Goal: Task Accomplishment & Management: Complete application form

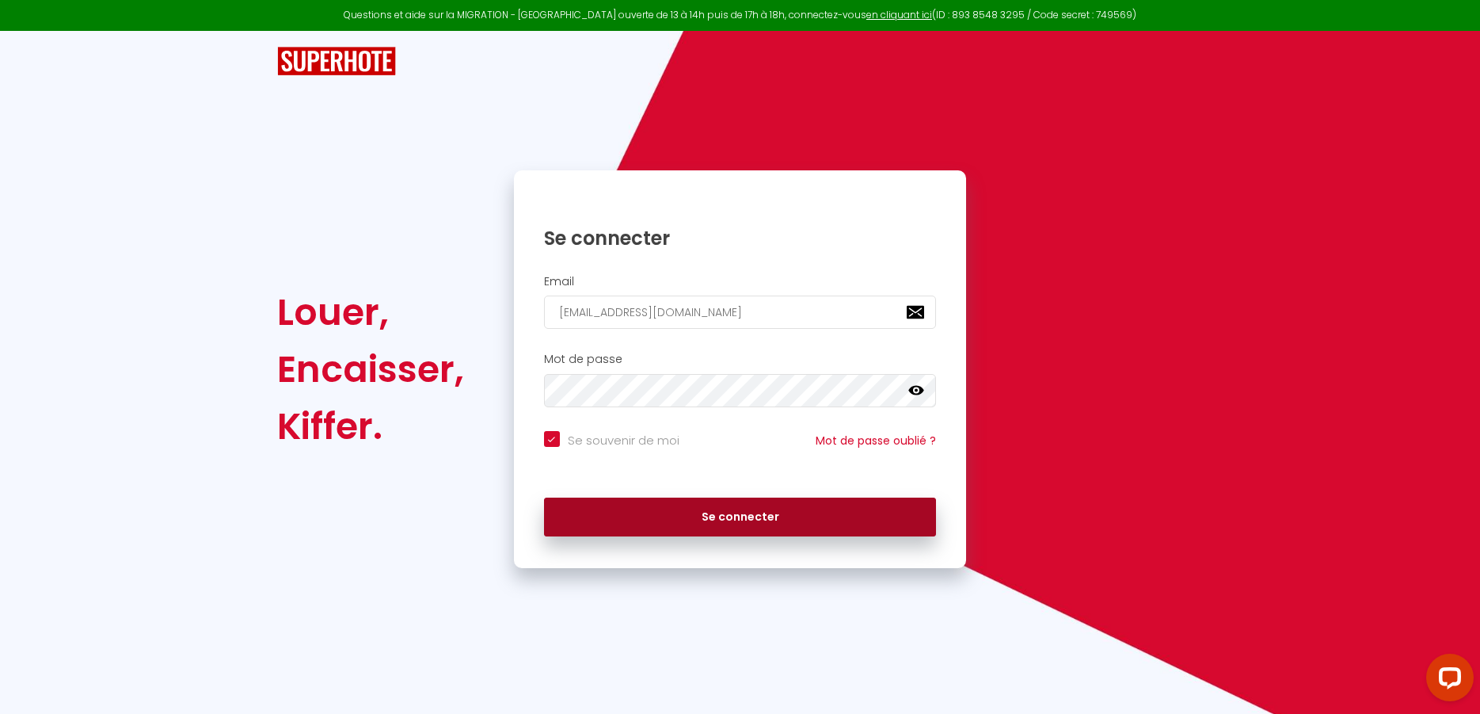
click at [755, 509] on button "Se connecter" at bounding box center [740, 517] width 393 height 40
checkbox input "true"
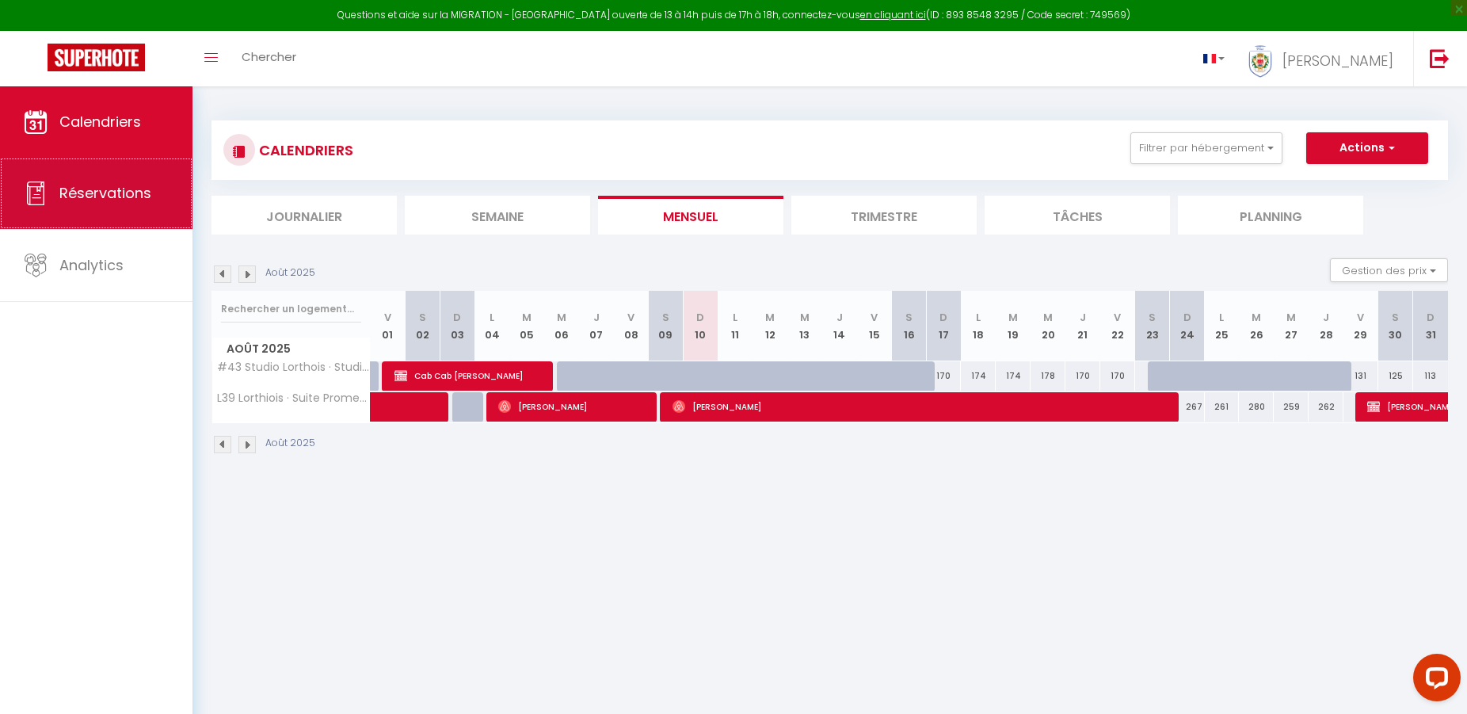
click at [133, 194] on span "Réservations" at bounding box center [105, 193] width 92 height 20
select select "not_cancelled"
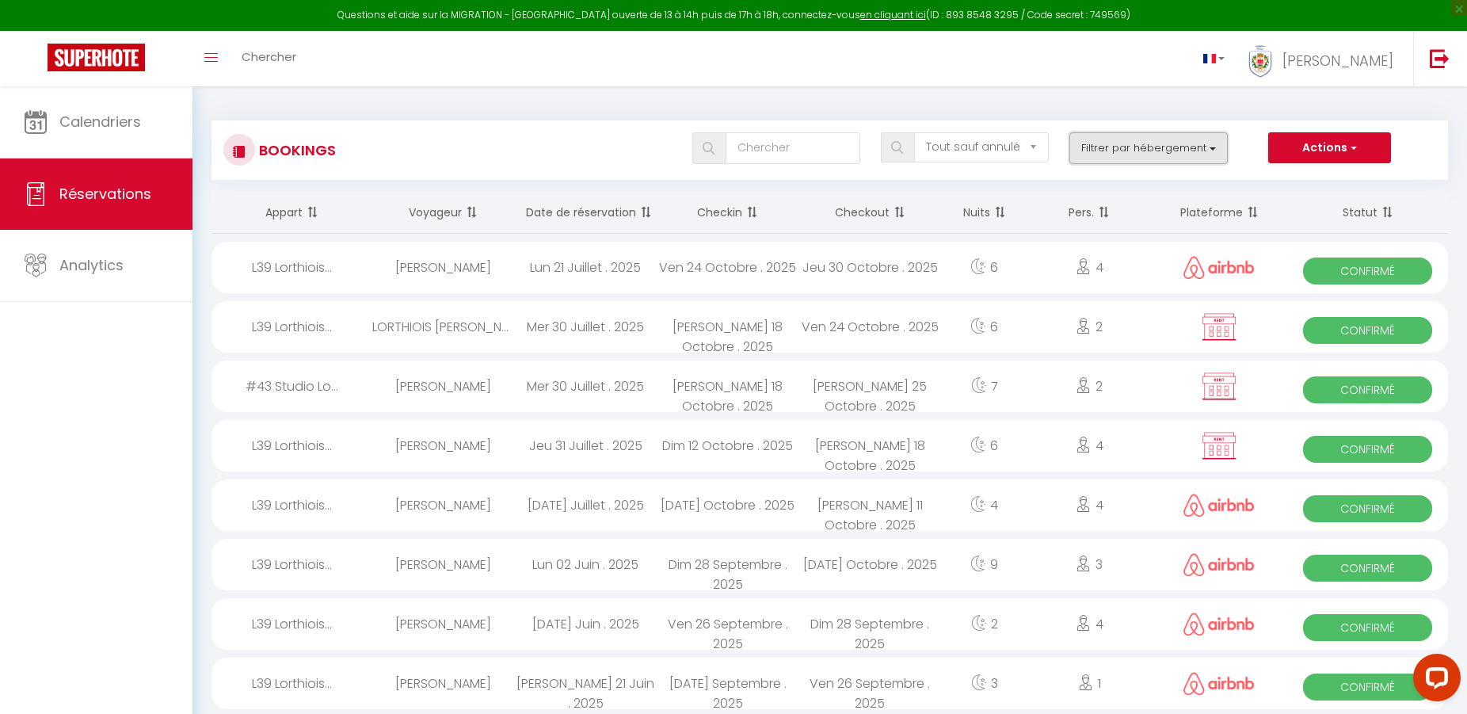
click at [1204, 143] on button "Filtrer par hébergement" at bounding box center [1148, 148] width 158 height 32
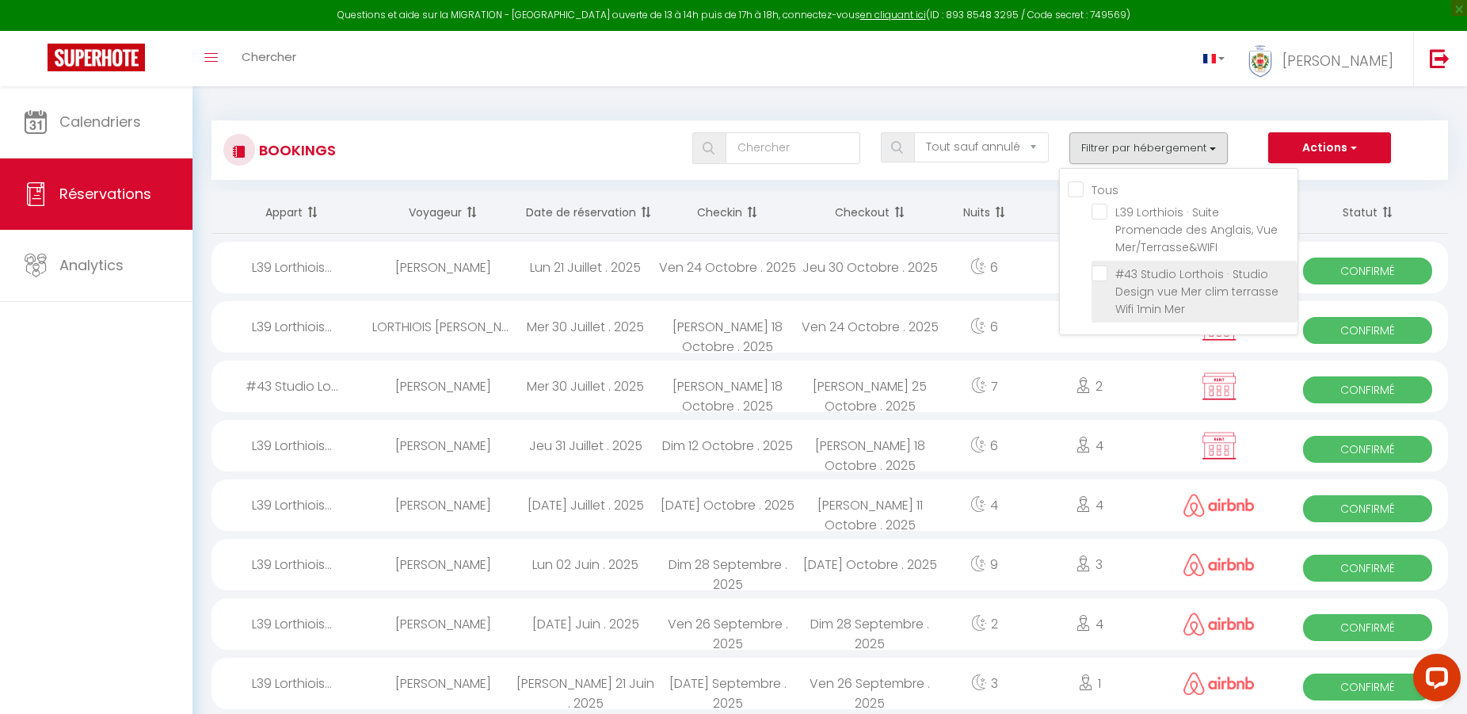
click at [1106, 275] on input "#43 Studio Lorthois · Studio Design vue Mer clim terrasse Wifi 1min Mer" at bounding box center [1194, 273] width 206 height 16
checkbox input "true"
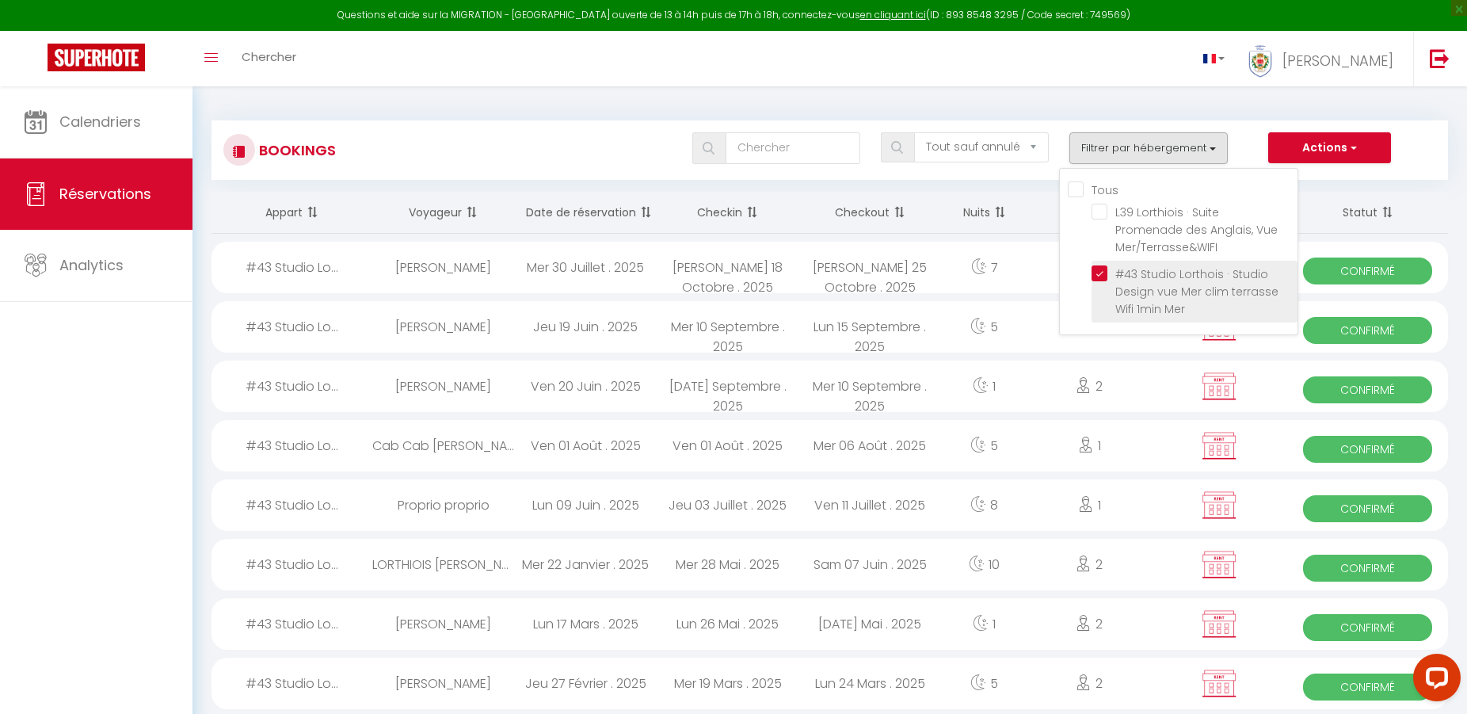
checkbox input "false"
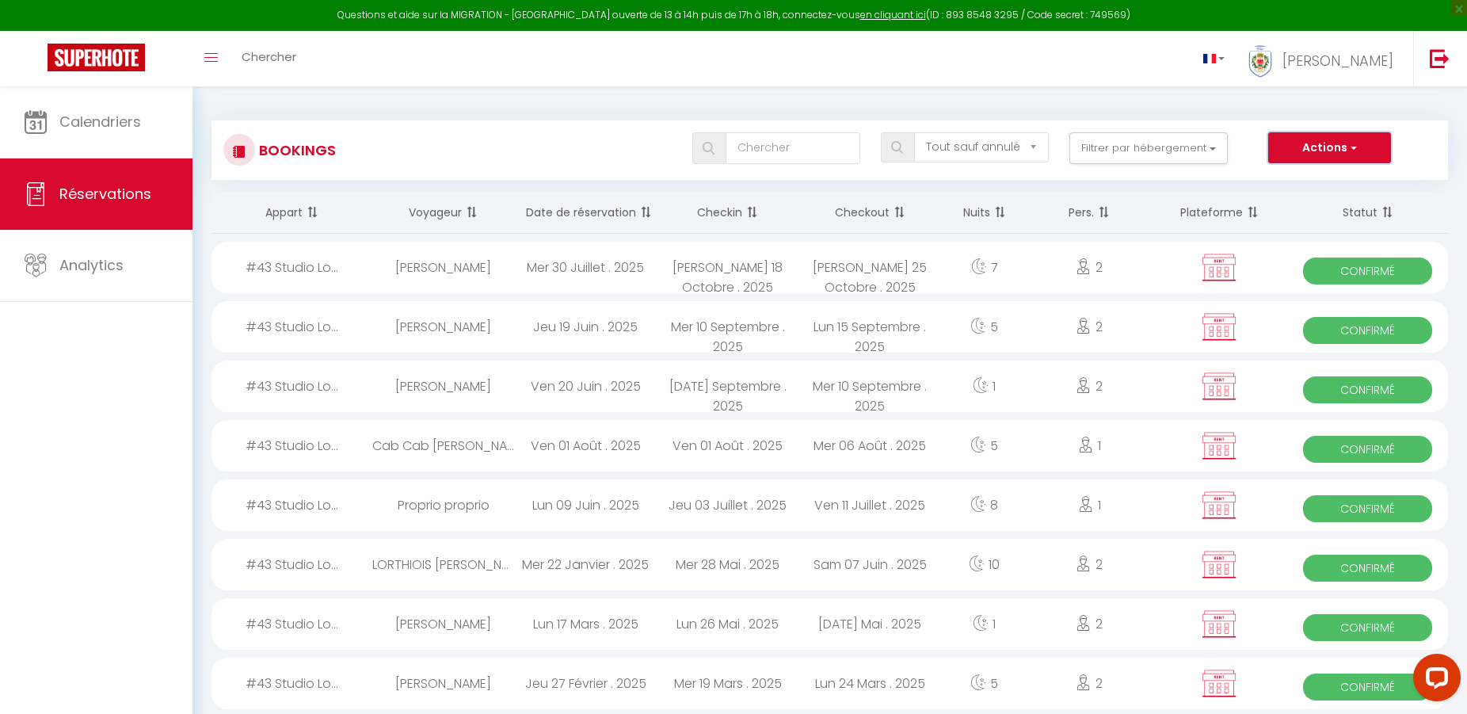
click at [1359, 136] on button "Actions" at bounding box center [1329, 148] width 122 height 32
click at [1330, 180] on link "Nouvelle Réservation" at bounding box center [1304, 182] width 169 height 21
select select
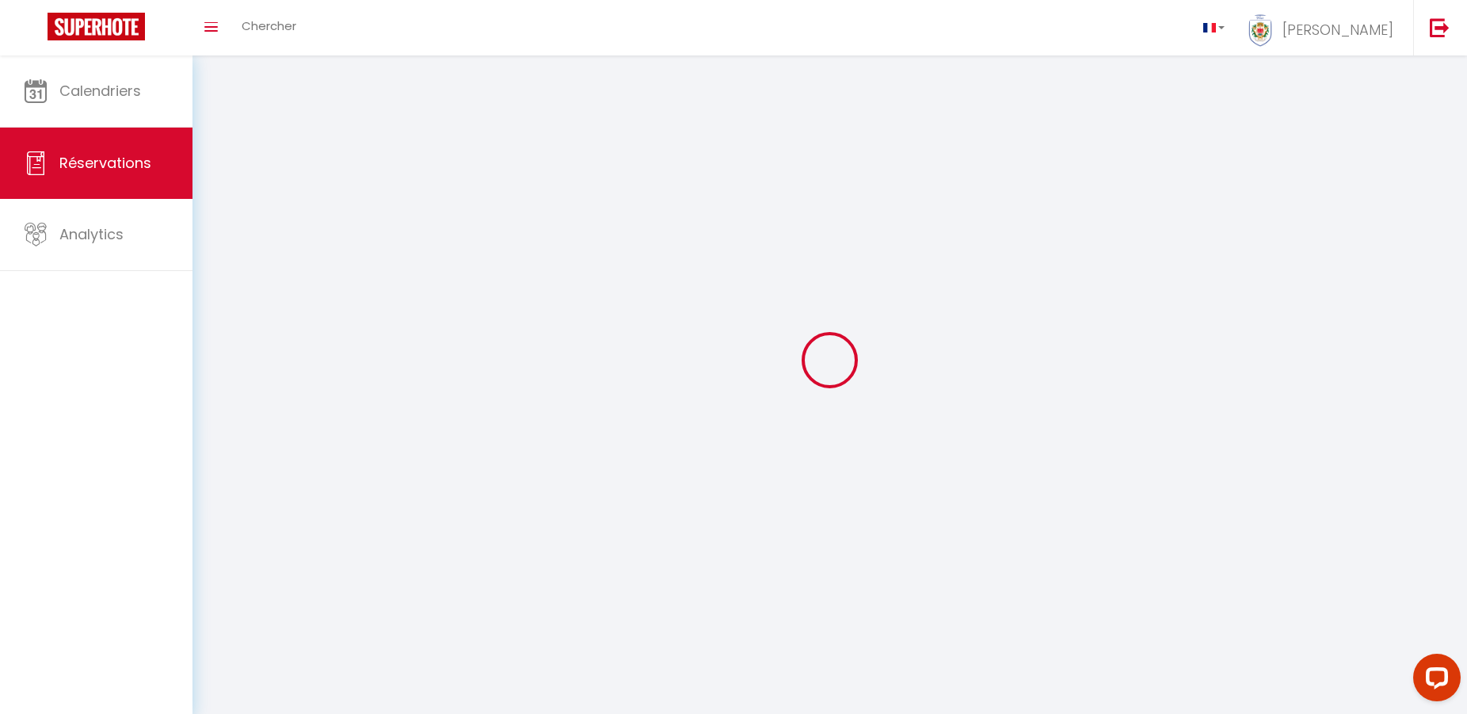
select select
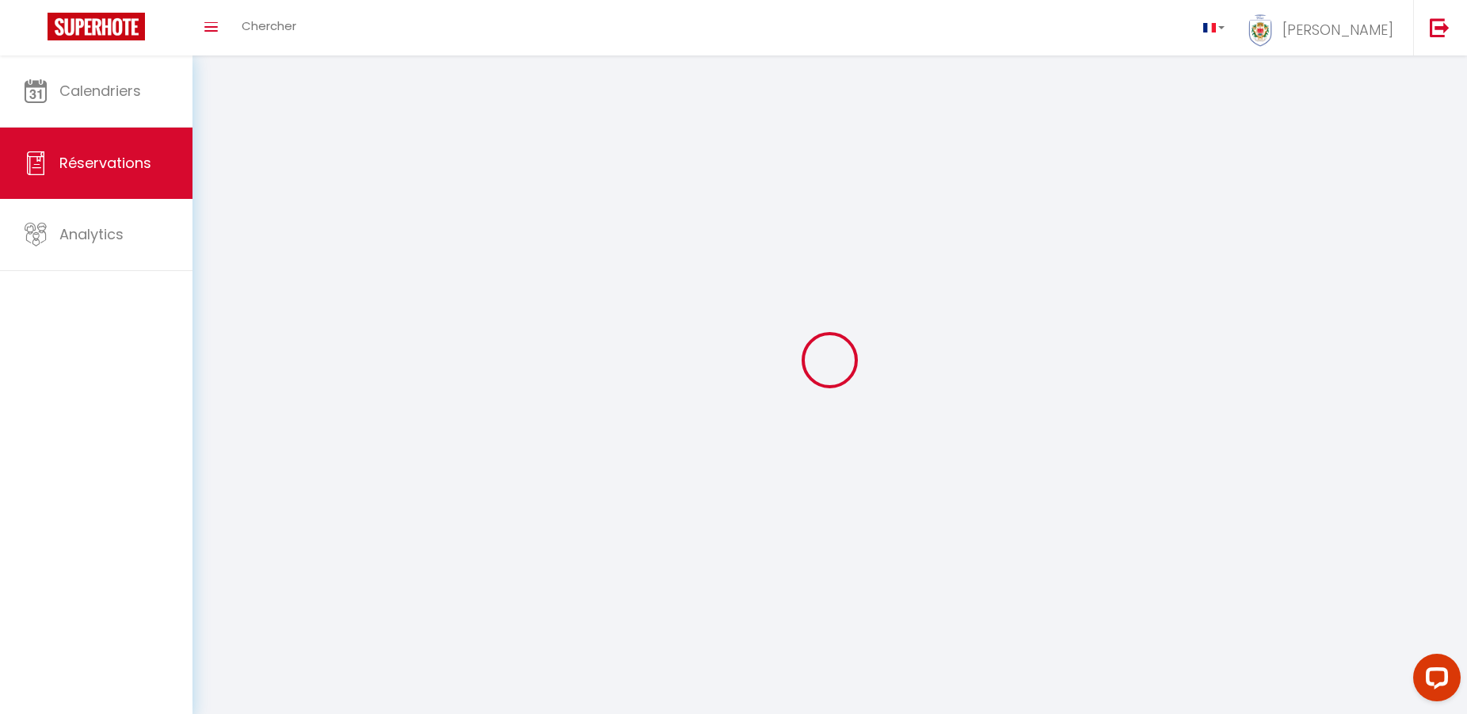
select select
checkbox input "false"
select select
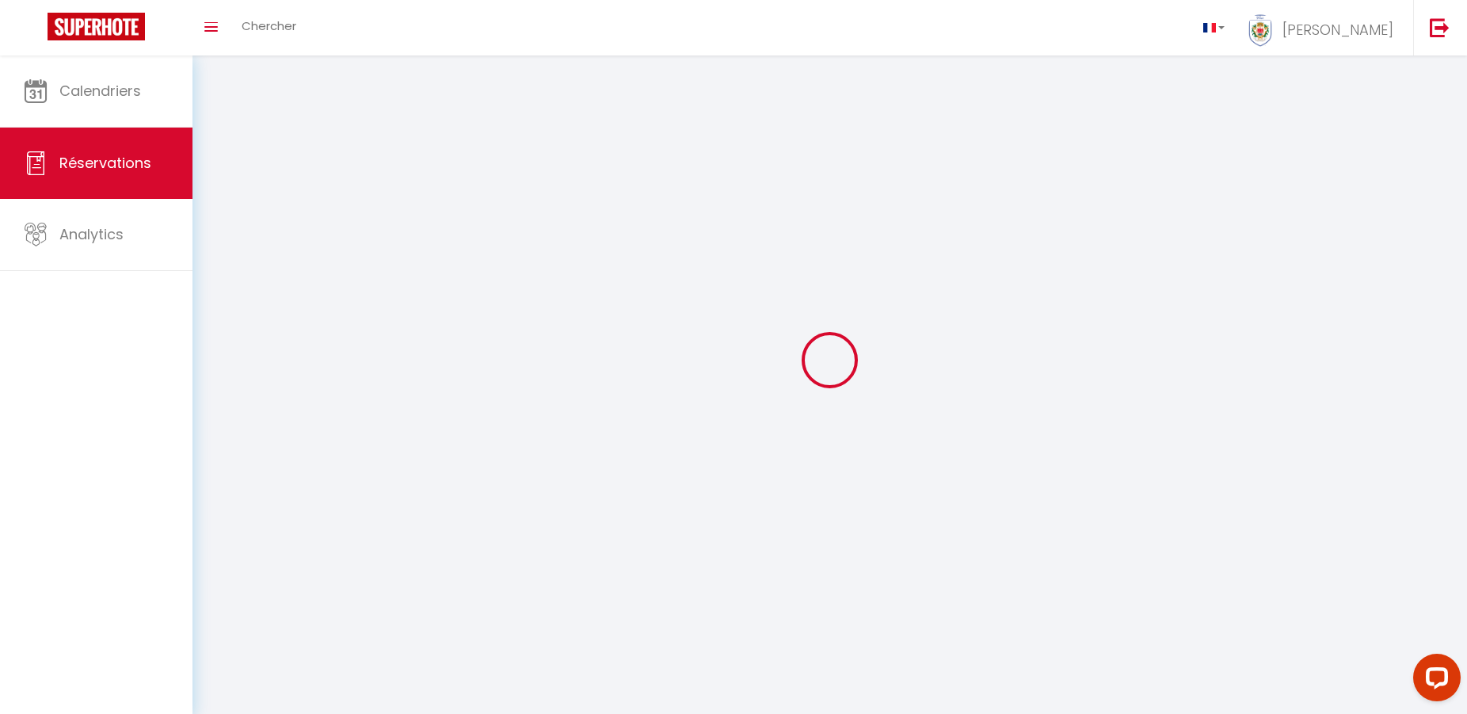
select select
checkbox input "false"
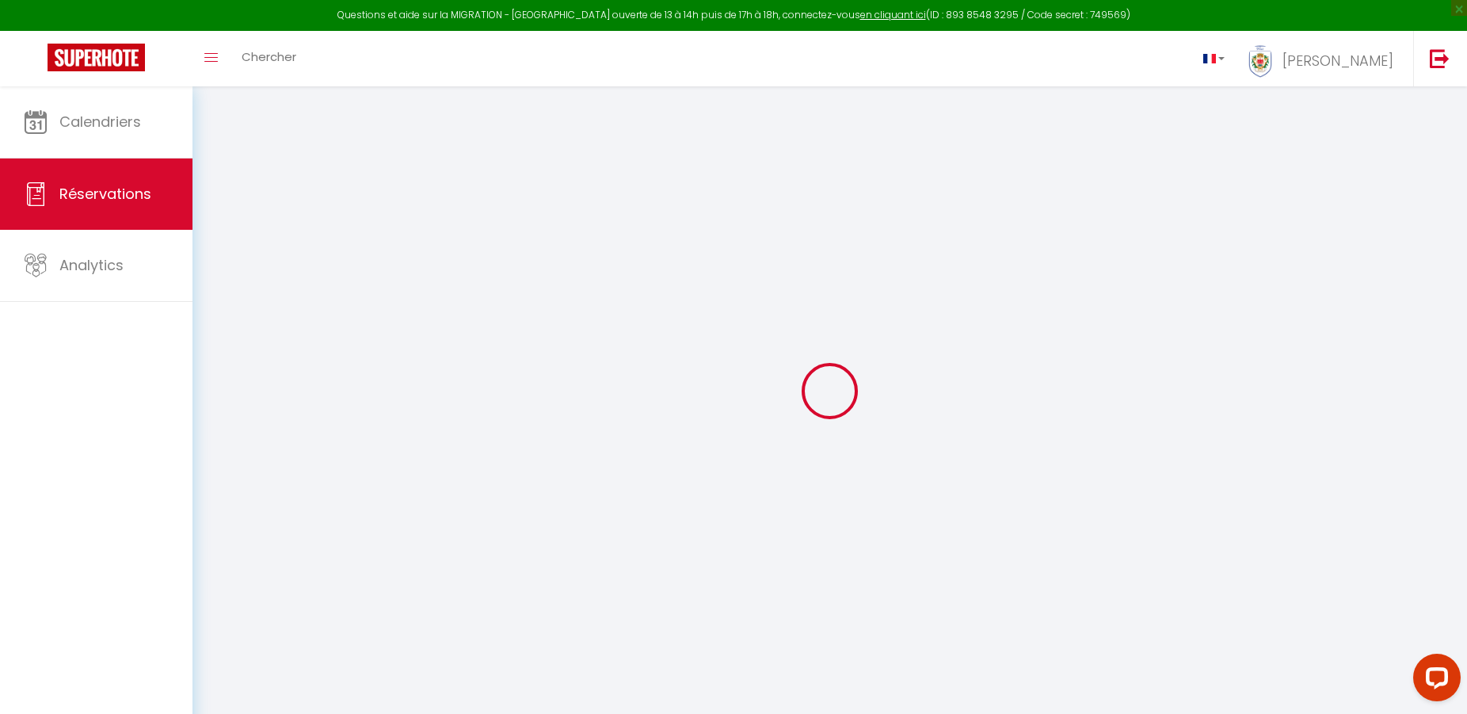
select select
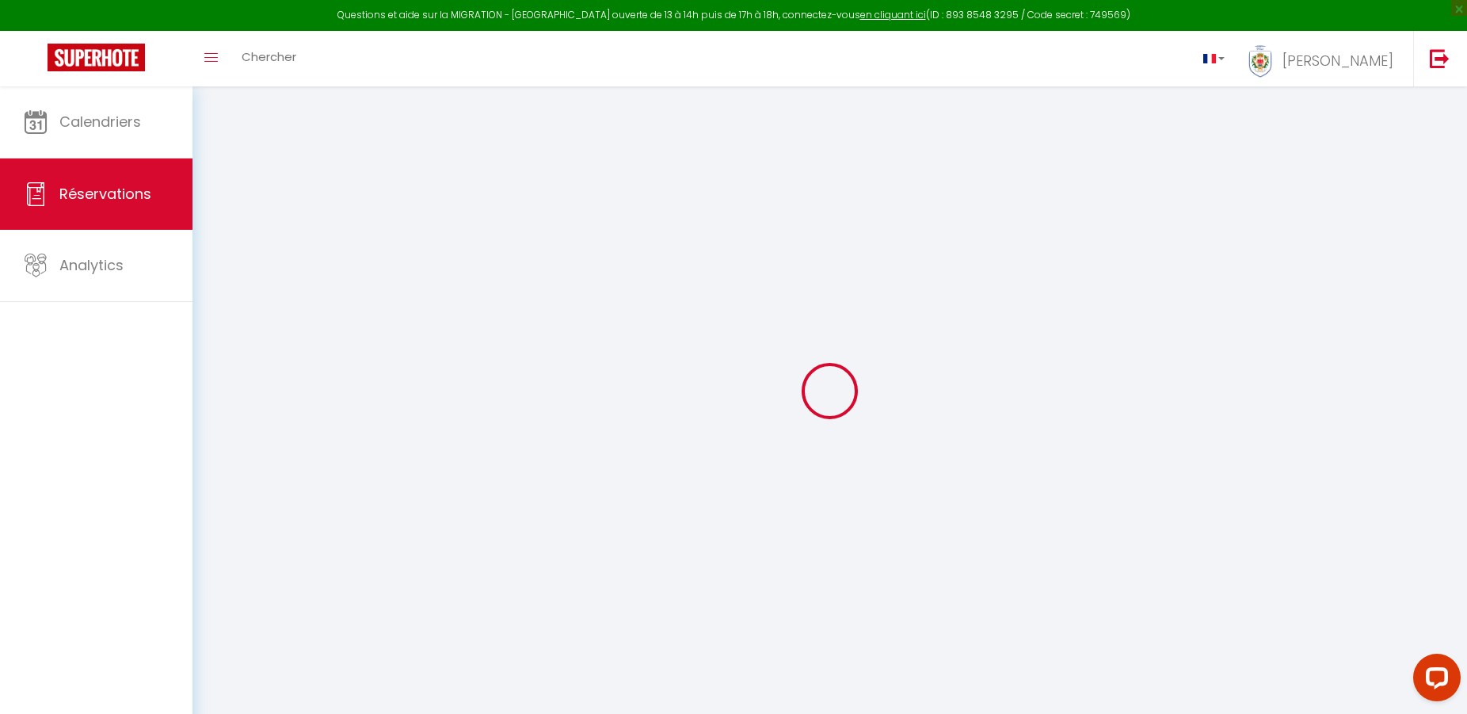
select select
checkbox input "false"
select select
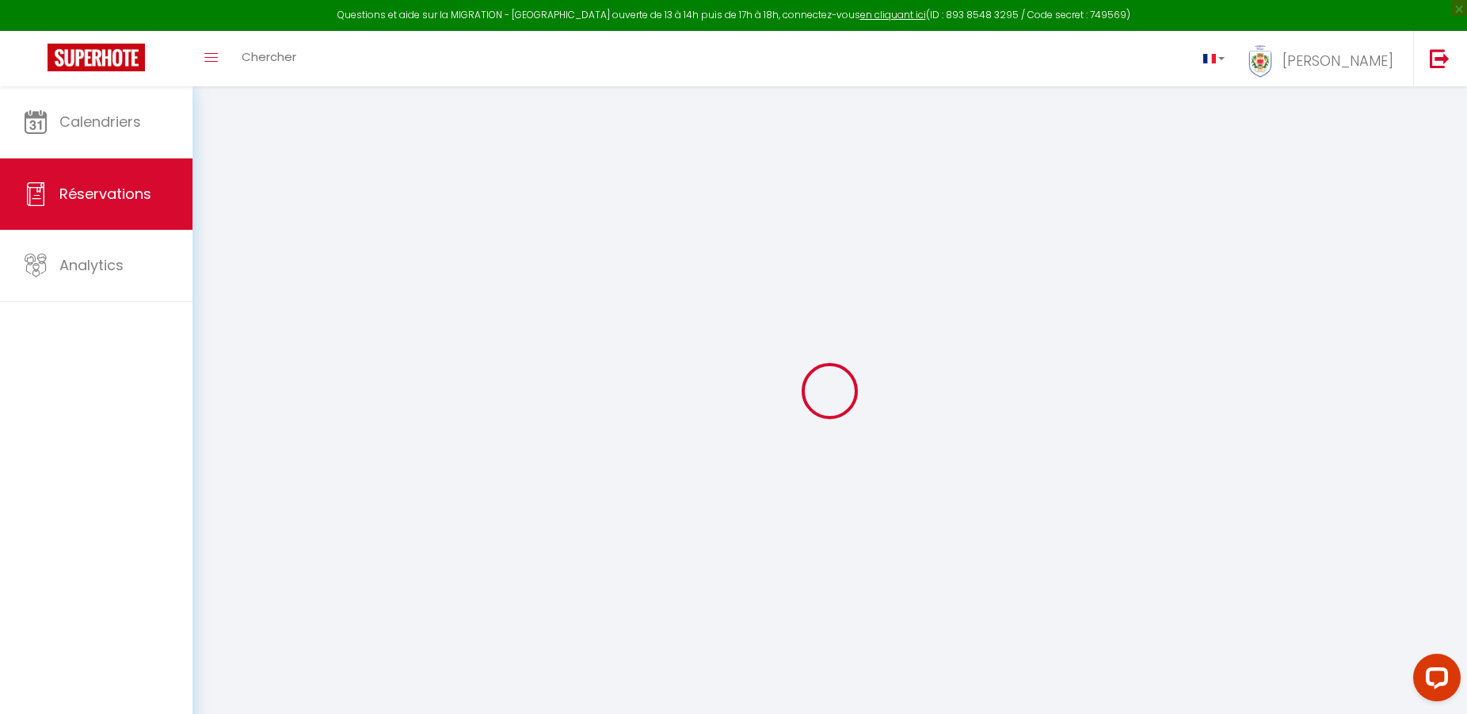
select select
checkbox input "false"
select select
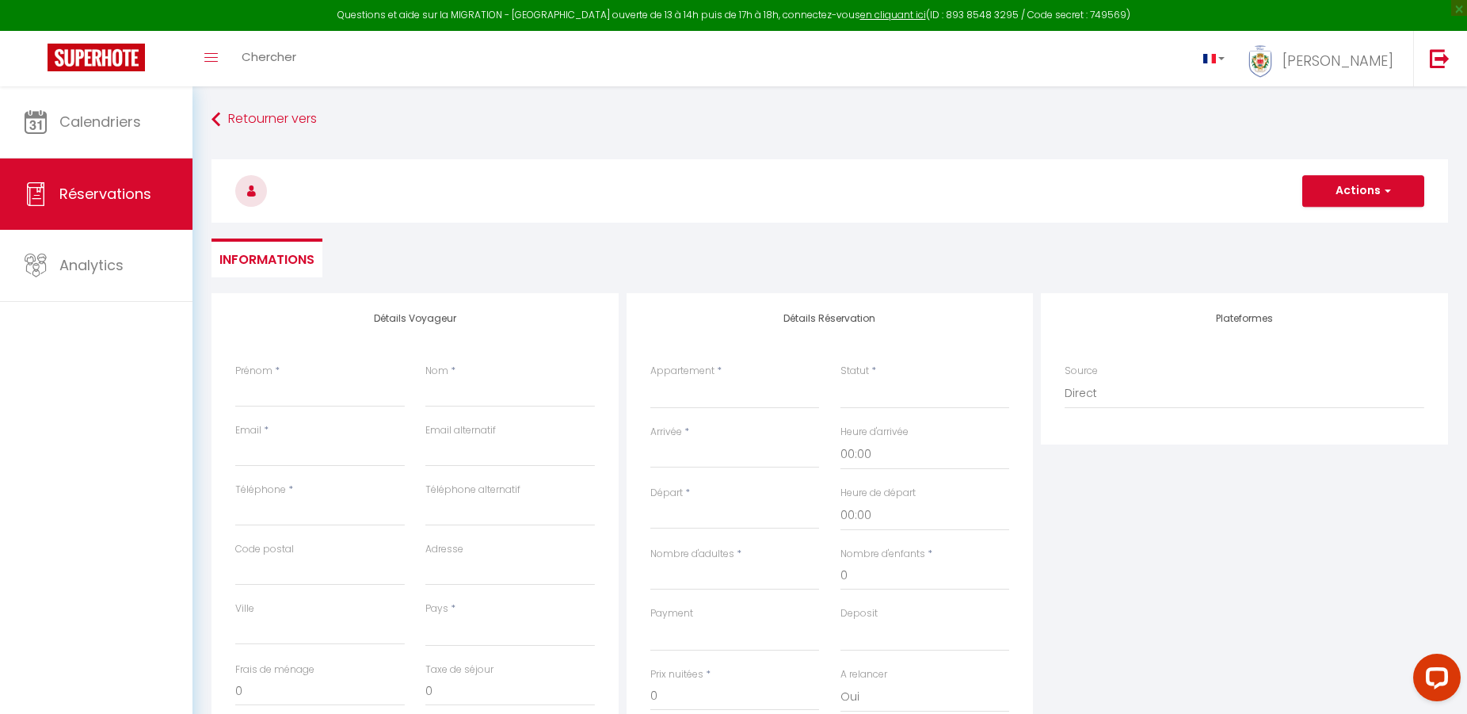
select select
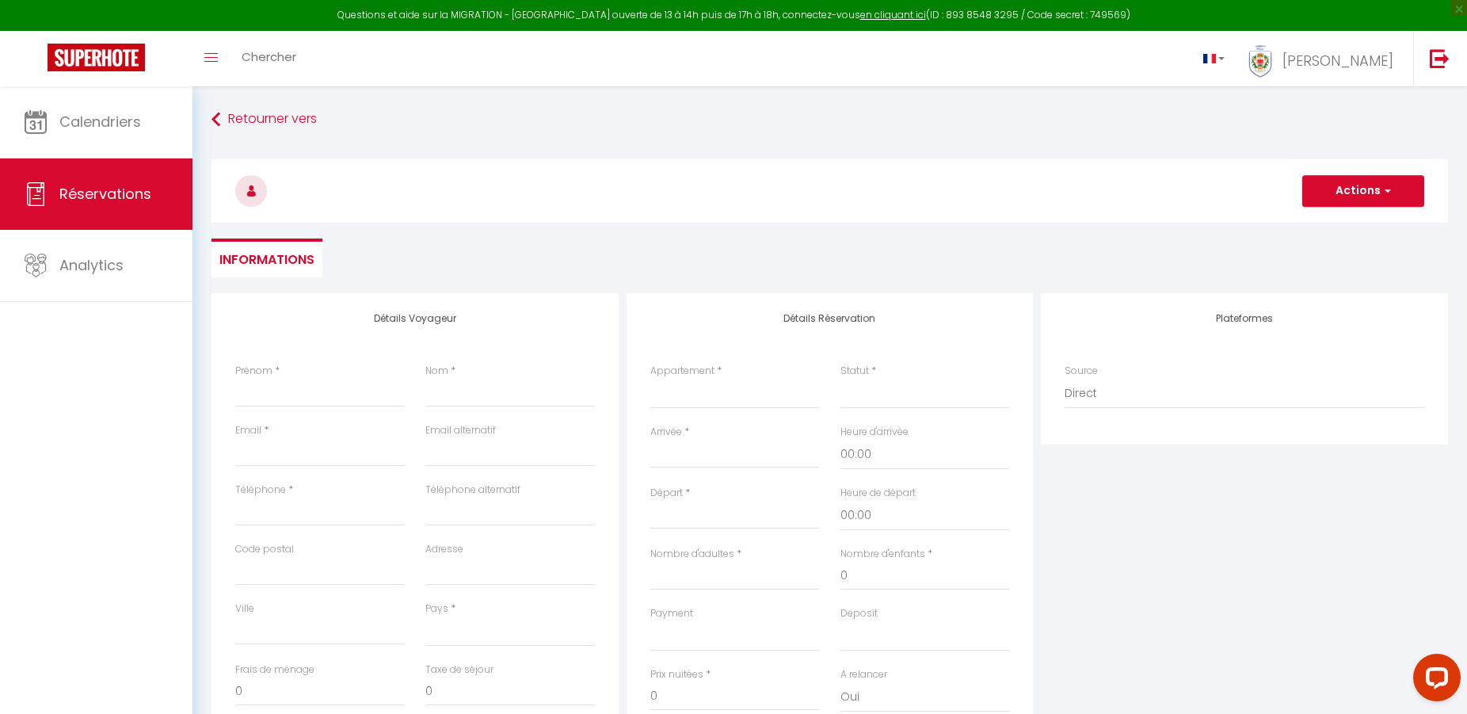
select select
checkbox input "false"
click at [348, 389] on input "Prénom" at bounding box center [319, 393] width 169 height 29
type input "L"
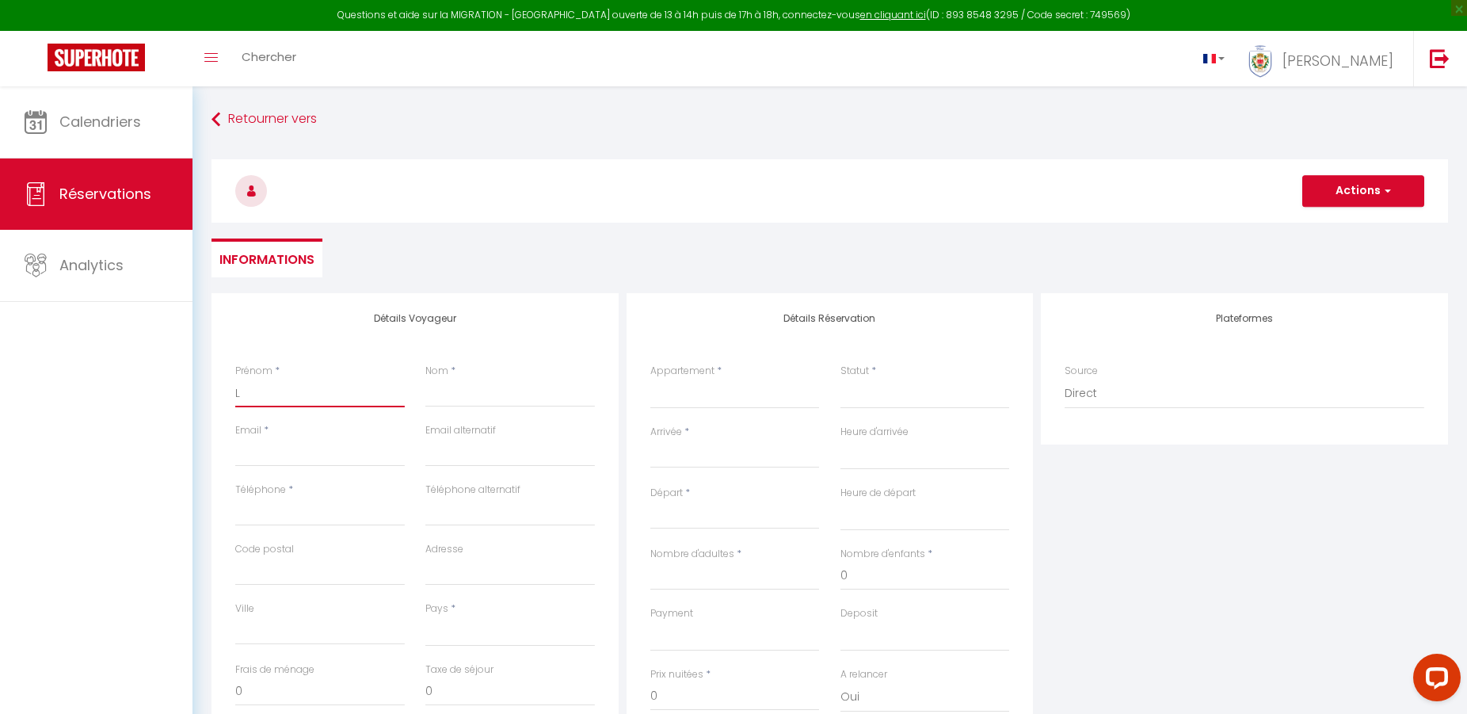
select select
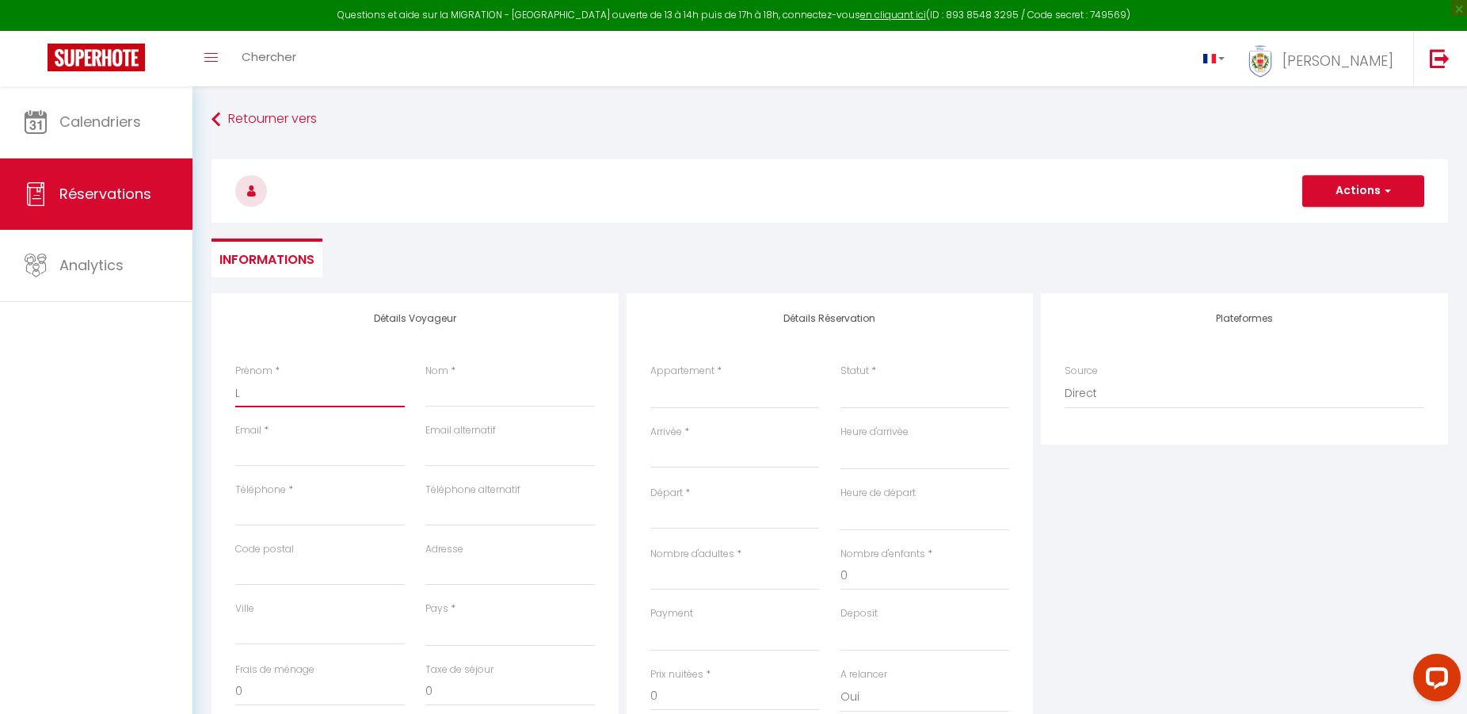
select select
checkbox input "false"
type input "LO"
select select
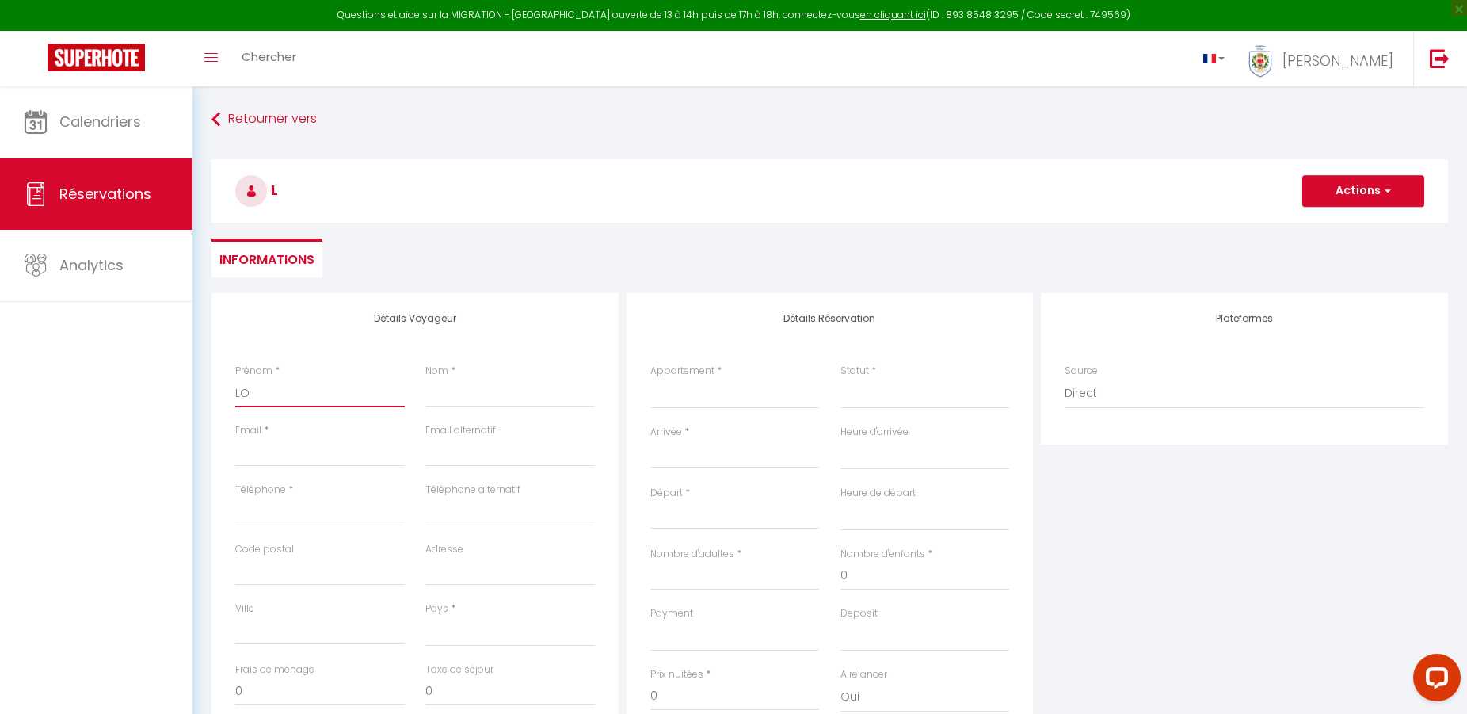
select select
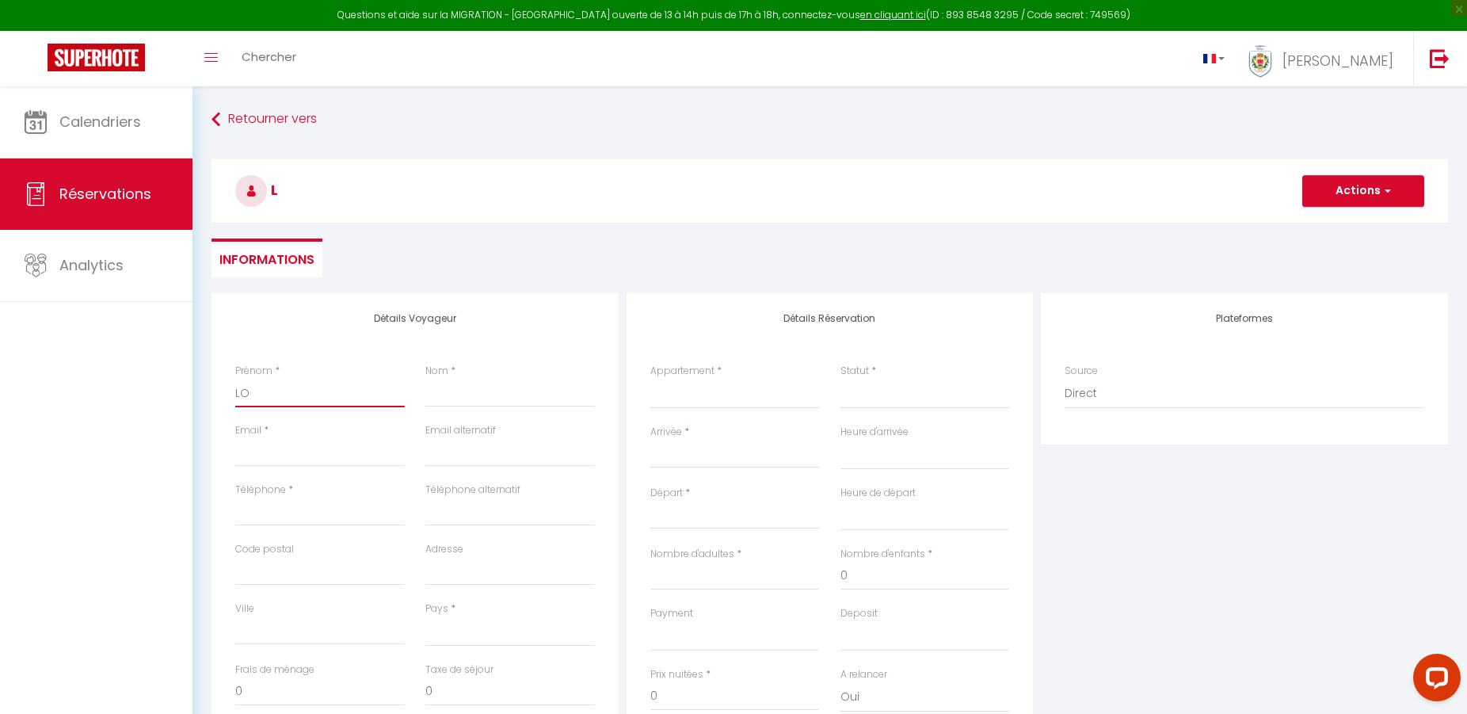
select select
checkbox input "false"
type input "LOR"
select select
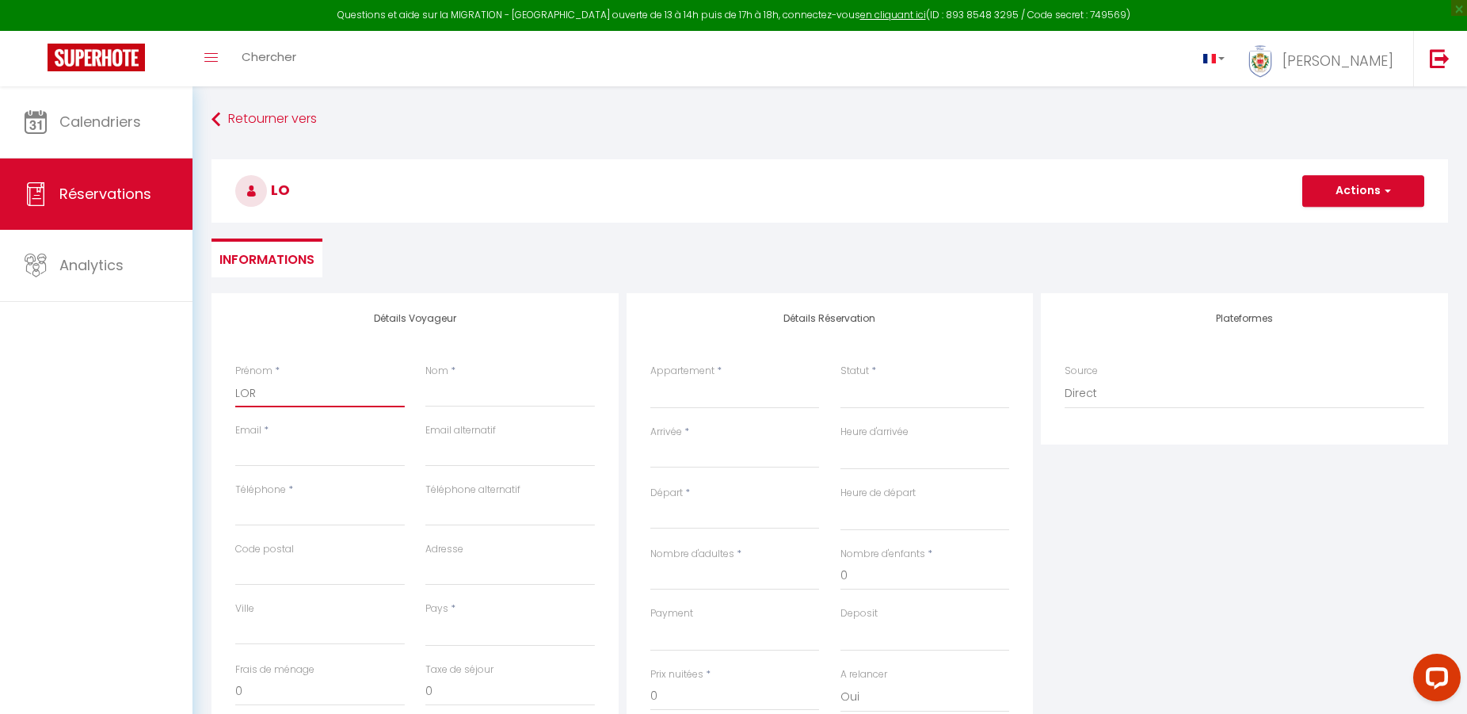
select select
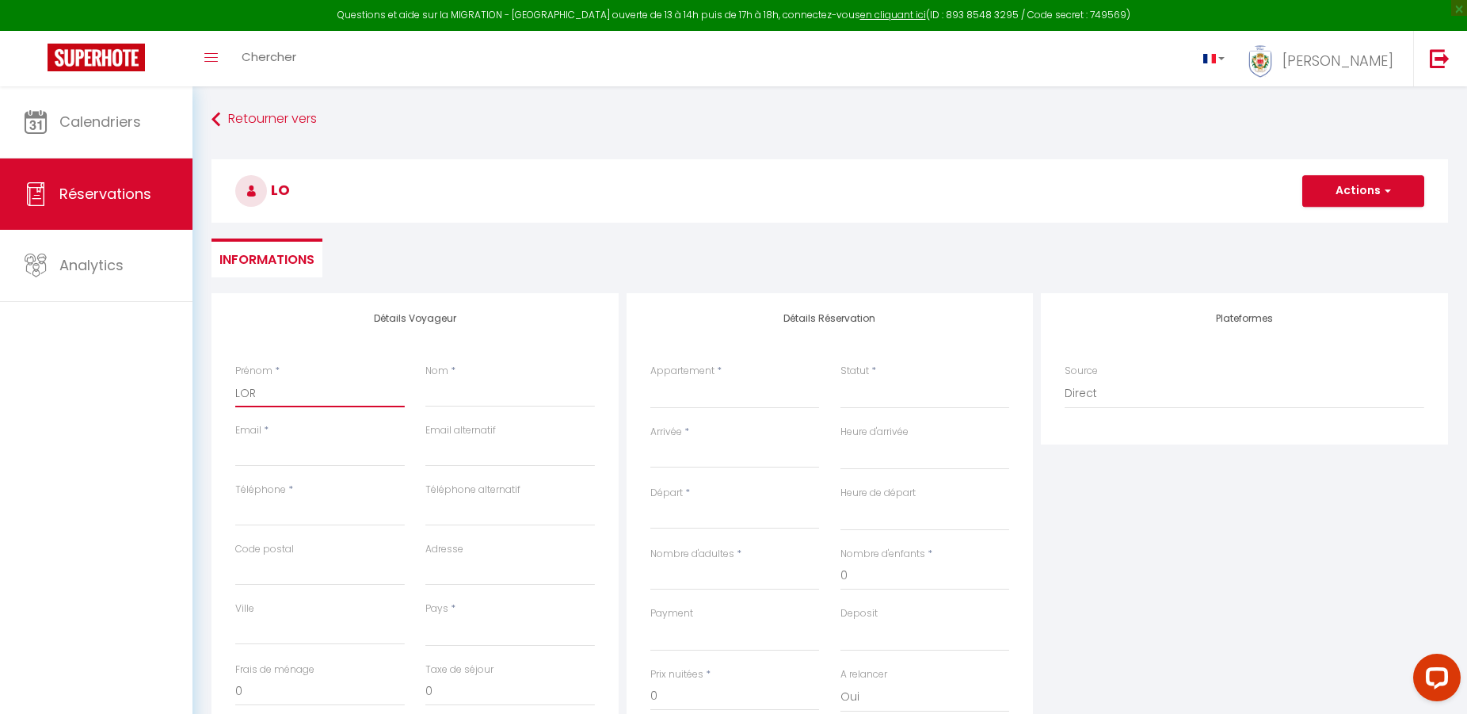
checkbox input "false"
type input "LORT"
select select
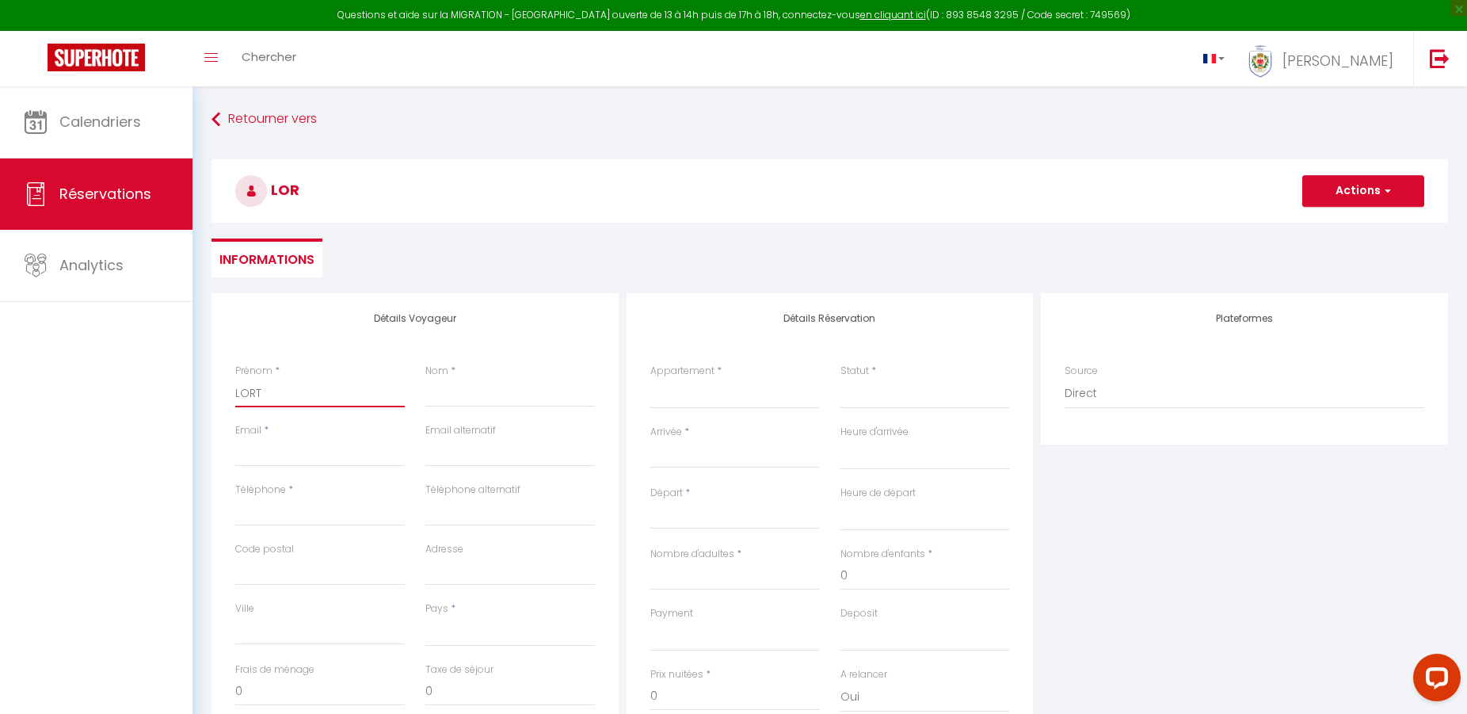
select select
checkbox input "false"
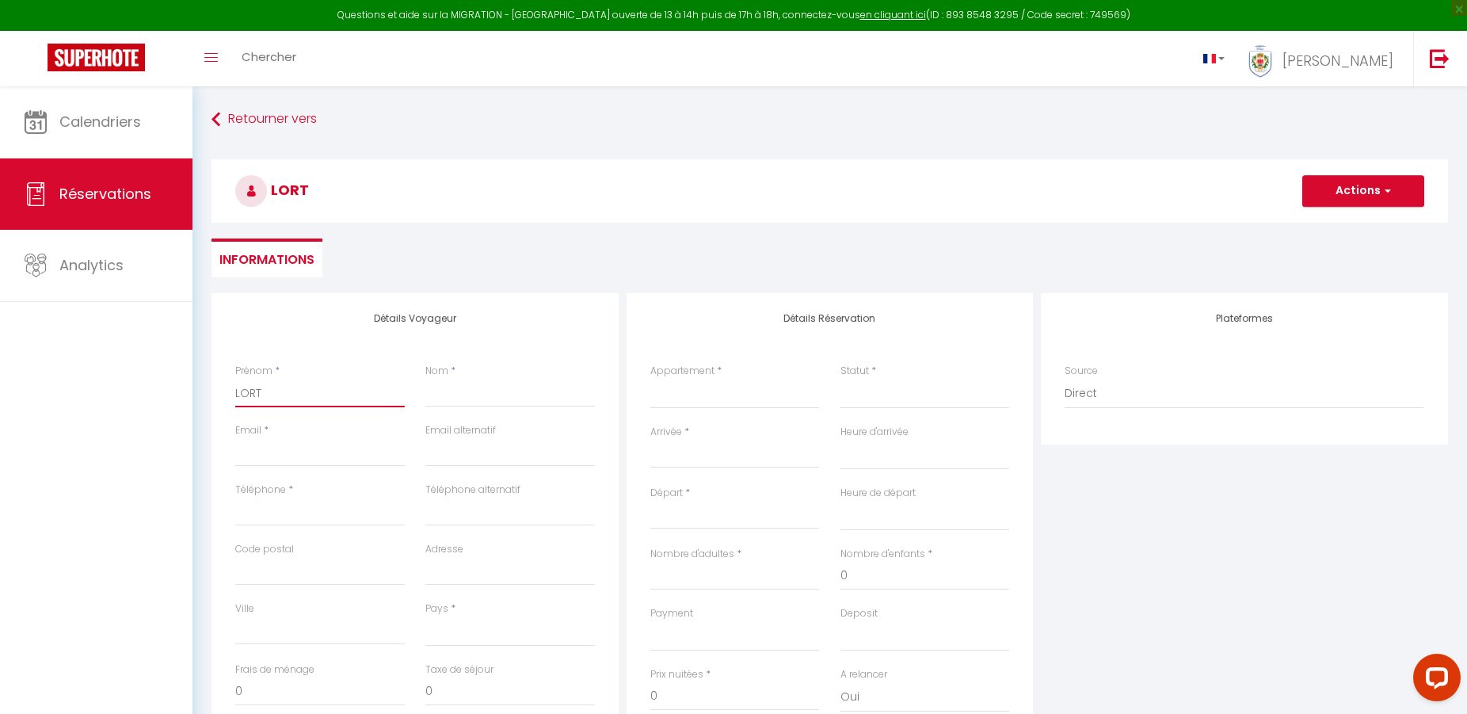
type input "LORTHIOIS"
type input "[PERSON_NAME]"
type input "[EMAIL_ADDRESS][DOMAIN_NAME]"
type input "0674857127"
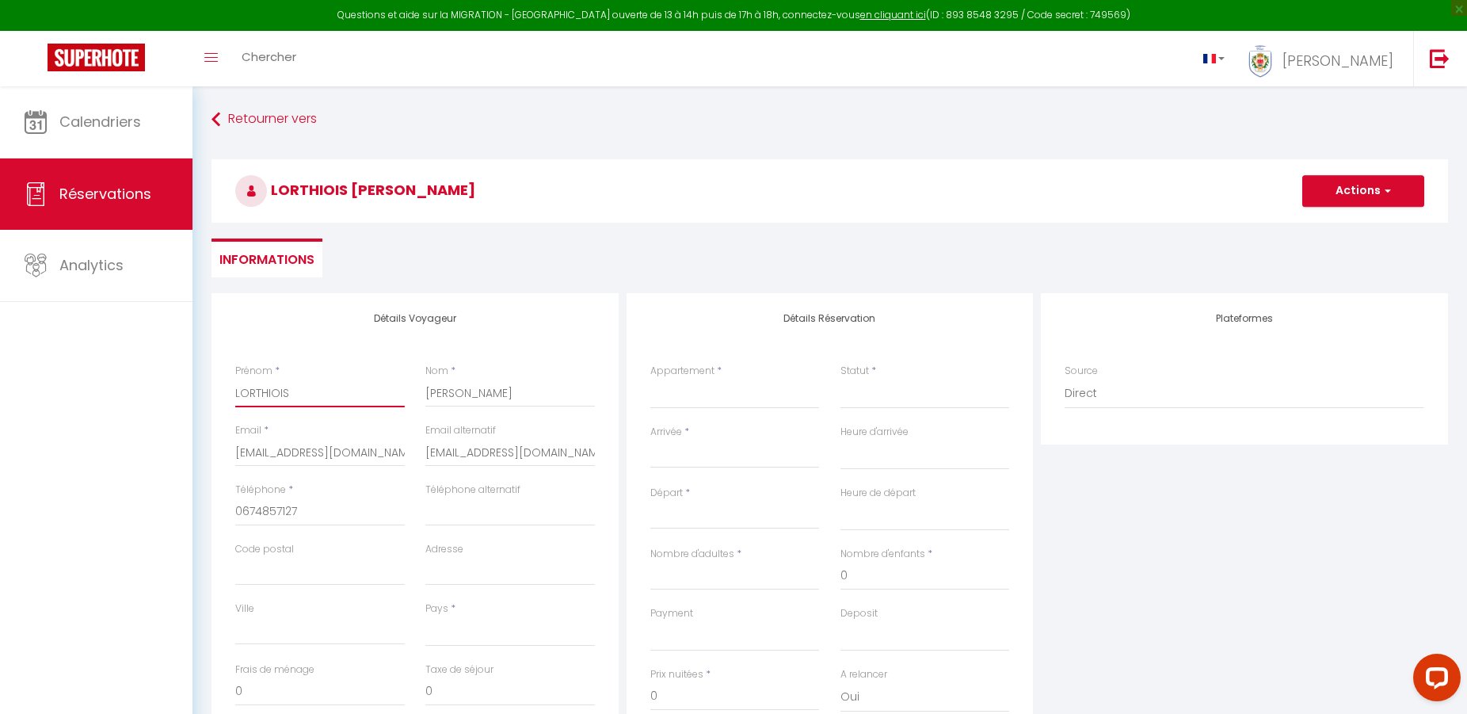
select select
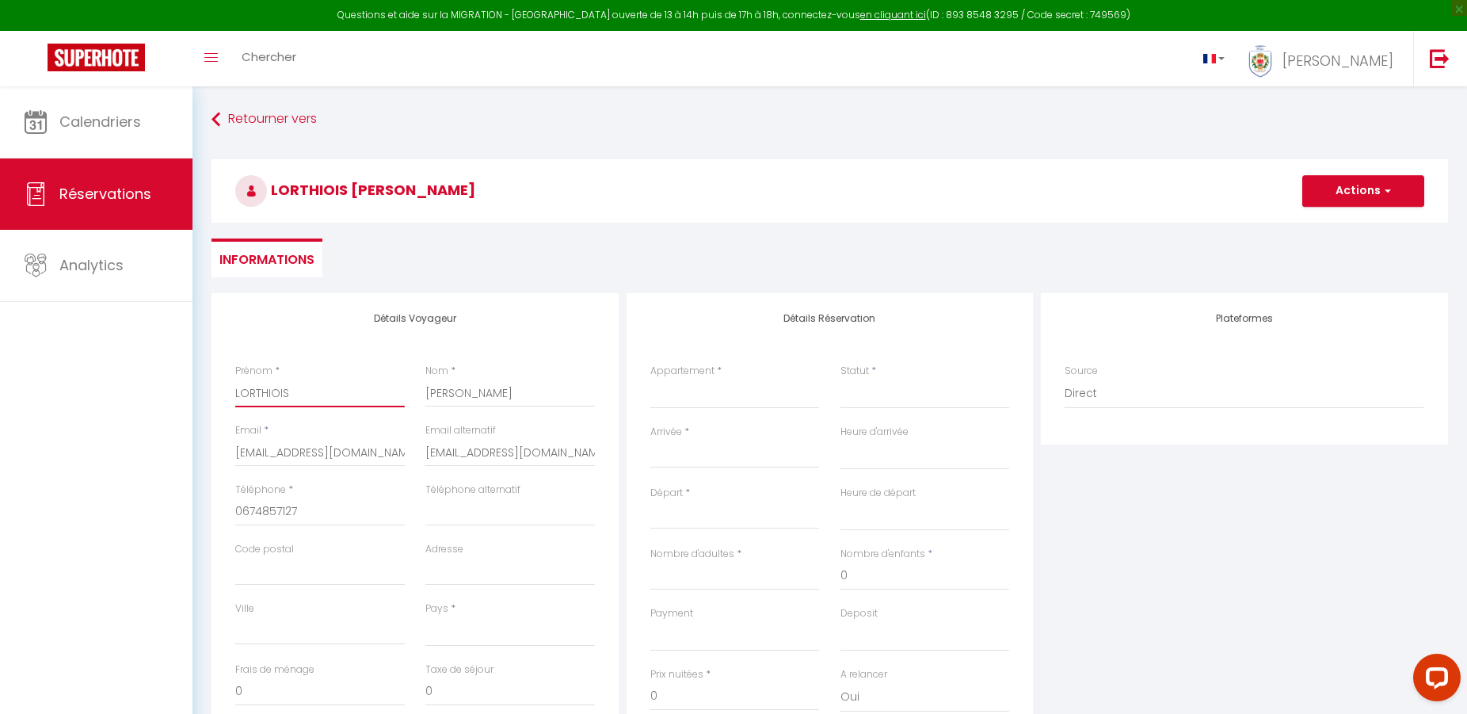
select select
checkbox input "false"
type input "LORTHIOIS"
select select
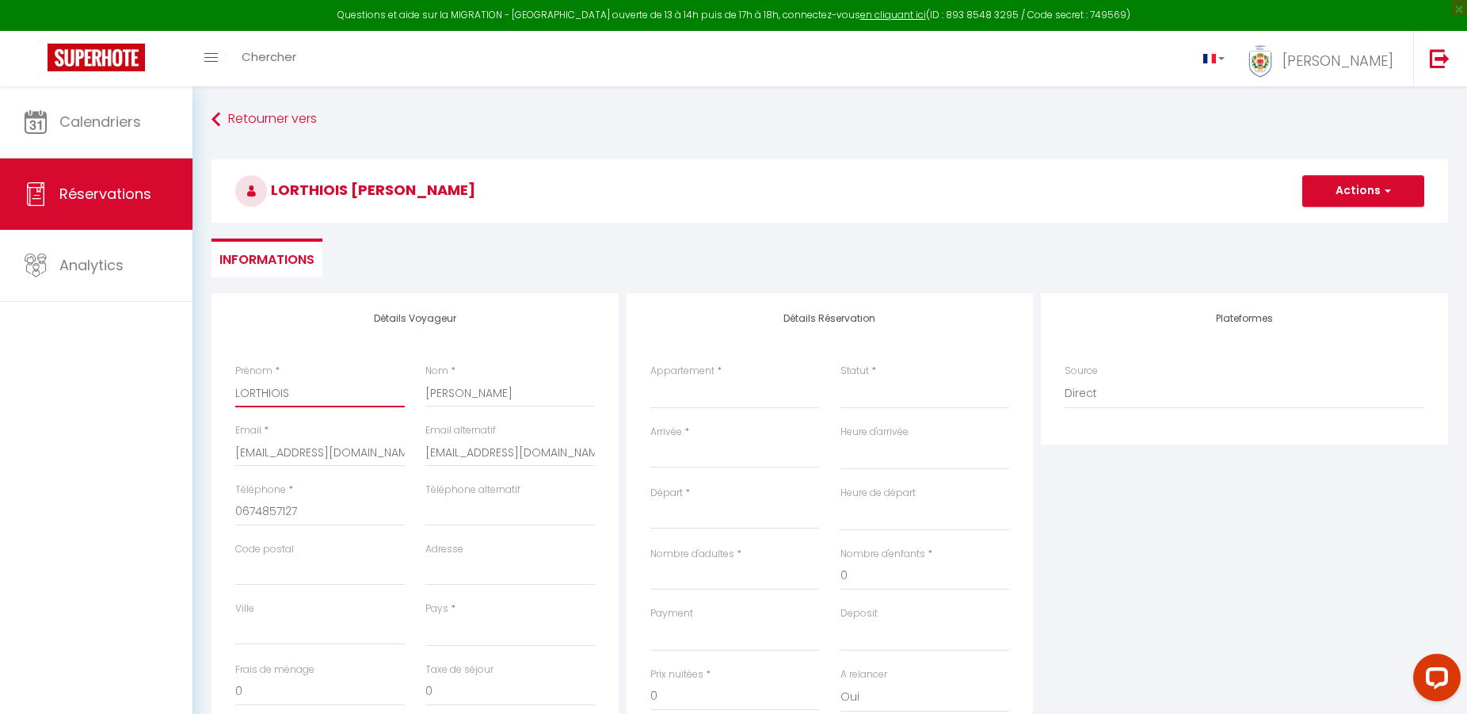
select select
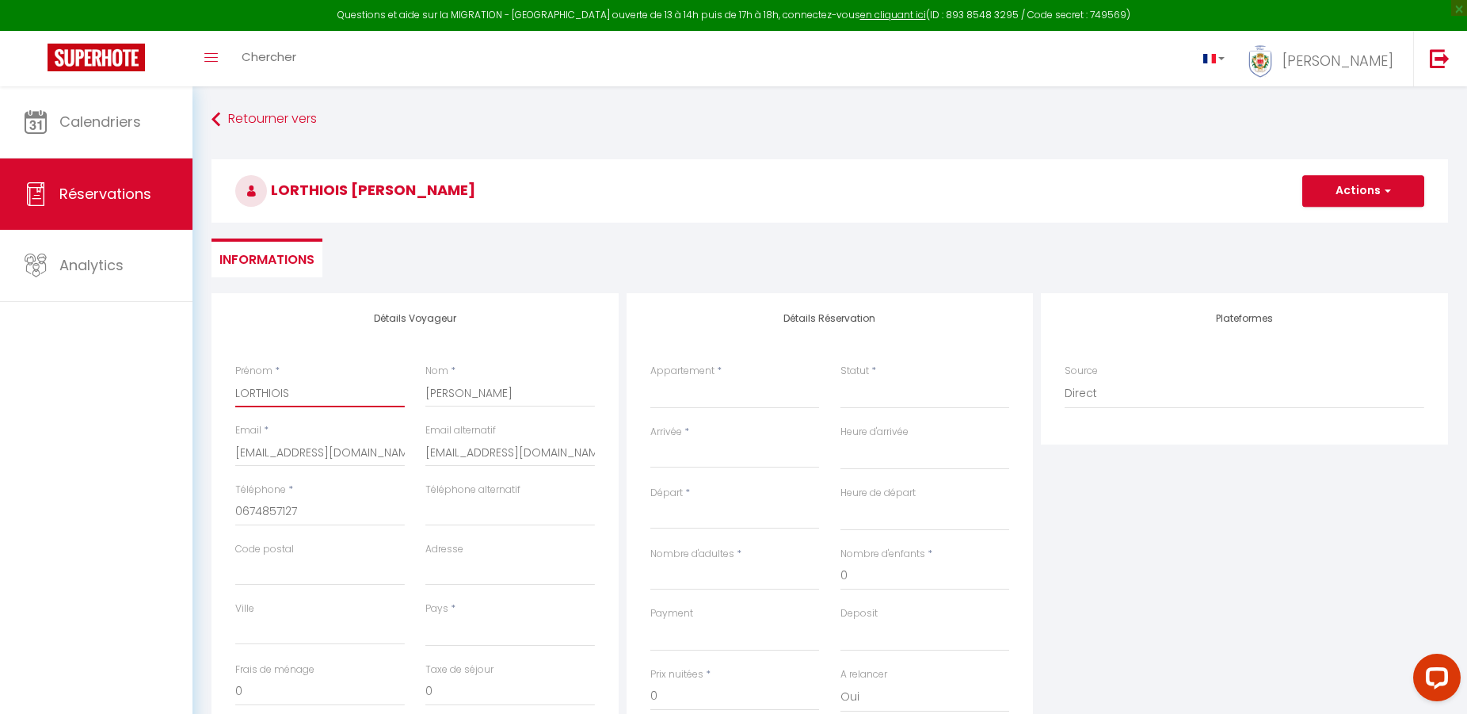
select select
checkbox input "false"
type input "LORTHIOIS p"
select select
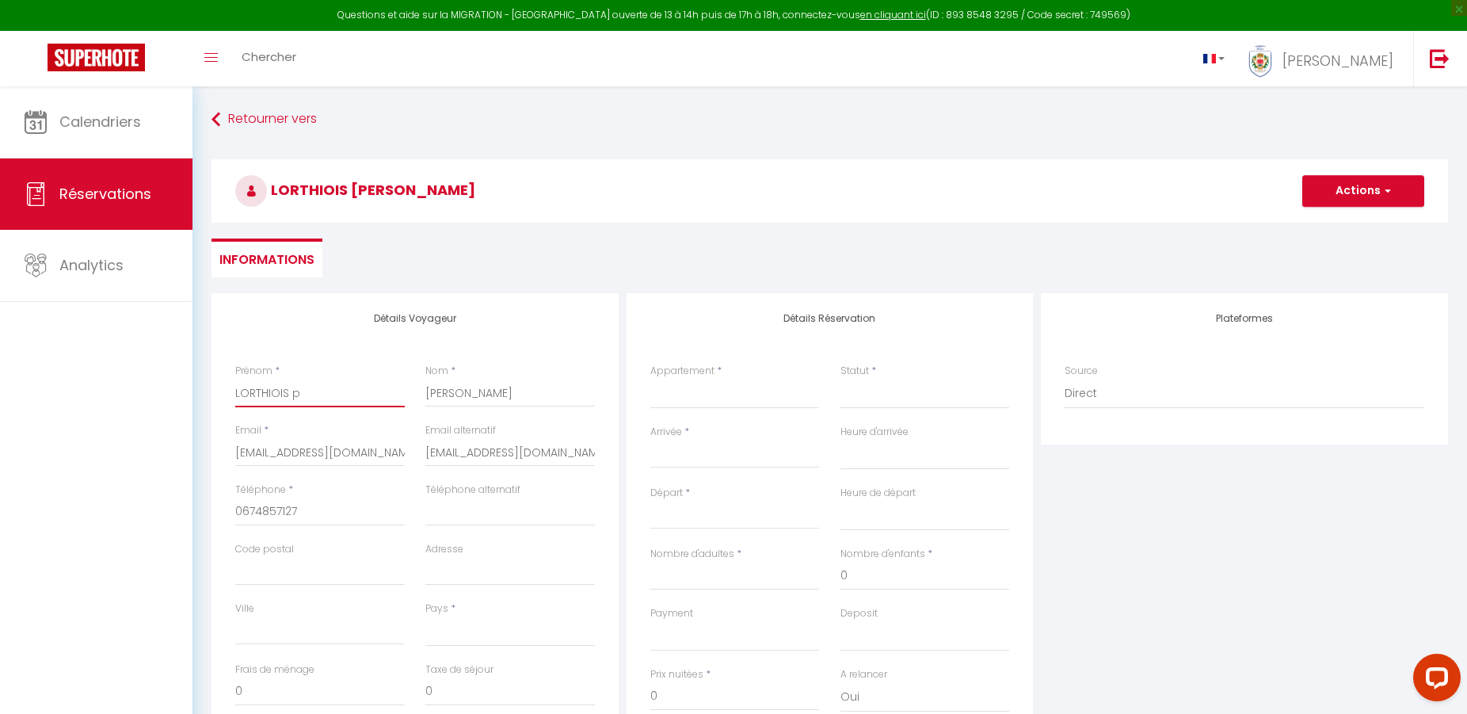
select select
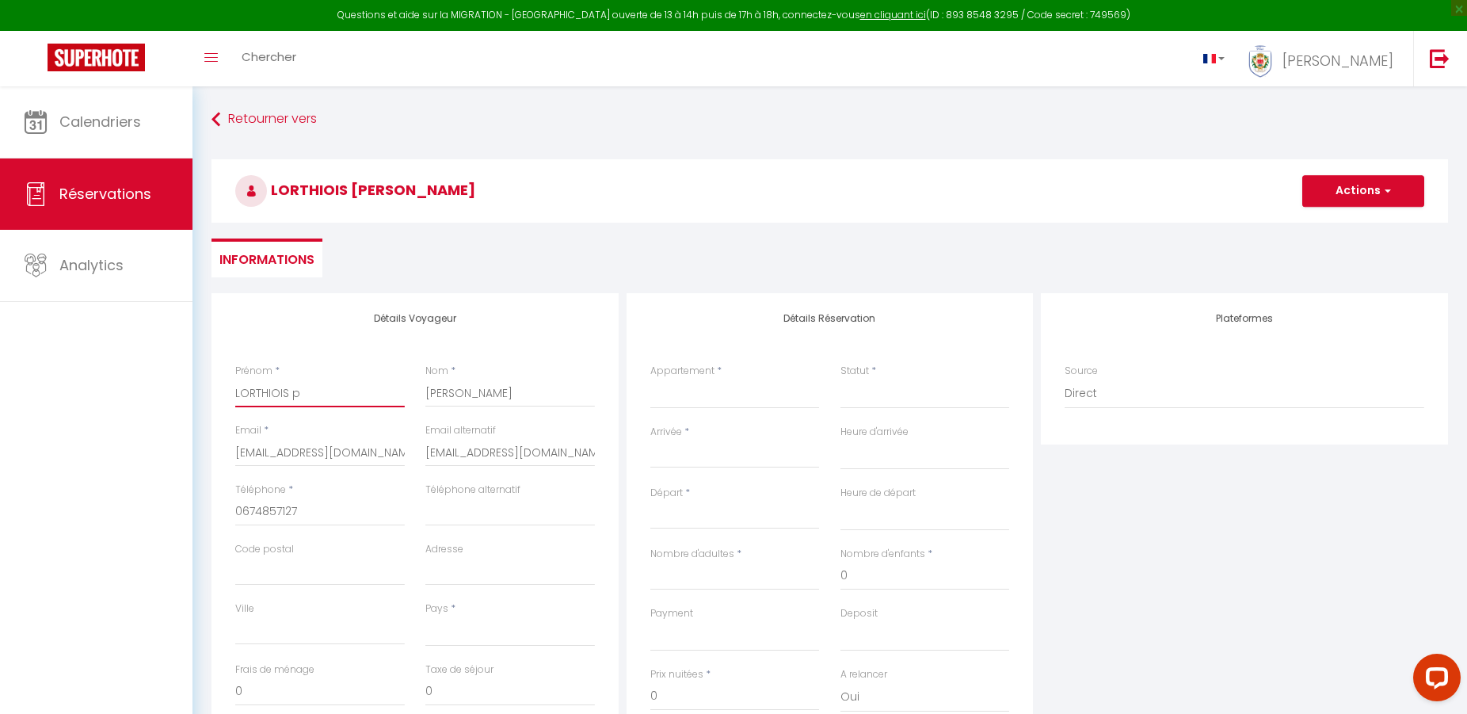
checkbox input "false"
type input "LORTHIOIS po"
select select
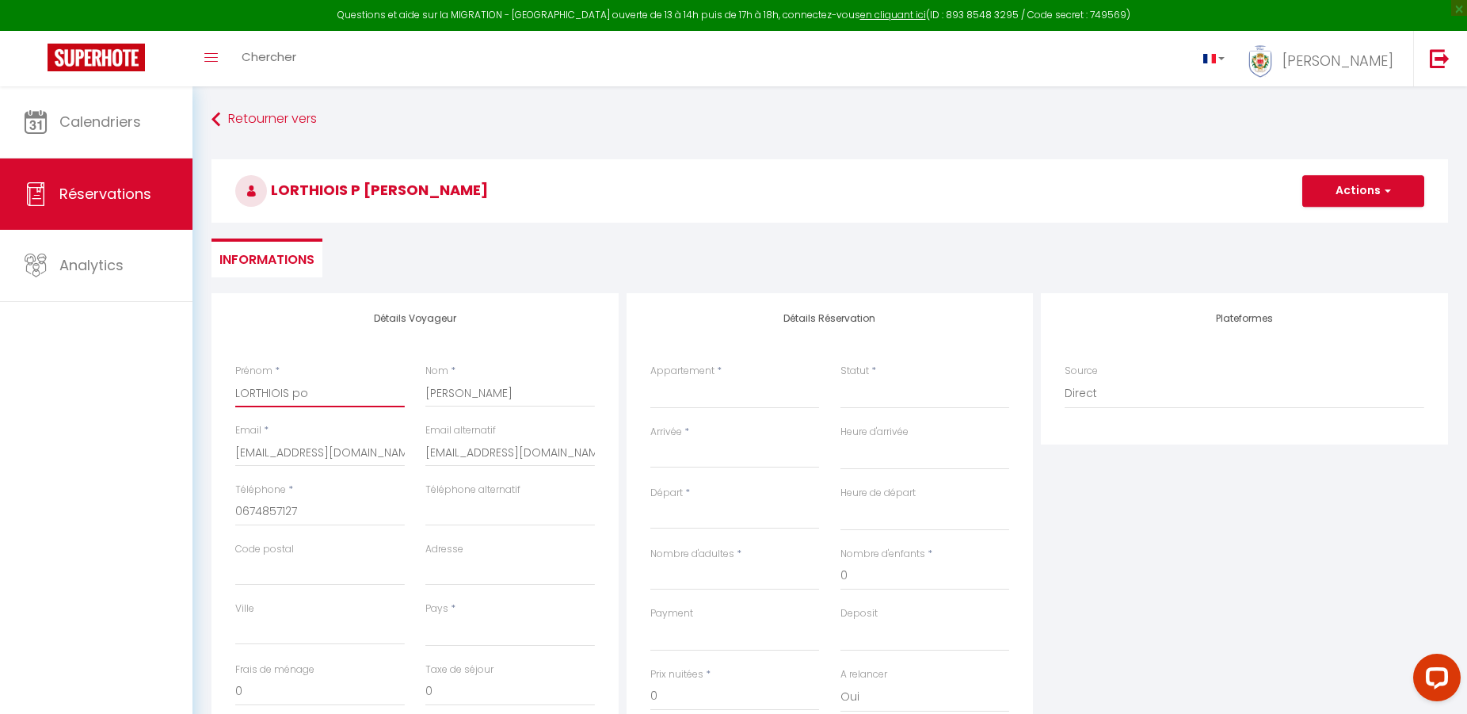
select select
checkbox input "false"
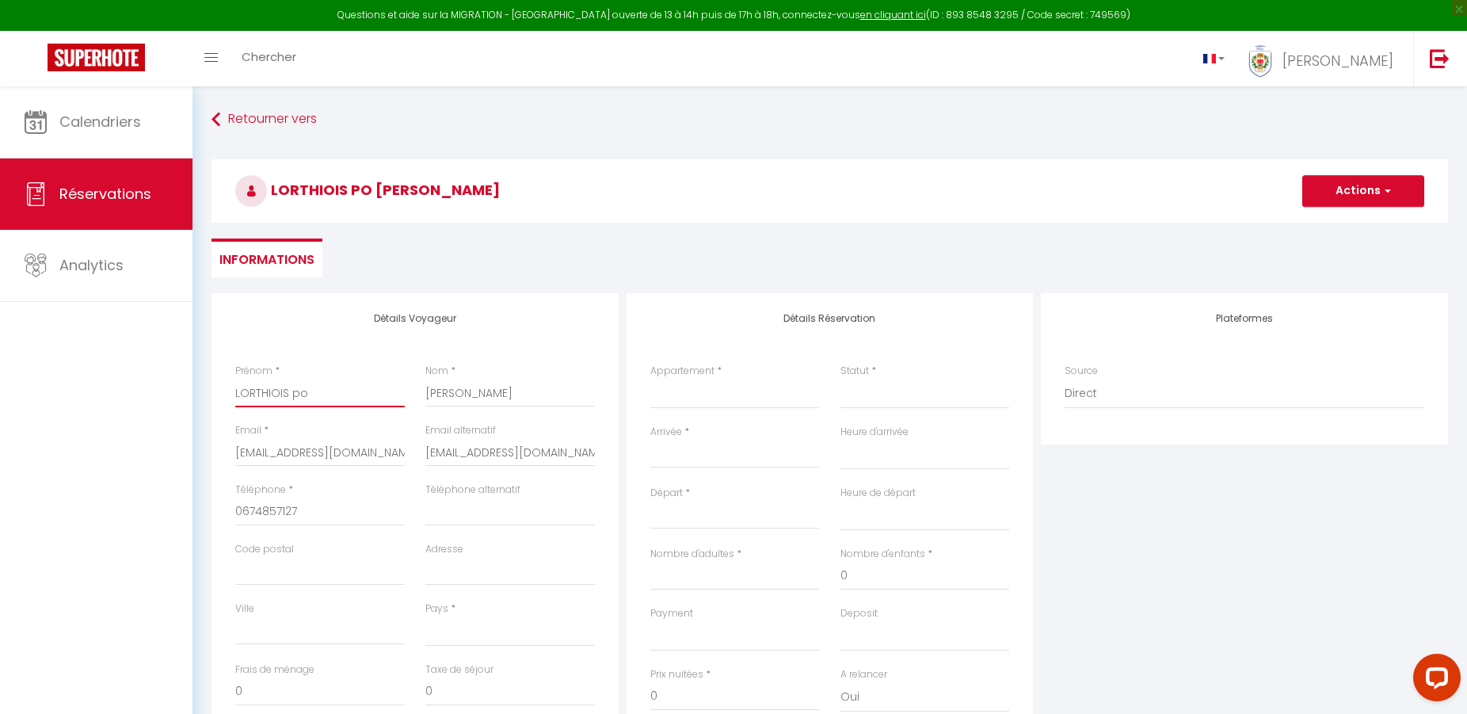
type input "LORTHIOIS po"
select select
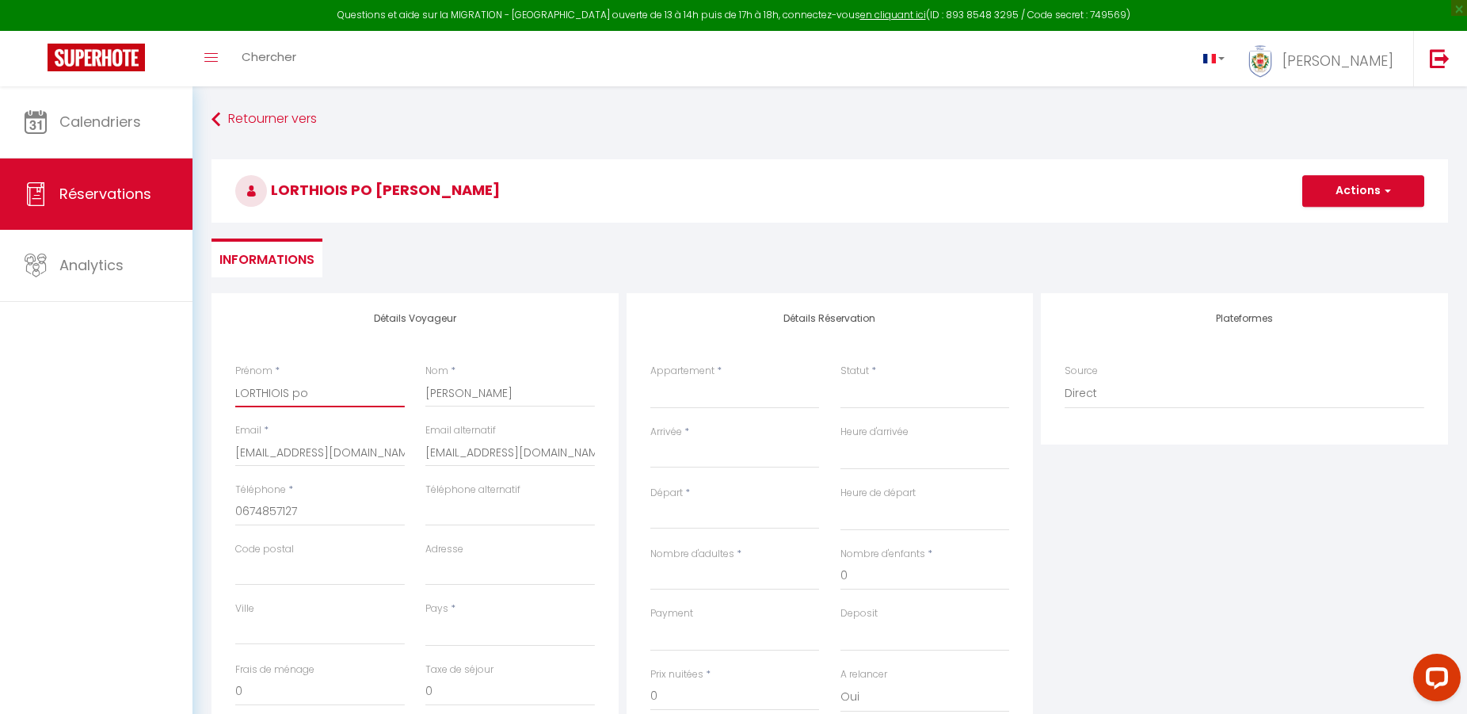
select select
checkbox input "false"
type input "LORTHIOIS po U"
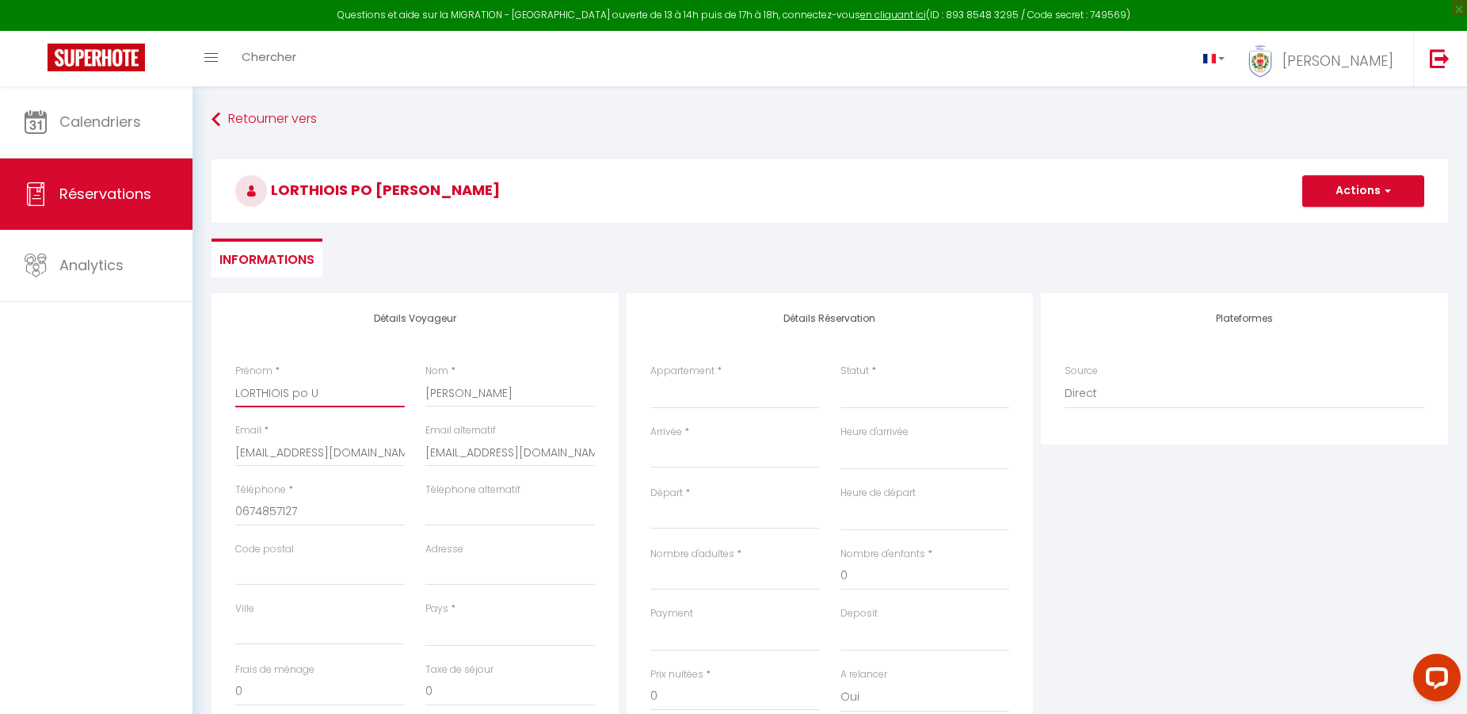
select select
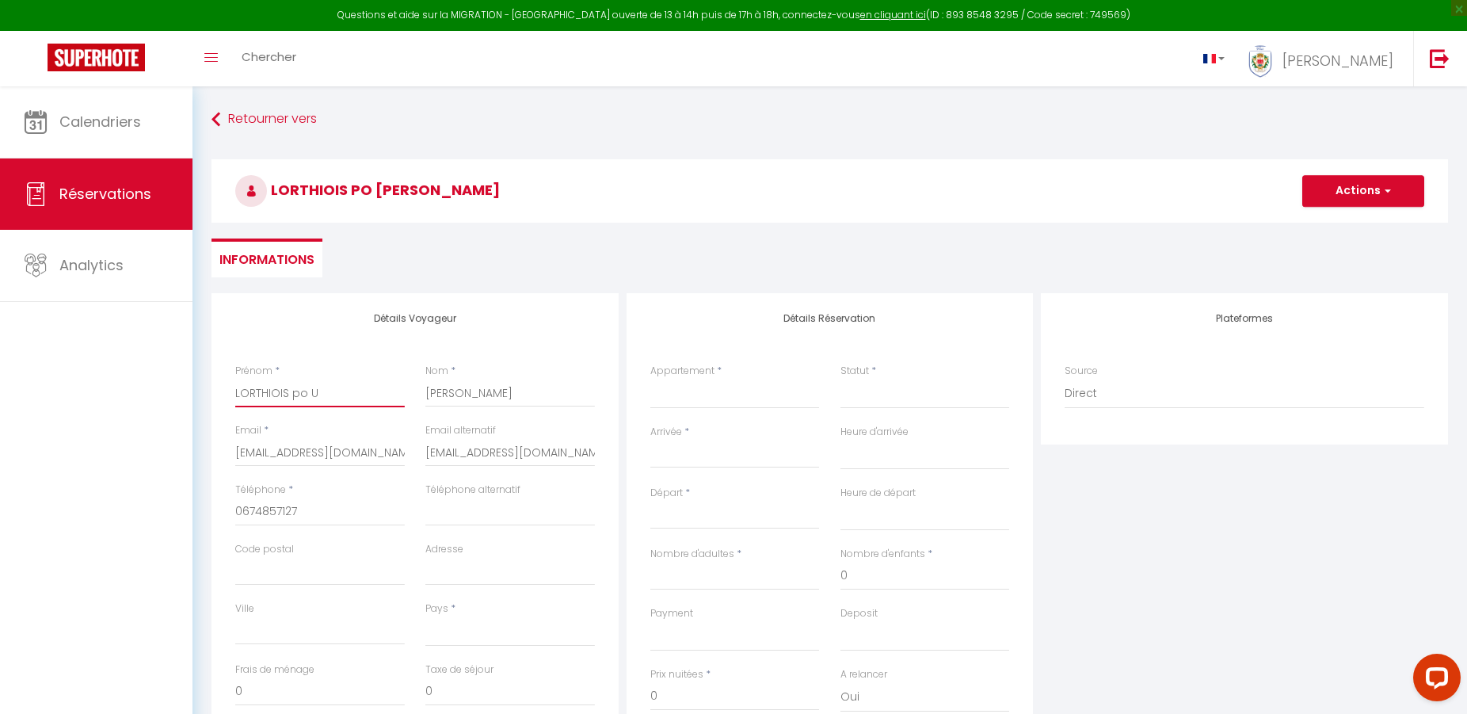
select select
checkbox input "false"
type input "LORTHIOIS po Ud"
select select
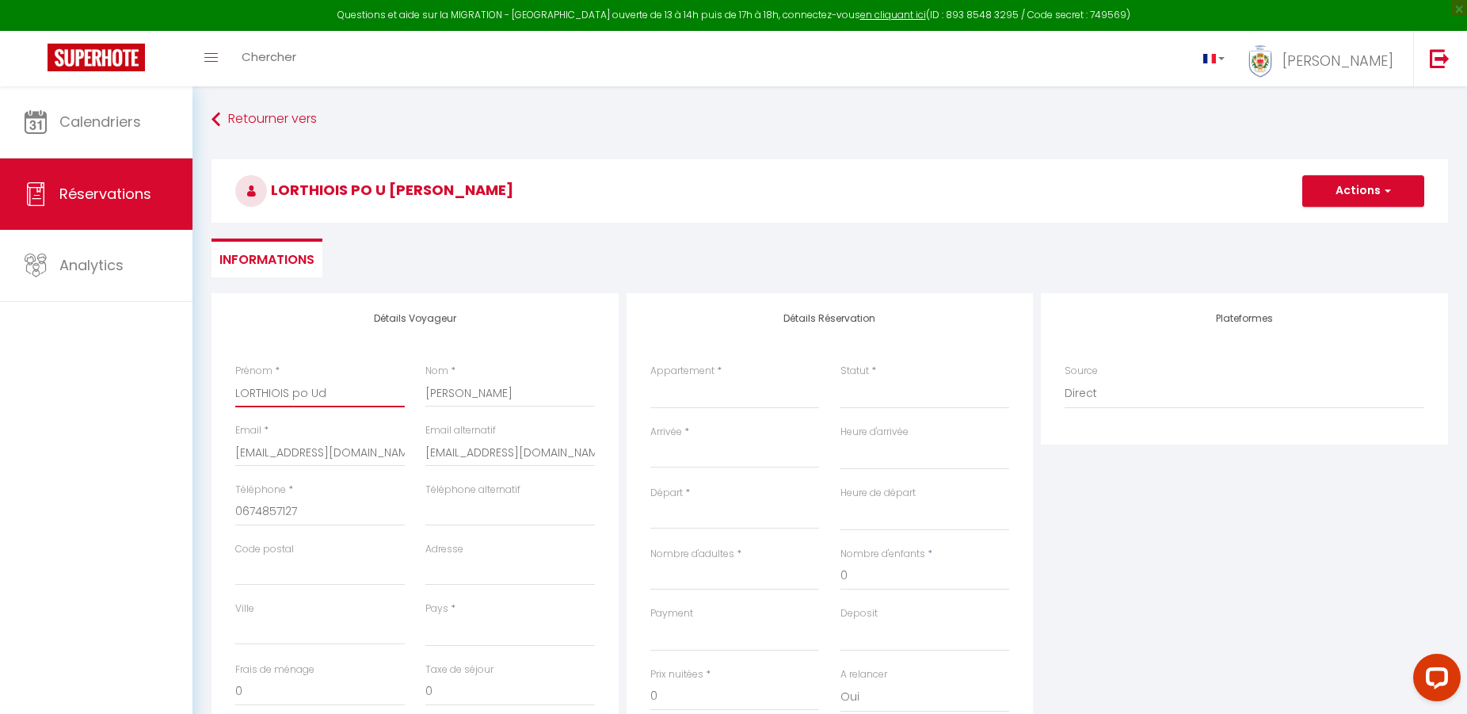
select select
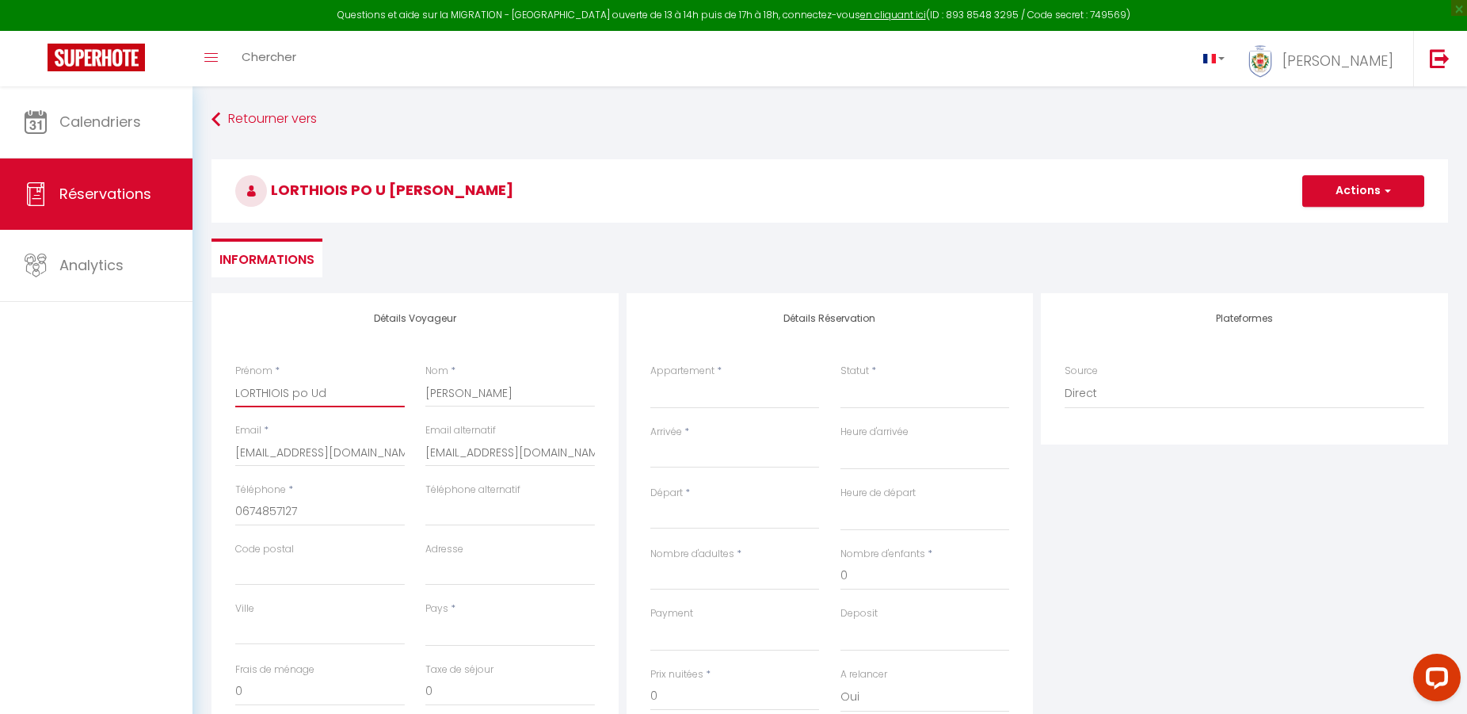
select select
checkbox input "false"
type input "LORTHIOIS po Udr"
select select
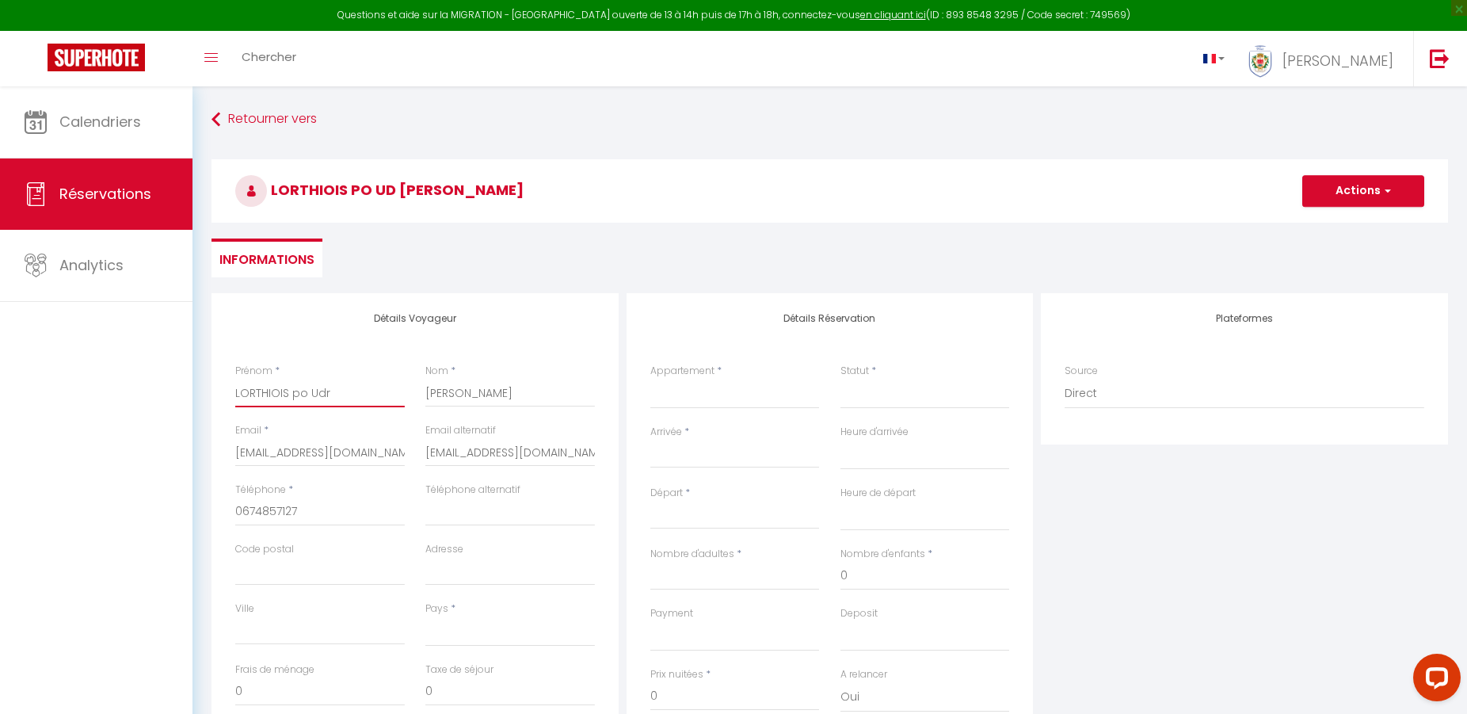
select select
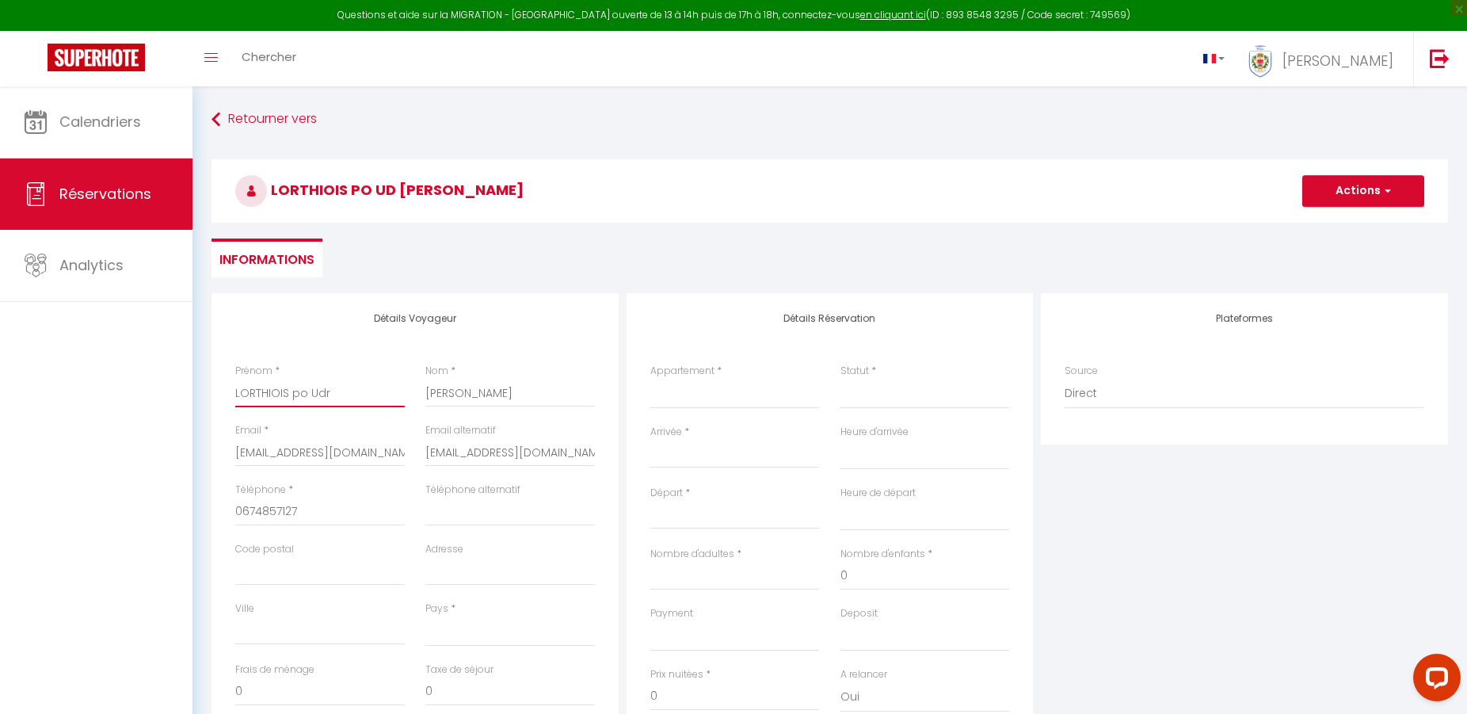
checkbox input "false"
type input "LORTHIOIS po Udre"
select select
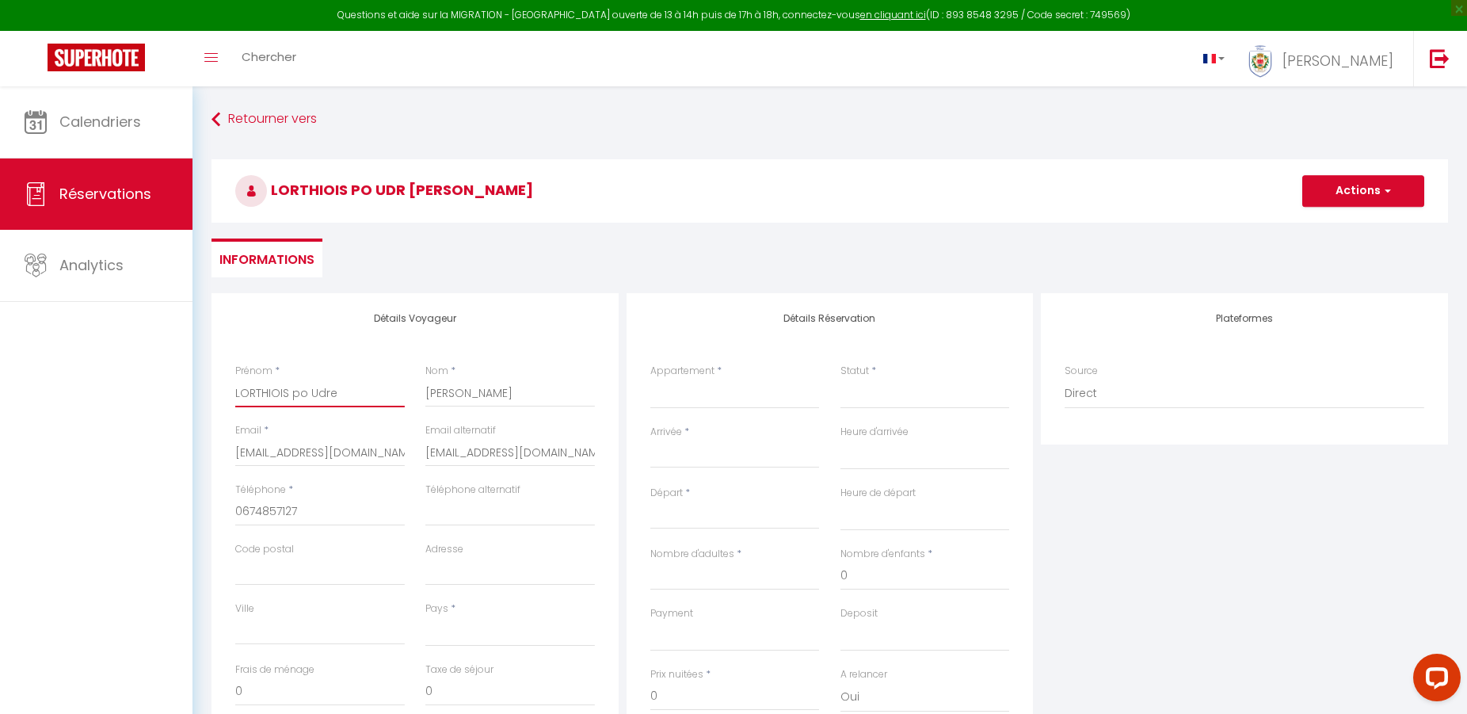
select select
checkbox input "false"
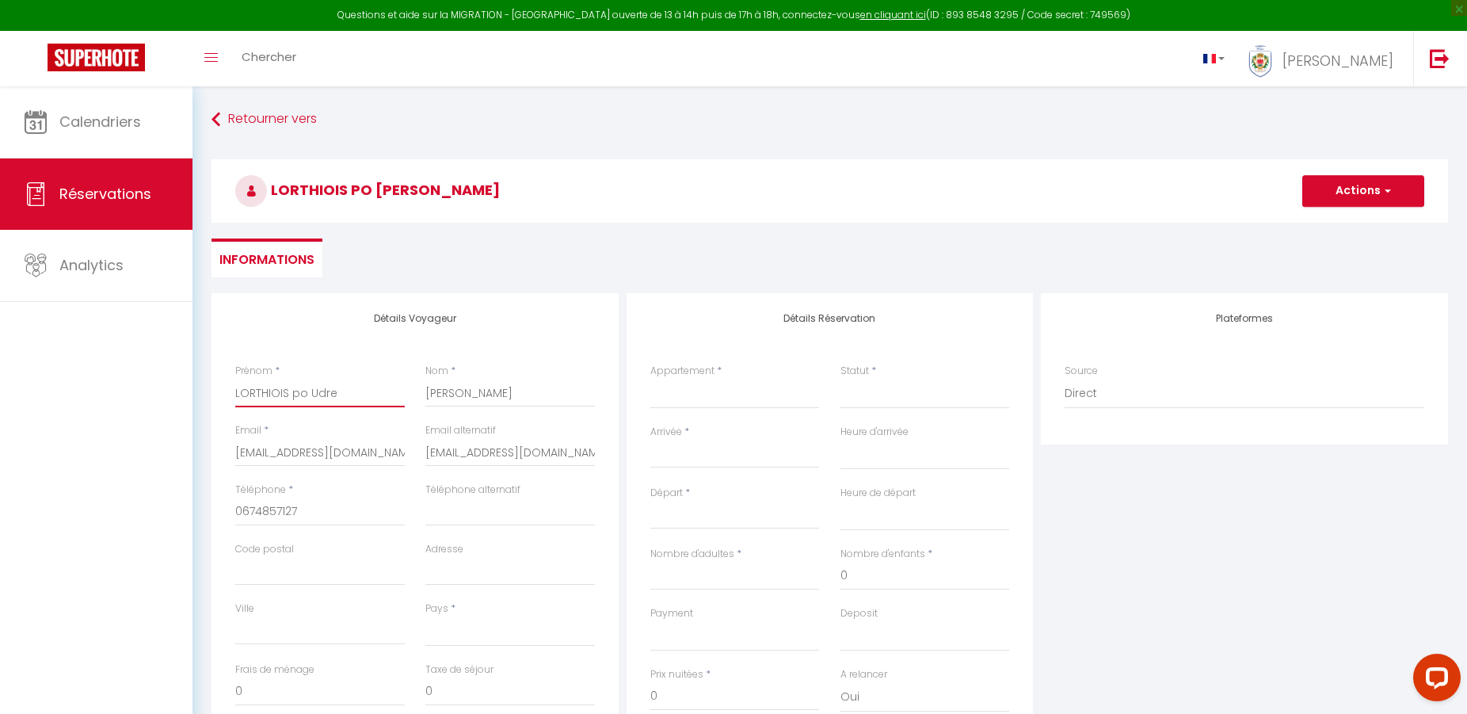
type input "LORTHIOIS po Udrea"
select select
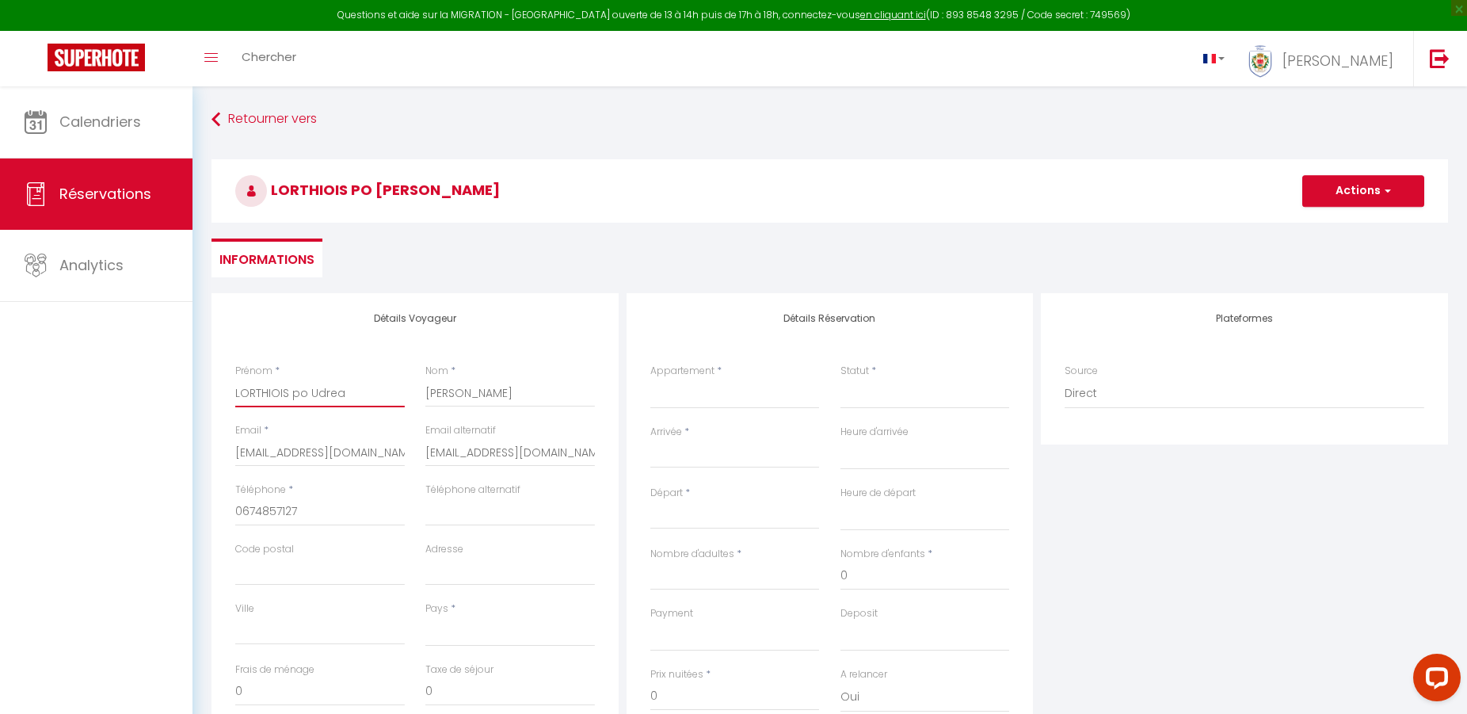
select select
checkbox input "false"
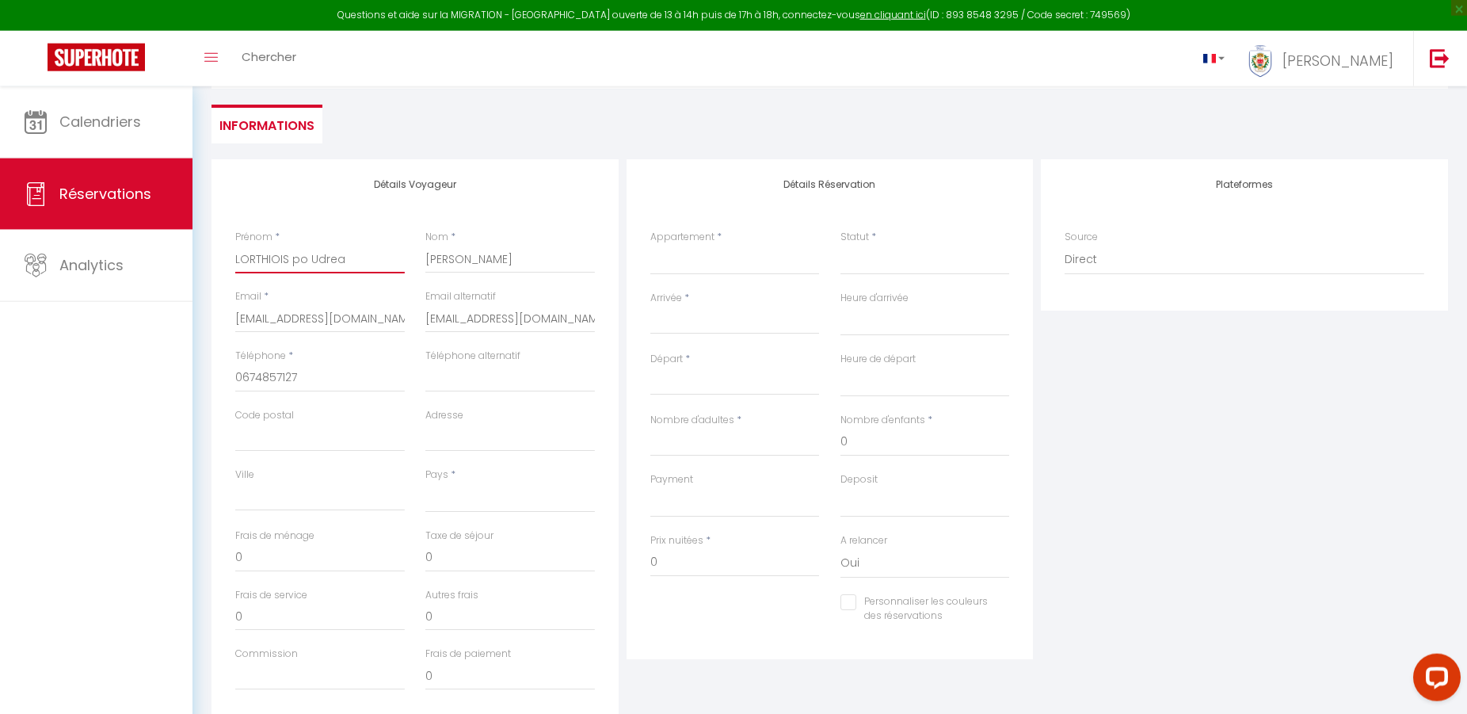
scroll to position [137, 0]
type input "LORTHIOIS po Udrea"
click at [425, 479] on select "[GEOGRAPHIC_DATA] [GEOGRAPHIC_DATA] [GEOGRAPHIC_DATA] [GEOGRAPHIC_DATA] [GEOGRA…" at bounding box center [509, 494] width 169 height 30
select select "FR"
click option "[GEOGRAPHIC_DATA]" at bounding box center [0, 0] width 0 height 0
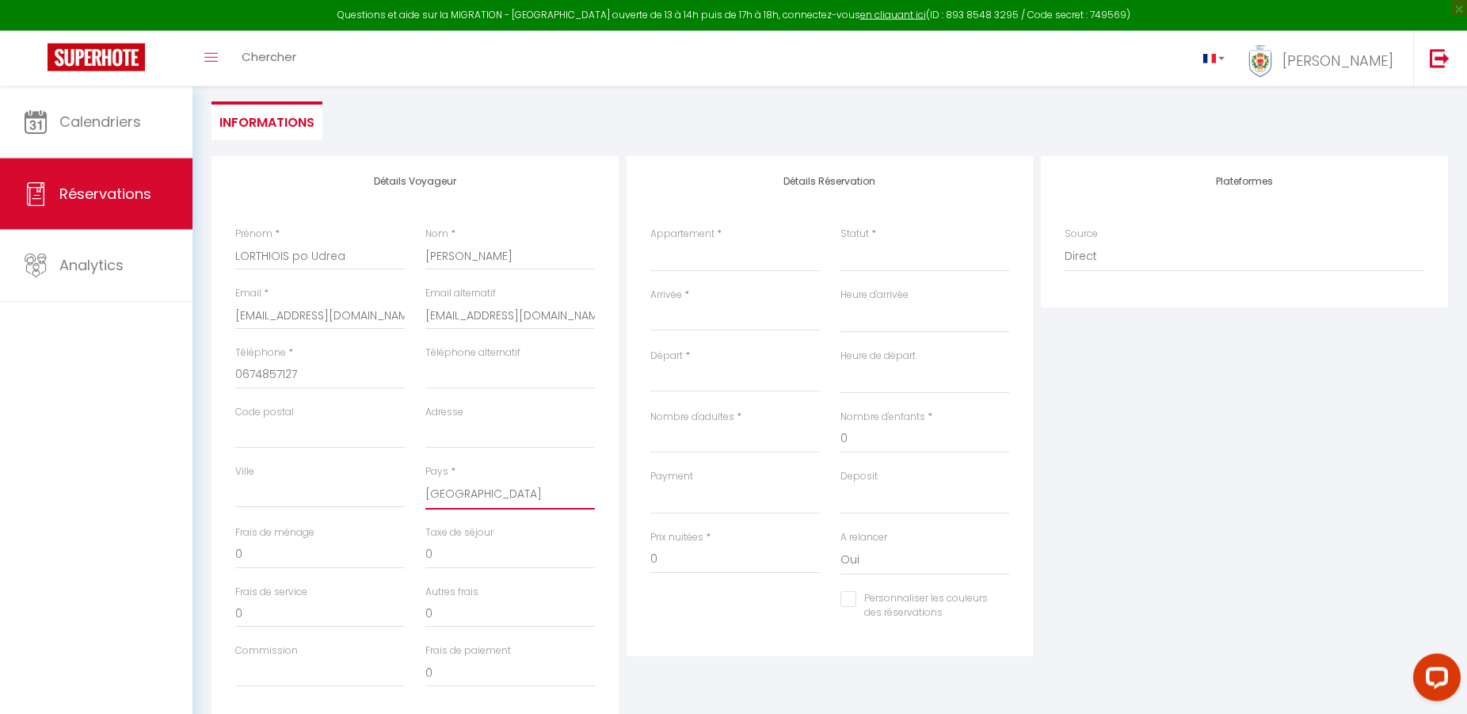
select select
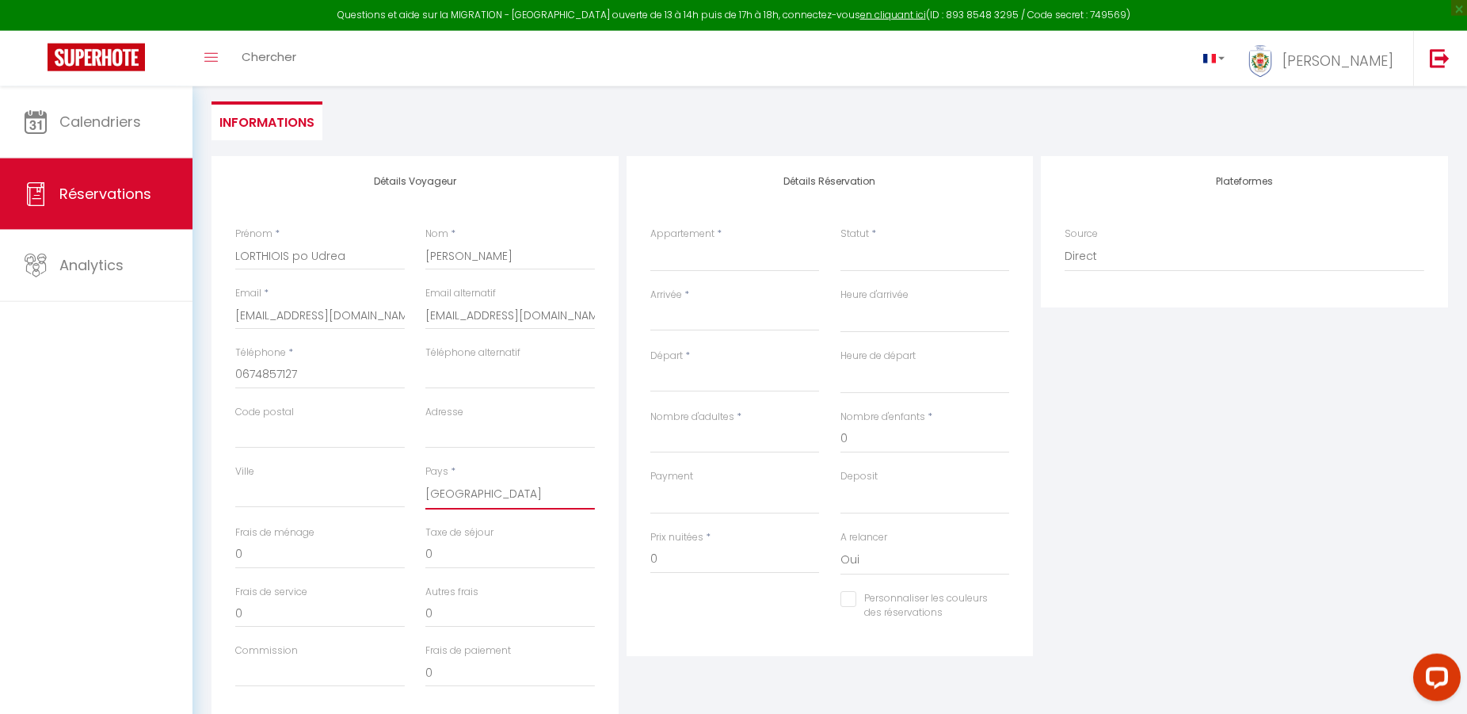
select select
checkbox input "false"
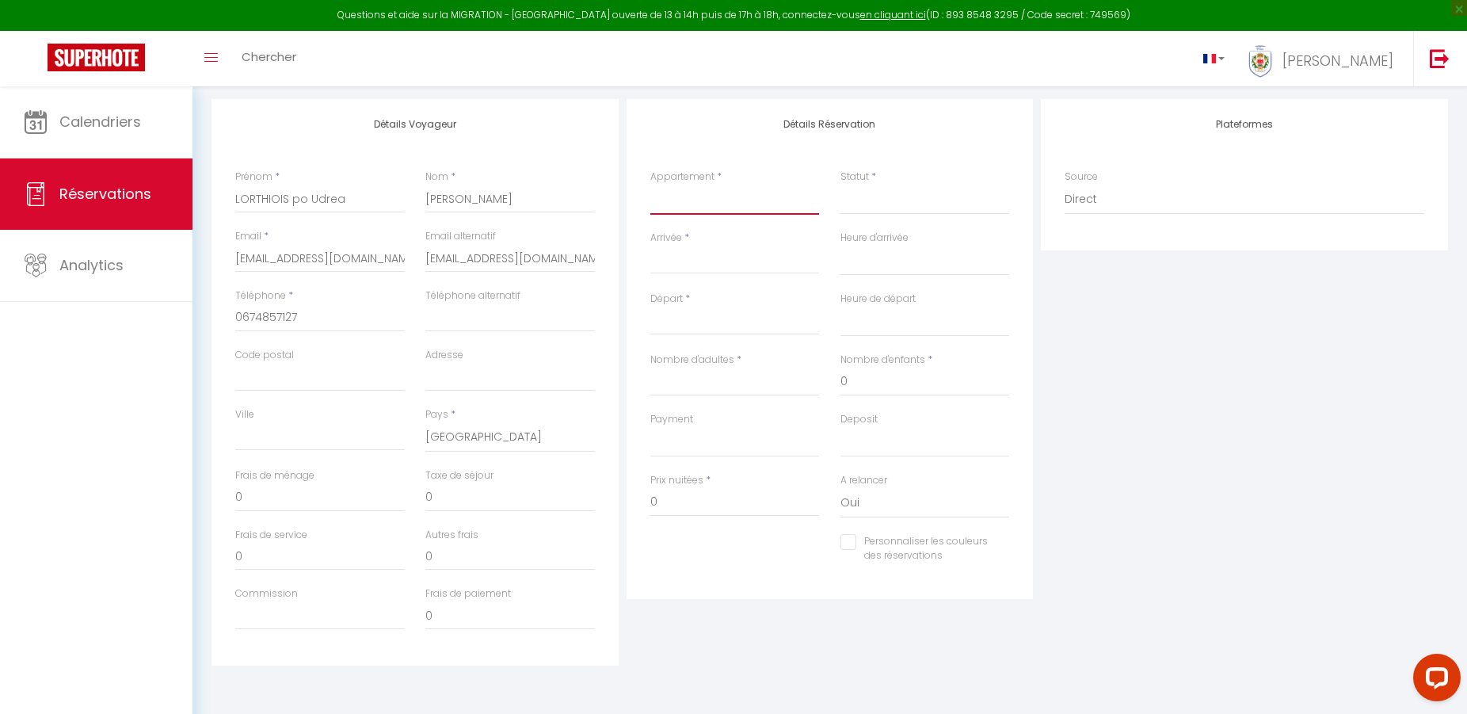
click at [650, 185] on select "L39 Lorthiois · Suite Promenade des Anglais, Vue Mer/Terrasse&WIFI #43 Studio L…" at bounding box center [734, 200] width 169 height 30
select select "20887"
click option "#43 Studio Lorthois · Studio Design vue Mer clim terrasse Wifi 1min Mer" at bounding box center [0, 0] width 0 height 0
select select
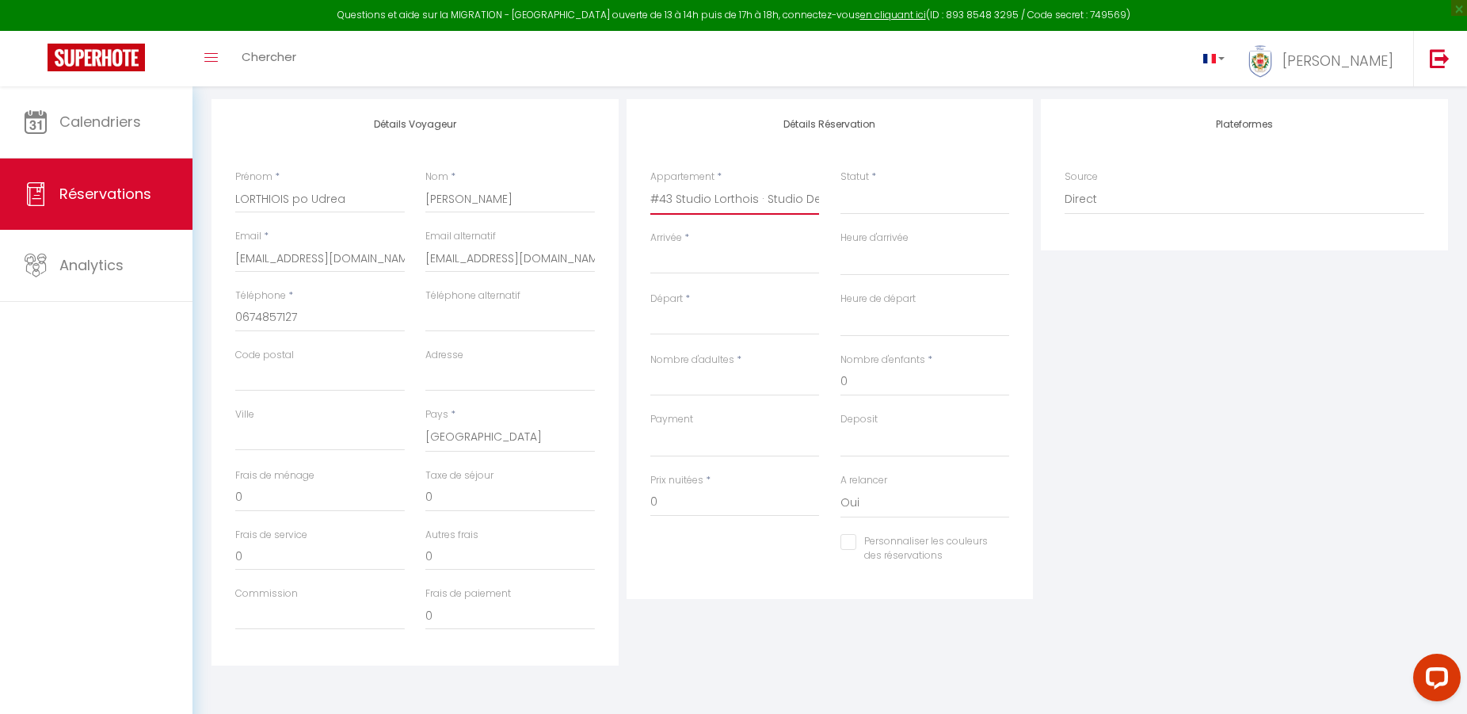
select select
checkbox input "false"
click at [868, 198] on select "Confirmé Non Confirmé [PERSON_NAME] par le voyageur No Show Request" at bounding box center [924, 200] width 169 height 30
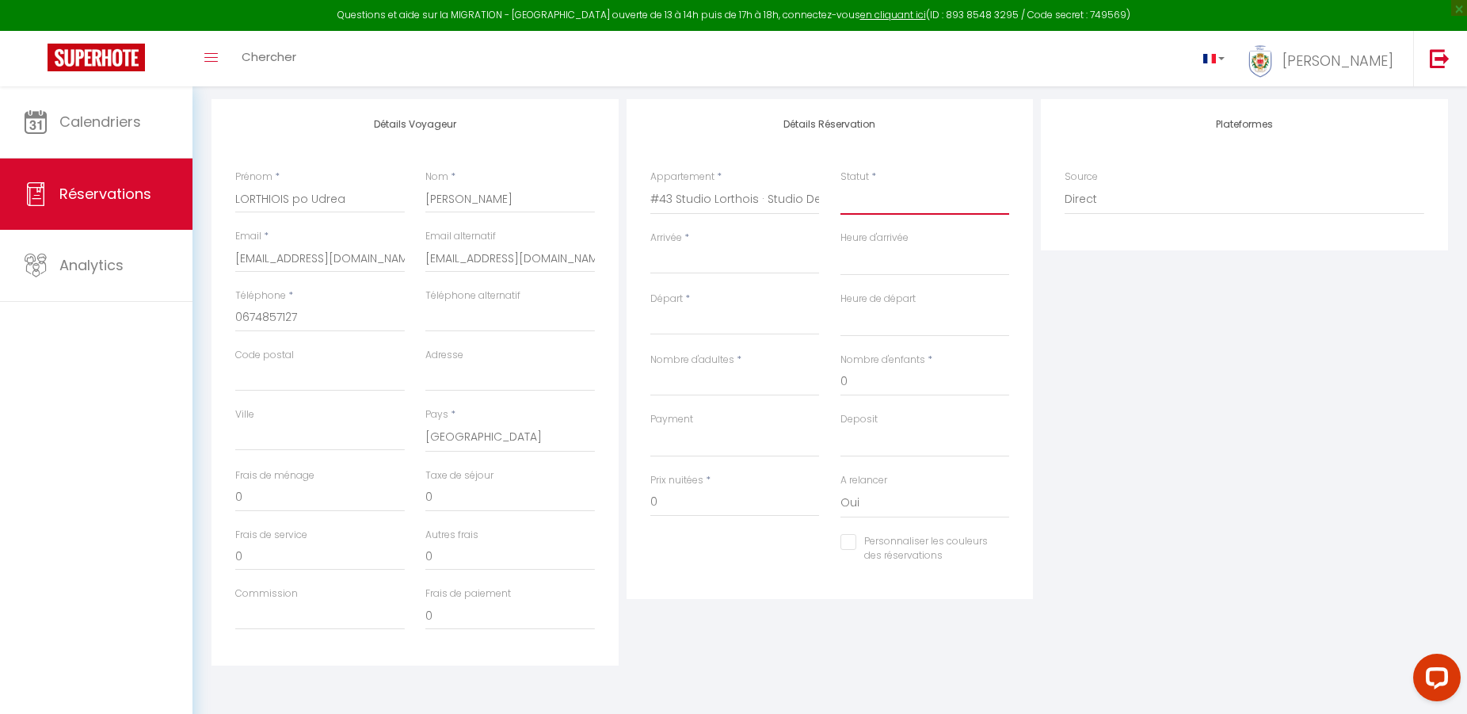
select select
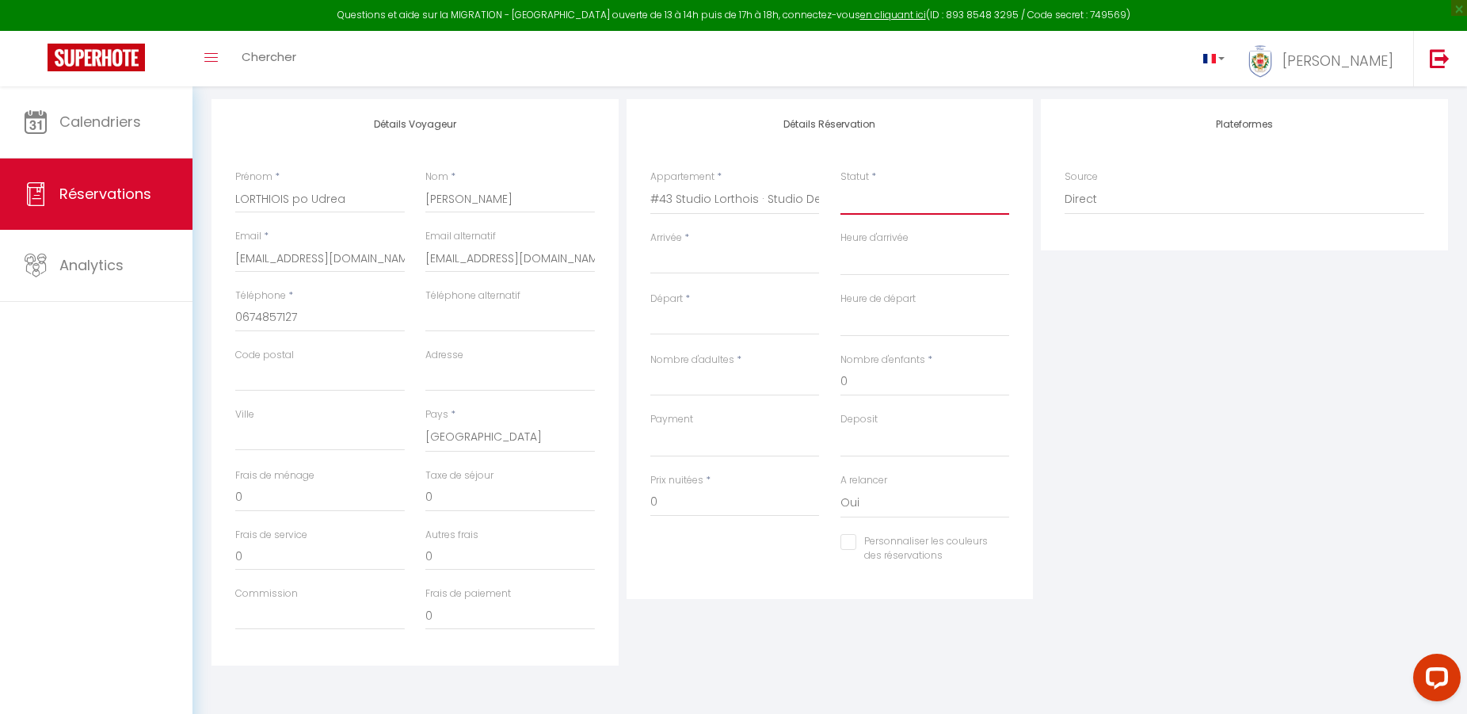
checkbox input "false"
click at [840, 185] on select "Confirmé Non Confirmé [PERSON_NAME] par le voyageur No Show Request" at bounding box center [924, 200] width 169 height 30
select select "1"
click option "Confirmé" at bounding box center [0, 0] width 0 height 0
select select
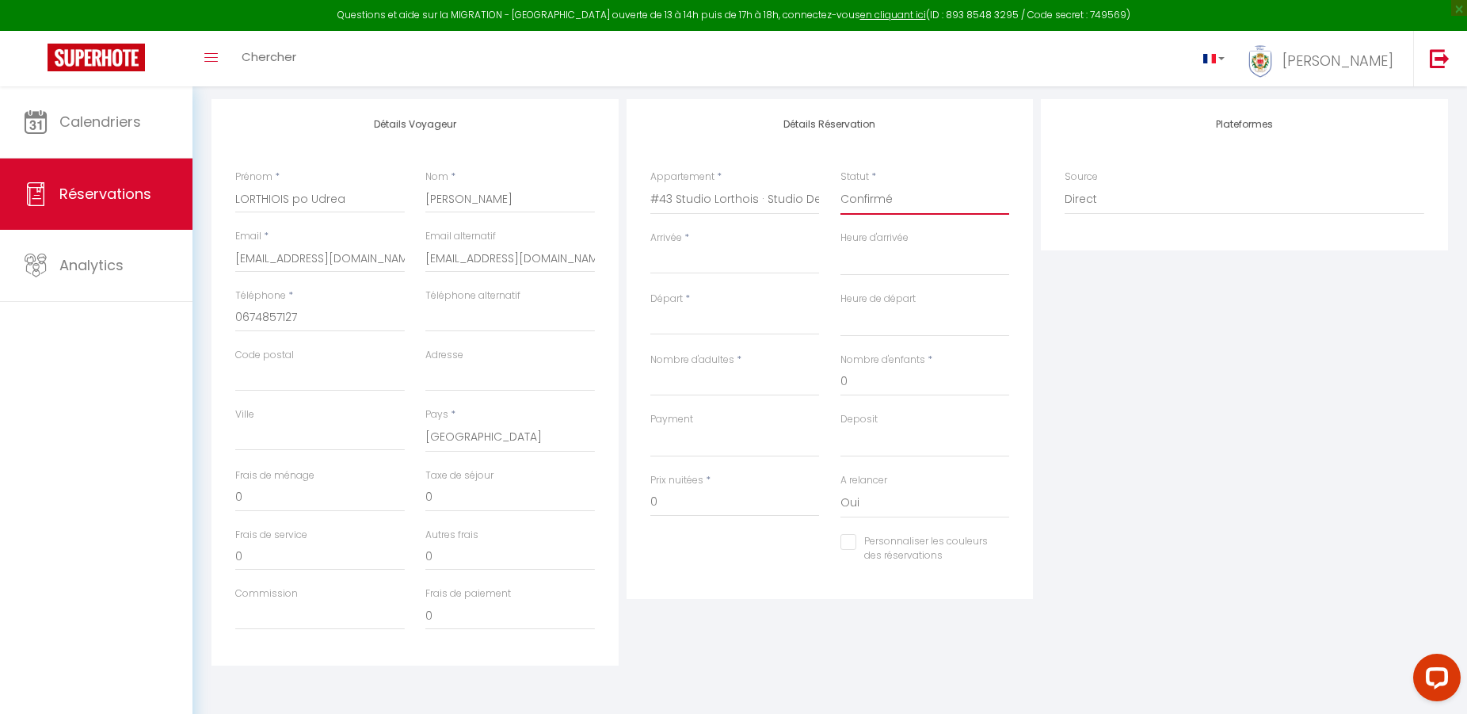
select select
click at [721, 245] on div "Arrivée * < Août 2025 > Dim Lun Mar Mer Jeu Ven Sam 1 2 3 4 5 6 7 8 9 10 11 12 …" at bounding box center [734, 252] width 169 height 44
click at [710, 255] on input "Arrivée" at bounding box center [734, 261] width 169 height 21
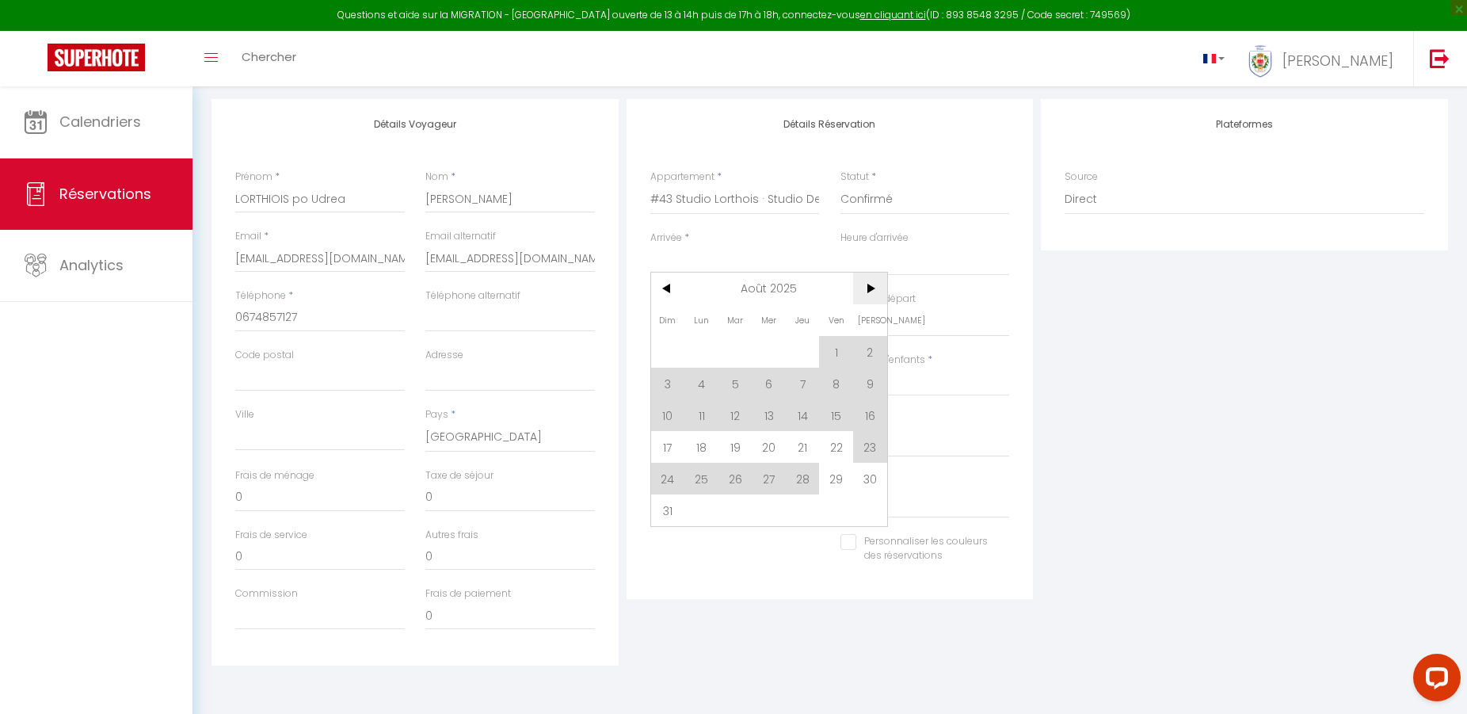
click at [875, 295] on span ">" at bounding box center [870, 288] width 34 height 32
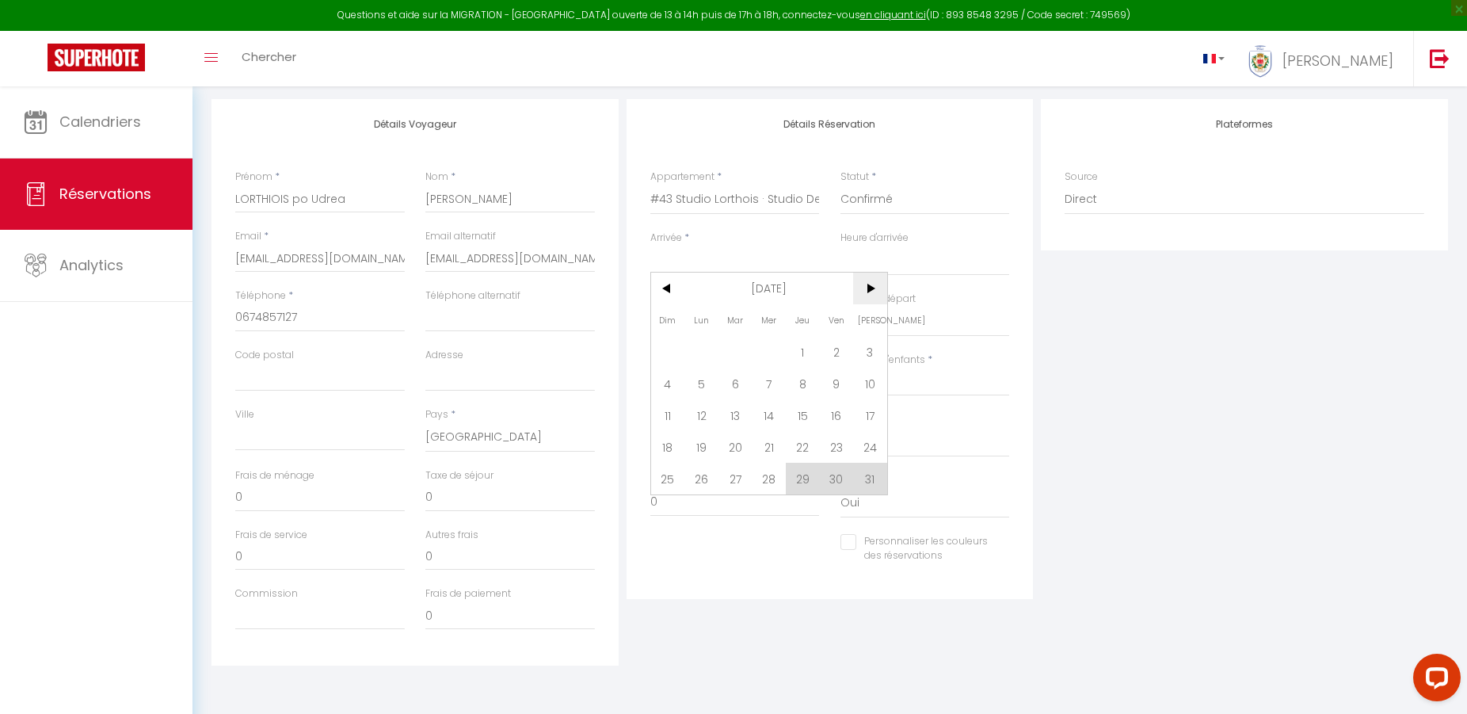
click at [875, 295] on span ">" at bounding box center [870, 288] width 34 height 32
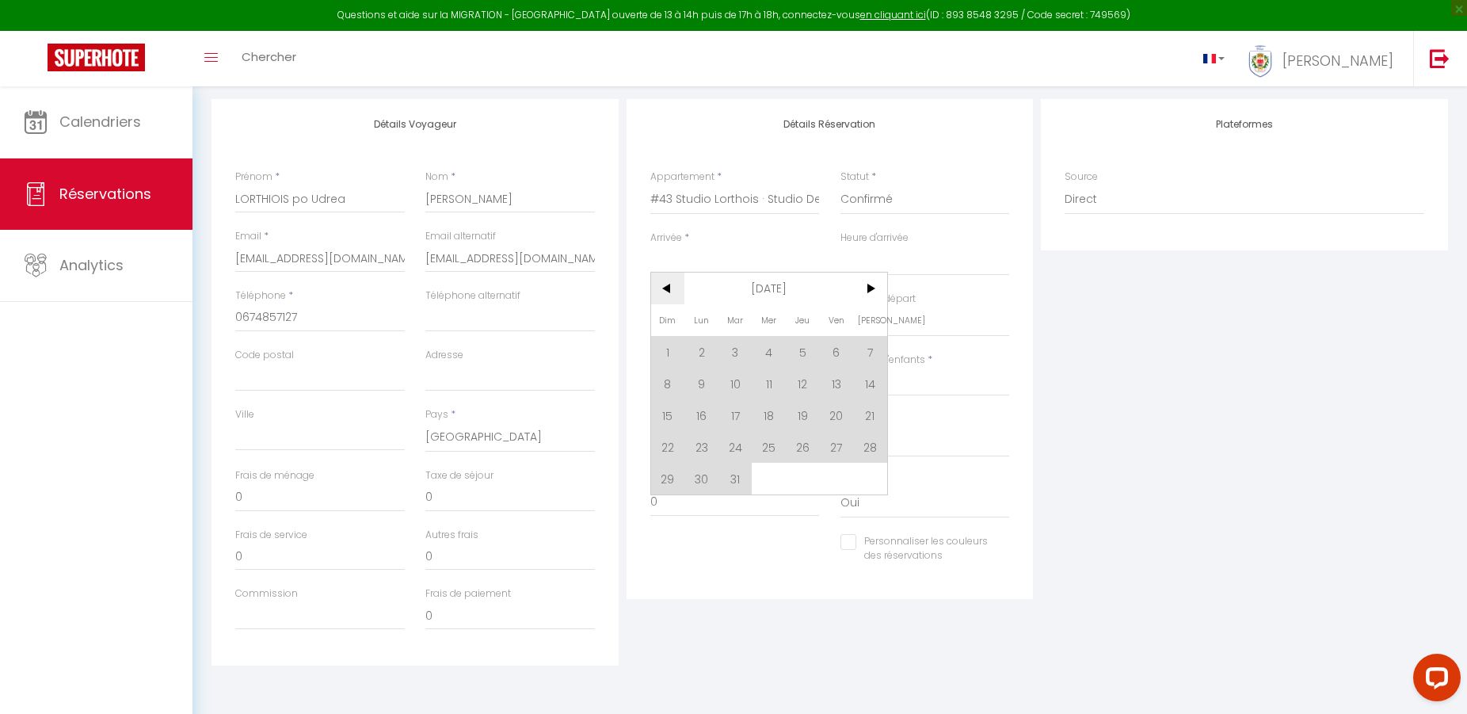
click at [664, 294] on span "<" at bounding box center [668, 288] width 34 height 32
click at [840, 387] on span "13" at bounding box center [836, 383] width 34 height 32
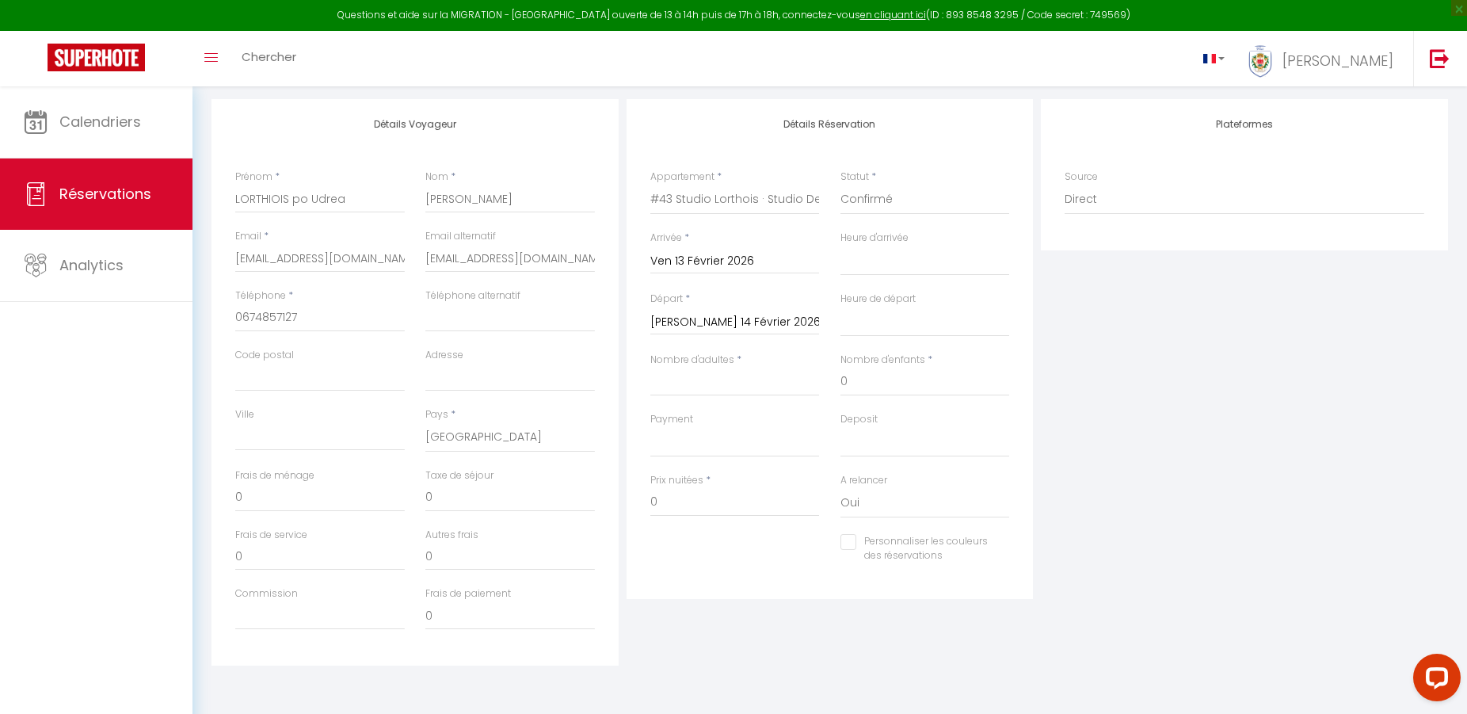
click at [736, 315] on input "[PERSON_NAME] 14 Février 2026" at bounding box center [734, 322] width 169 height 21
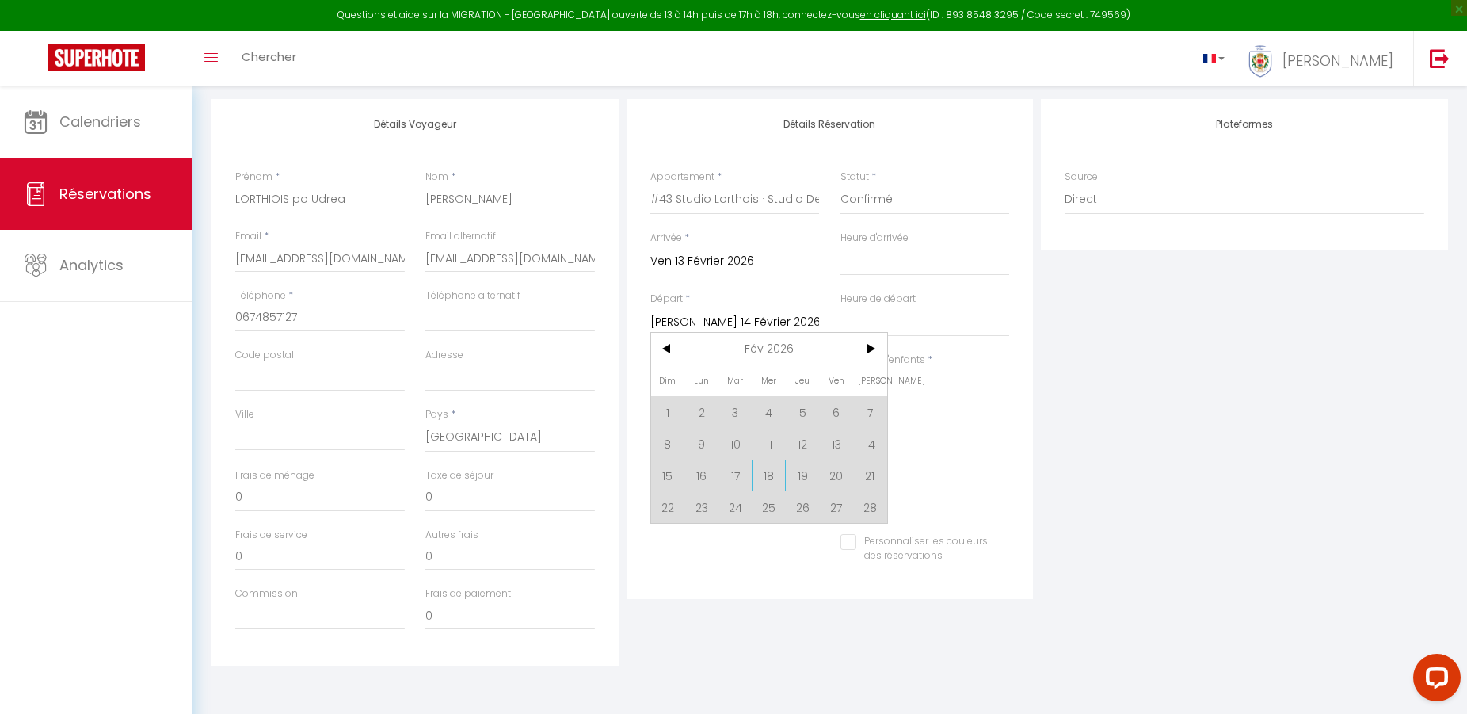
click at [772, 485] on span "18" at bounding box center [769, 475] width 34 height 32
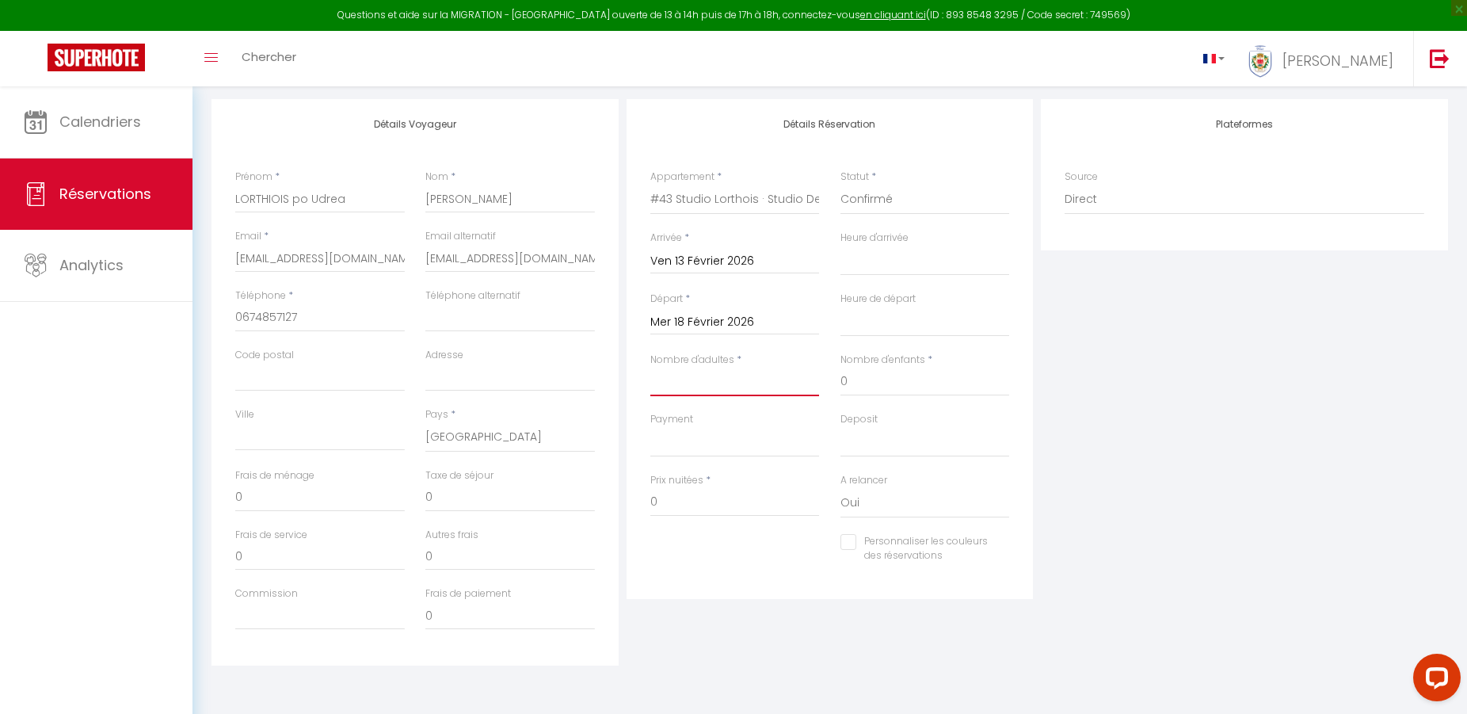
click at [739, 386] on input "Nombre d'adultes" at bounding box center [734, 381] width 169 height 29
click at [889, 386] on input "0" at bounding box center [924, 381] width 169 height 29
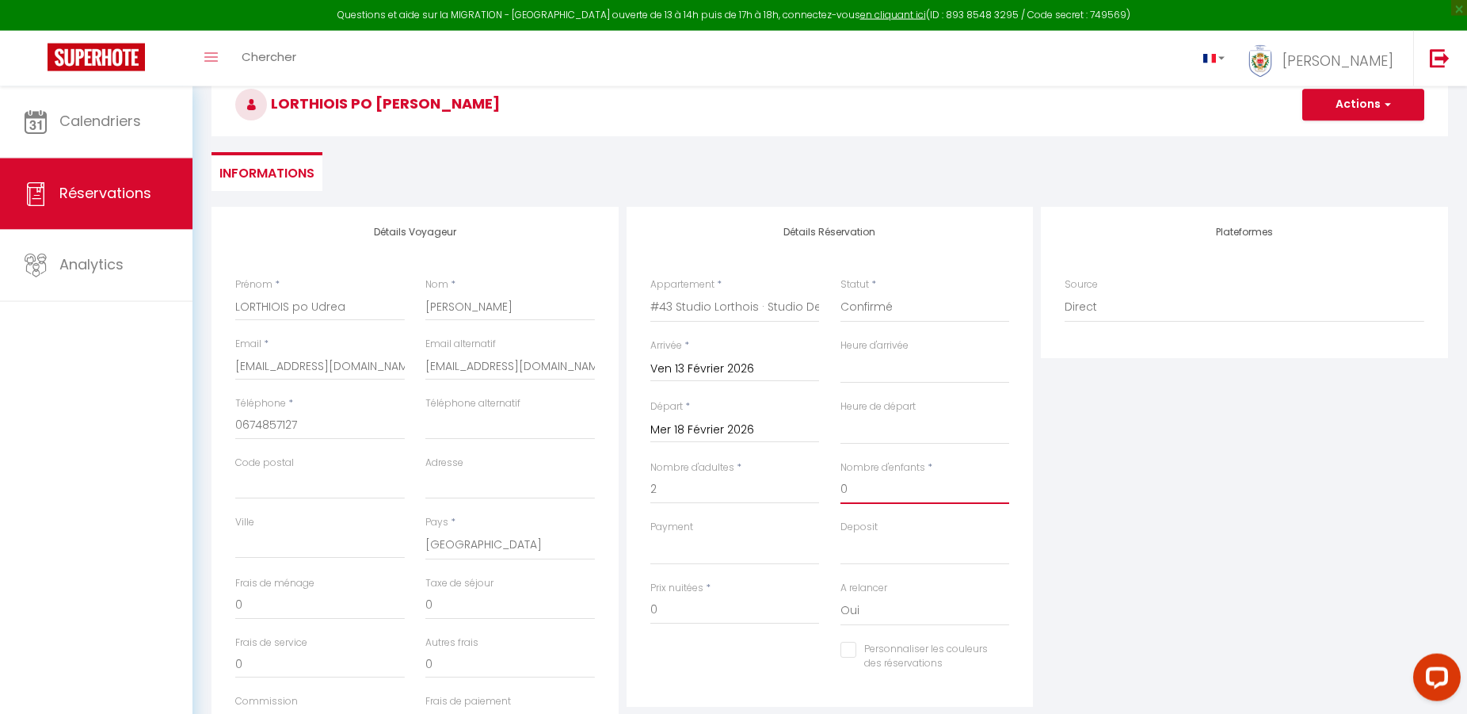
scroll to position [0, 0]
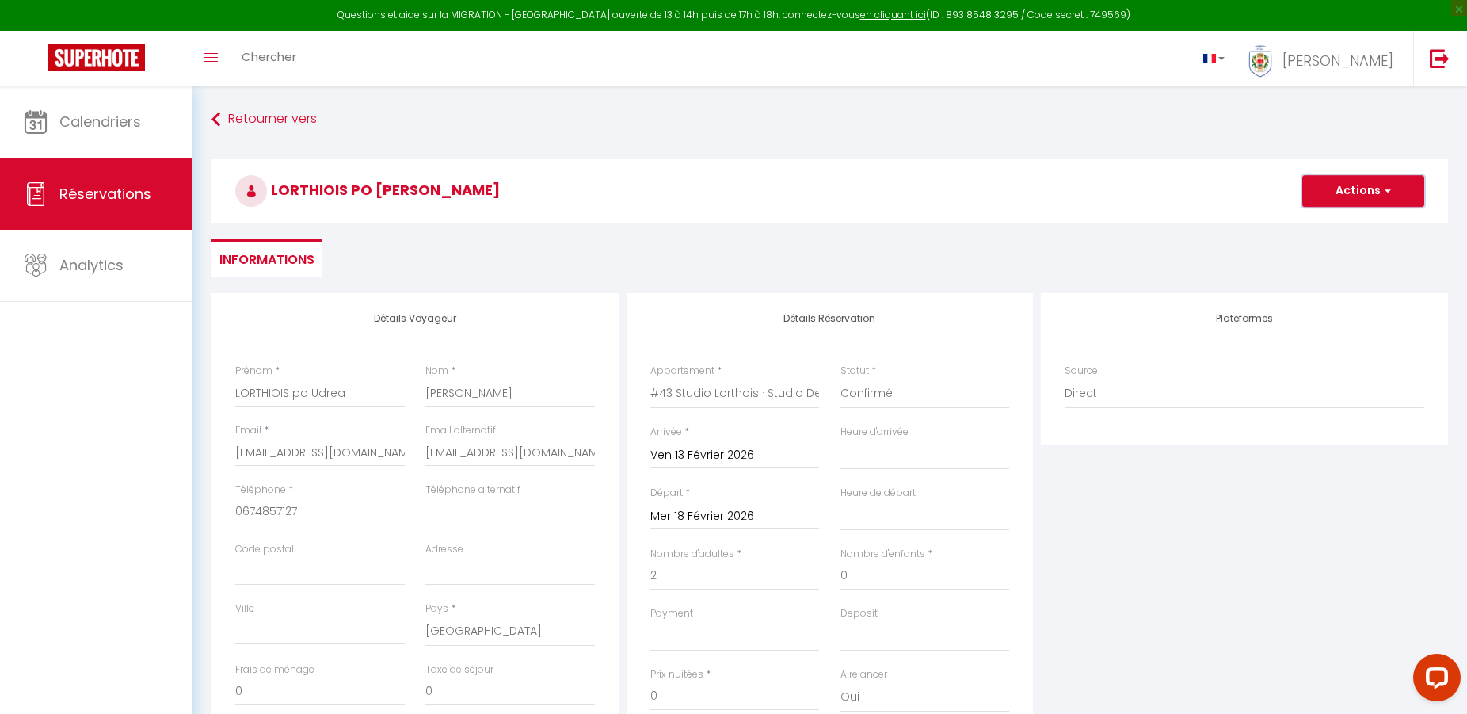
click at [1386, 184] on button "Actions" at bounding box center [1363, 191] width 122 height 32
click at [1349, 227] on link "Enregistrer" at bounding box center [1347, 225] width 125 height 21
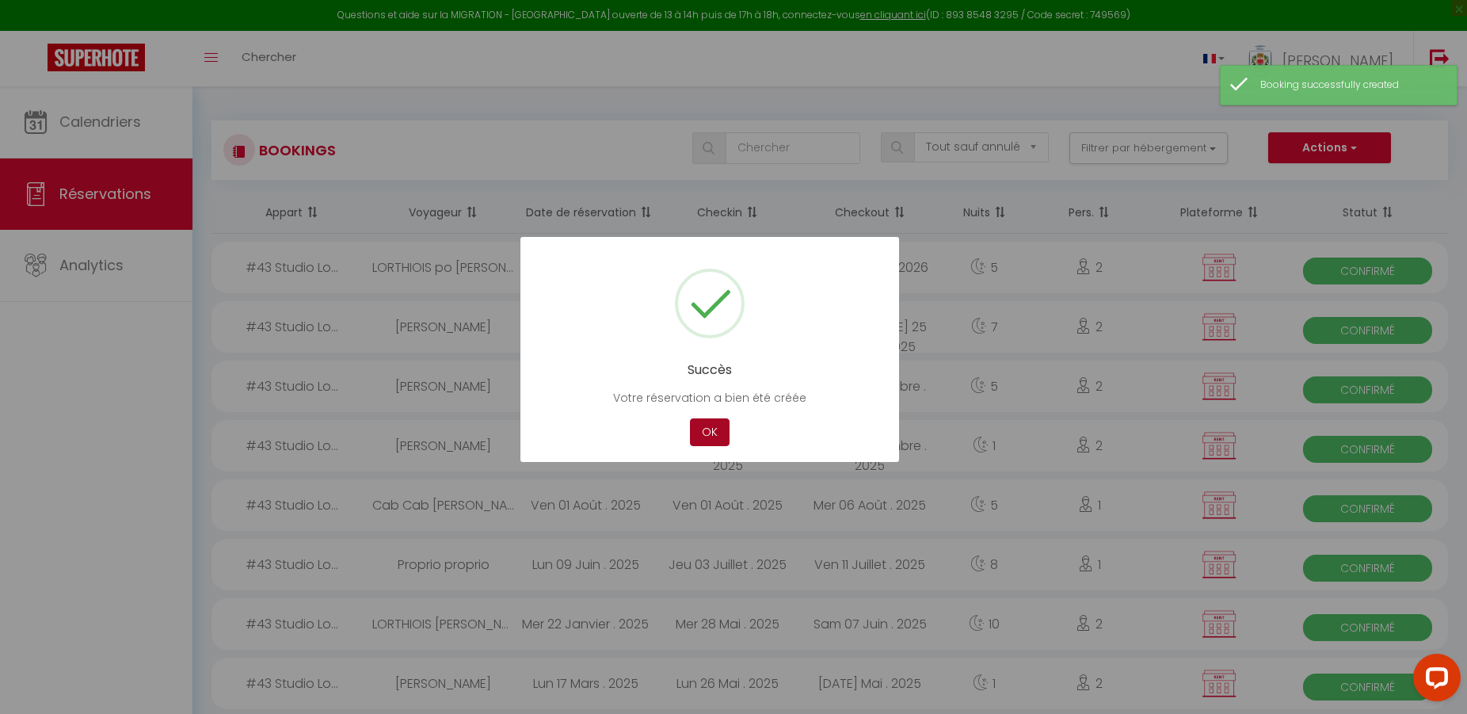
click at [704, 434] on button "OK" at bounding box center [710, 432] width 40 height 28
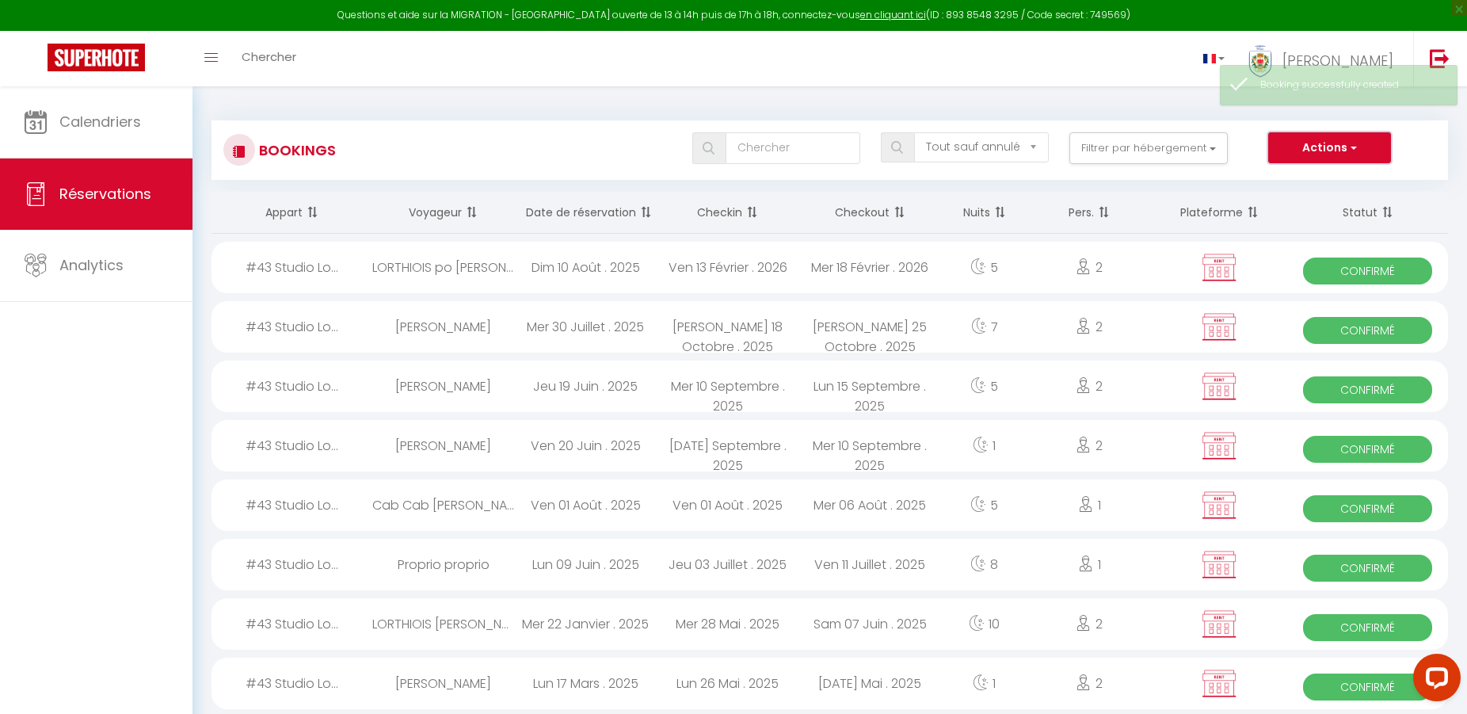
click at [1329, 147] on button "Actions" at bounding box center [1329, 148] width 122 height 32
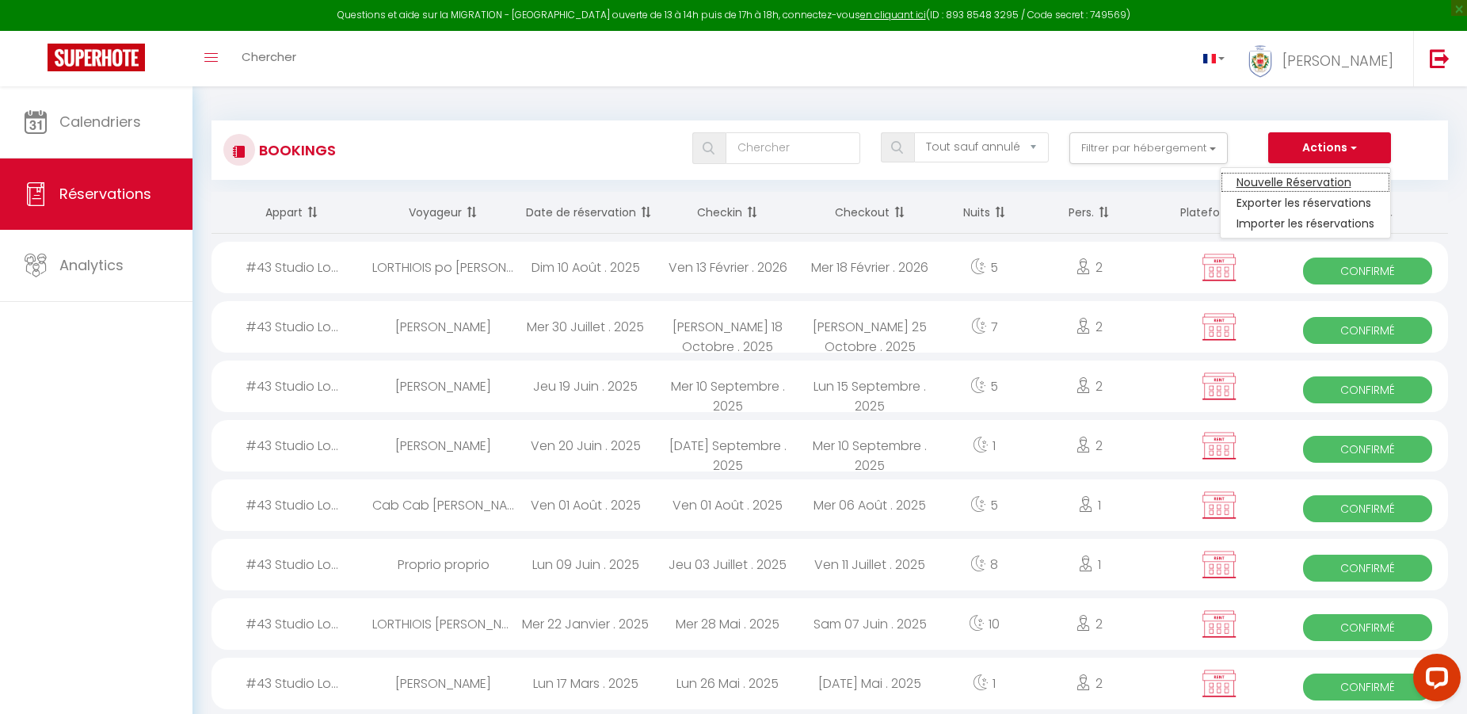
click at [1319, 175] on link "Nouvelle Réservation" at bounding box center [1304, 182] width 169 height 21
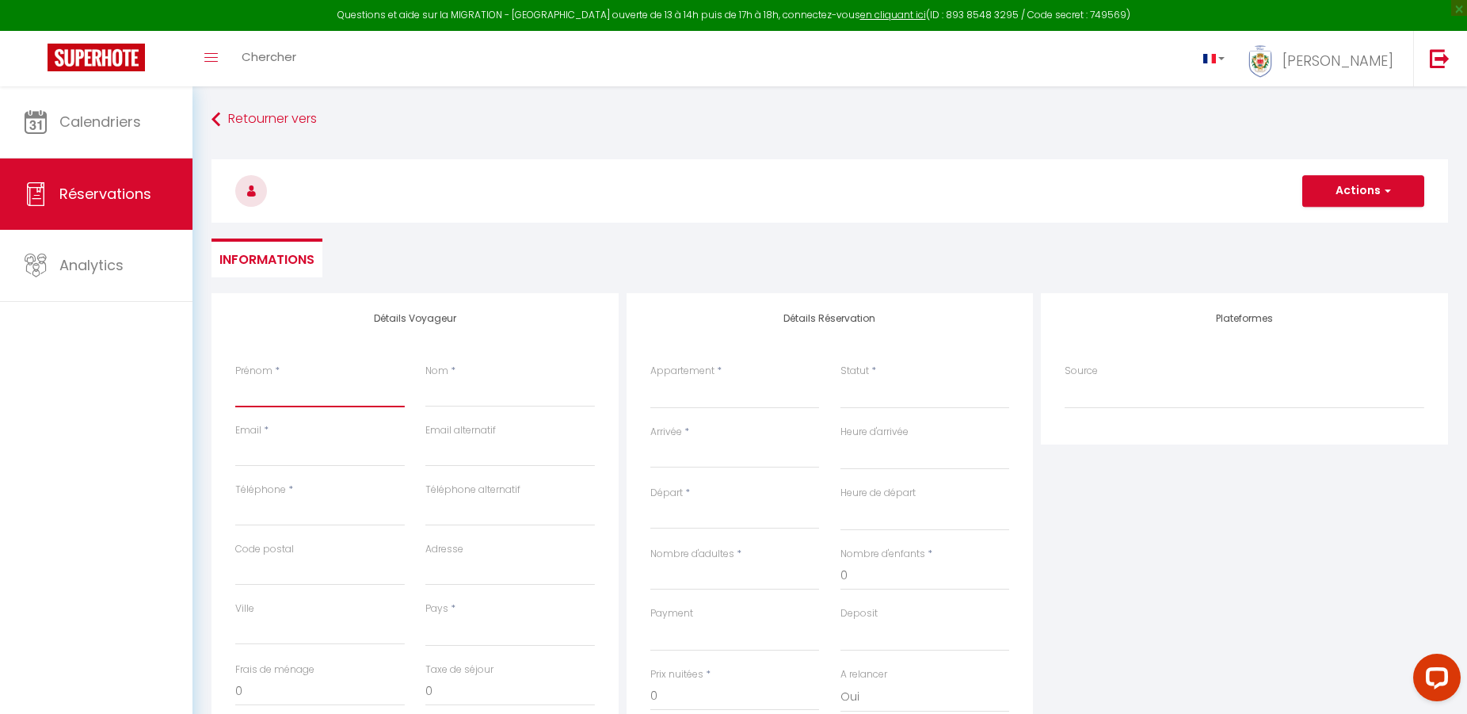
click at [354, 396] on input "Prénom" at bounding box center [319, 393] width 169 height 29
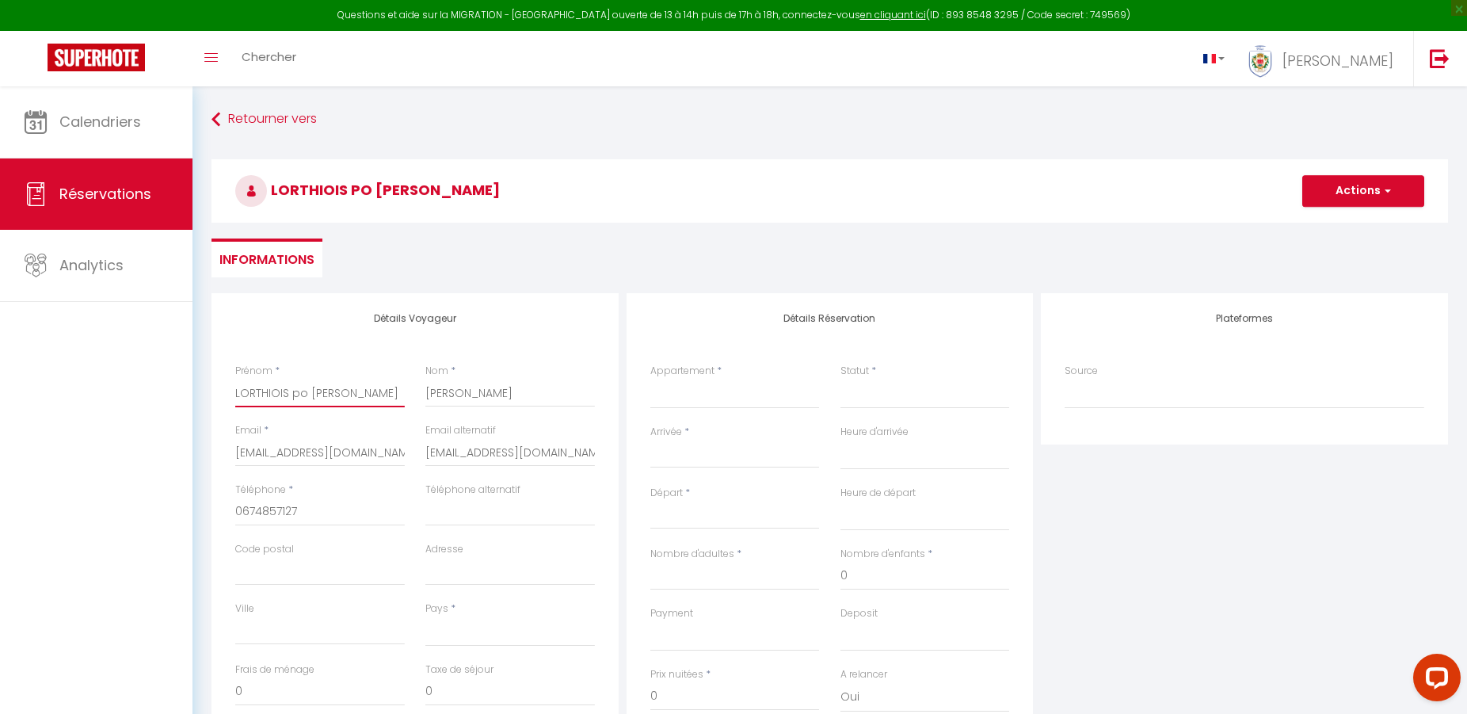
scroll to position [112, 0]
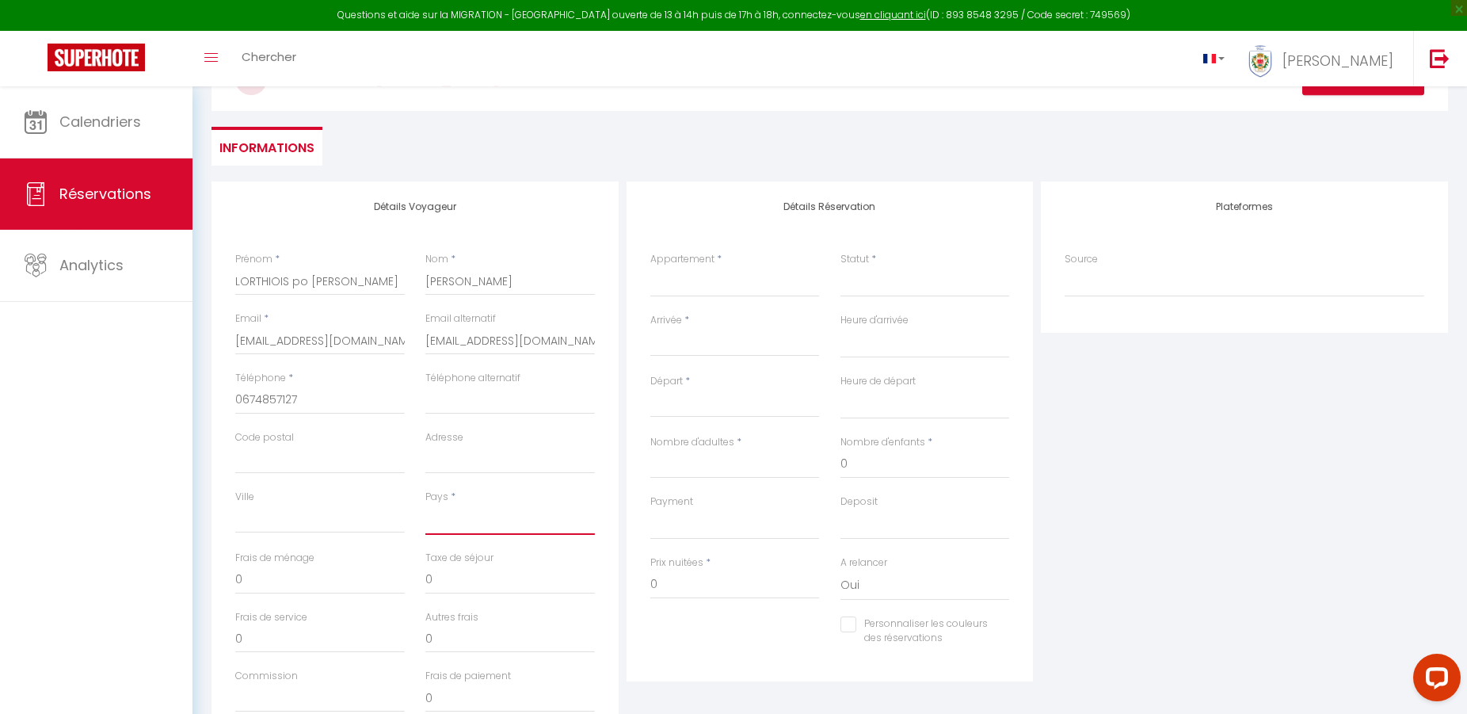
click at [425, 504] on select "[GEOGRAPHIC_DATA] [GEOGRAPHIC_DATA] [GEOGRAPHIC_DATA] [GEOGRAPHIC_DATA] [GEOGRA…" at bounding box center [509, 519] width 169 height 30
click option "[GEOGRAPHIC_DATA]" at bounding box center [0, 0] width 0 height 0
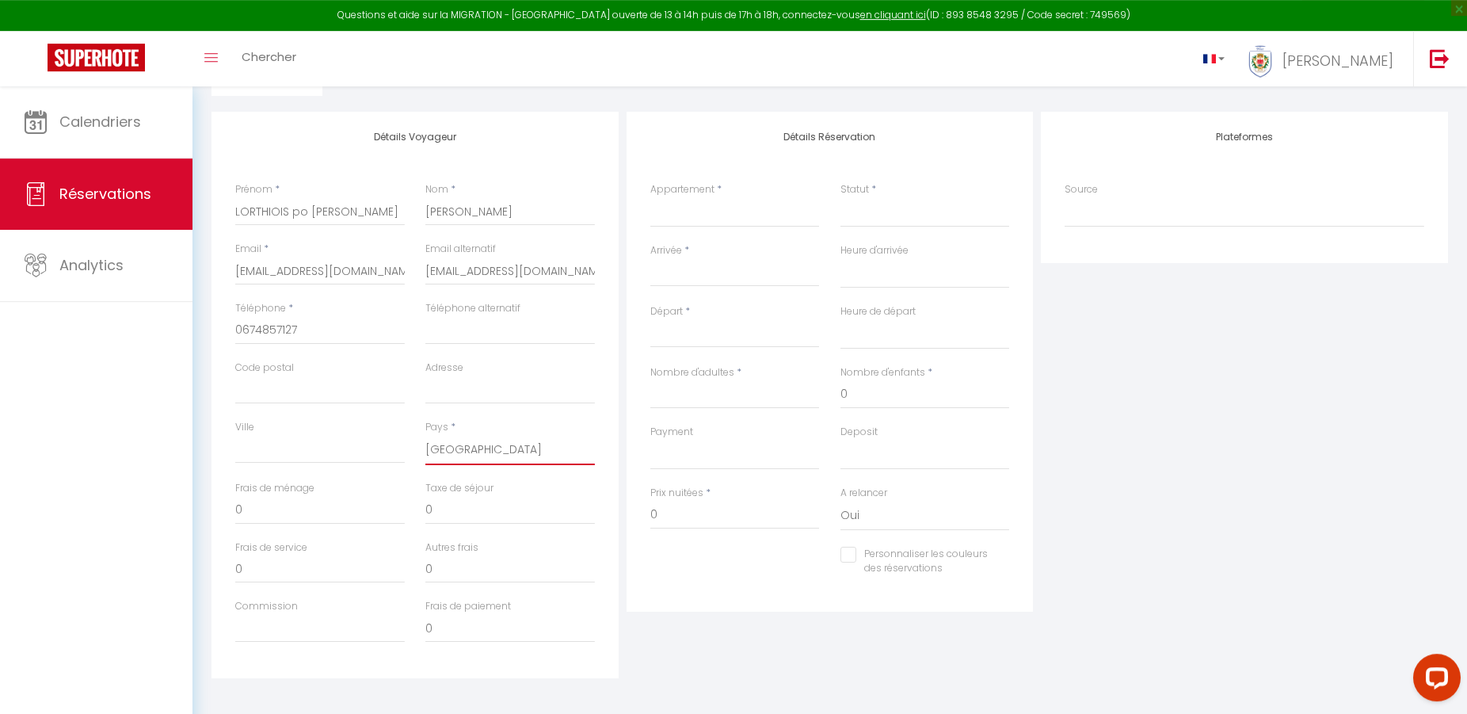
scroll to position [194, 0]
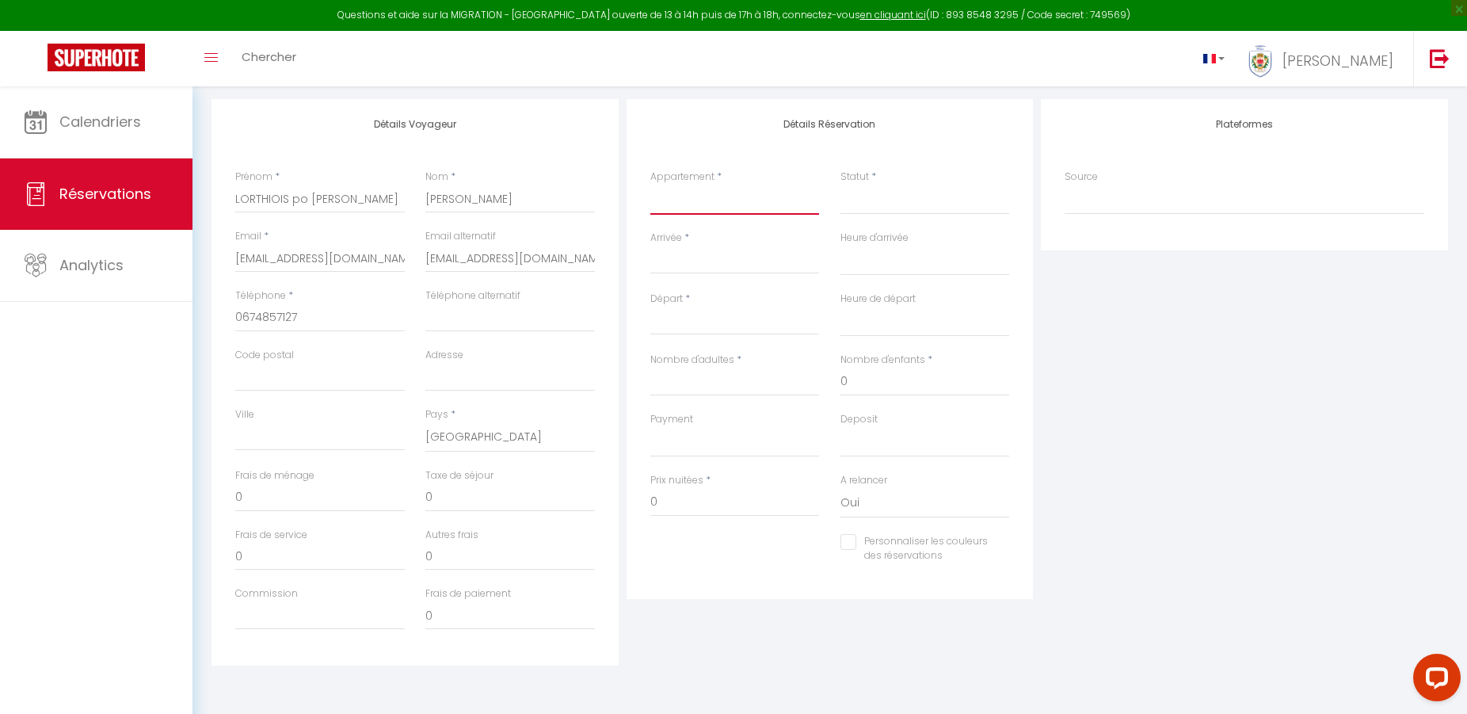
click at [650, 185] on select "L39 Lorthiois · Suite Promenade des Anglais, Vue Mer/Terrasse&WIFI #43 Studio L…" at bounding box center [734, 200] width 169 height 30
click option "#43 Studio Lorthois · Studio Design vue Mer clim terrasse Wifi 1min Mer" at bounding box center [0, 0] width 0 height 0
click at [870, 200] on select "Confirmé Non Confirmé [PERSON_NAME] par le voyageur No Show Request" at bounding box center [924, 200] width 169 height 30
click at [840, 185] on select "Confirmé Non Confirmé [PERSON_NAME] par le voyageur No Show Request" at bounding box center [924, 200] width 169 height 30
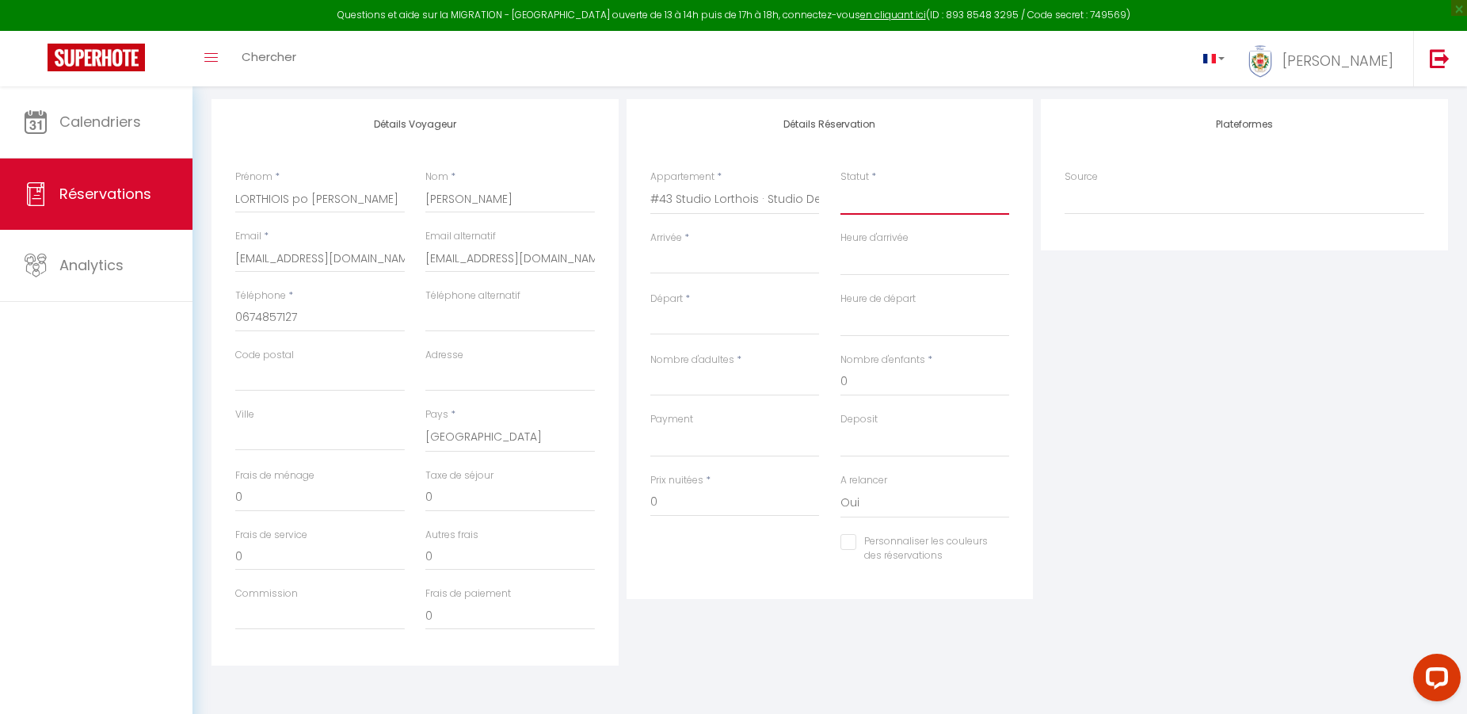
click option "Confirmé" at bounding box center [0, 0] width 0 height 0
click at [703, 247] on div "< Août 2025 > Dim Lun Mar Mer Jeu Ven Sam 1 2 3 4 5 6 7 8 9 10 11 12 13 14 15 1…" at bounding box center [734, 260] width 169 height 29
click at [686, 251] on div "< Août 2025 > Dim Lun Mar Mer Jeu Ven Sam 1 2 3 4 5 6 7 8 9 10 11 12 13 14 15 1…" at bounding box center [734, 260] width 169 height 29
click at [679, 240] on label "Arrivée" at bounding box center [666, 237] width 32 height 15
click at [679, 251] on input "Arrivée" at bounding box center [734, 261] width 169 height 21
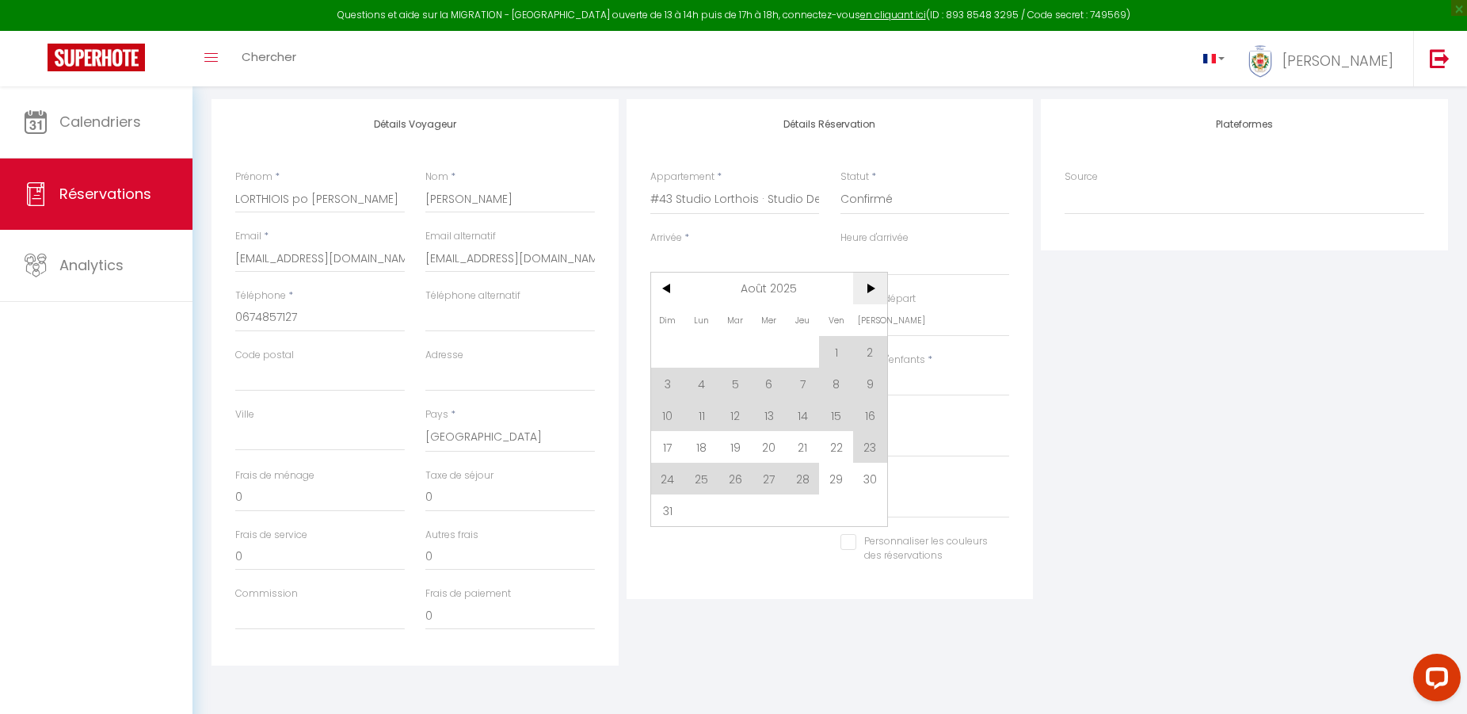
click at [872, 303] on span ">" at bounding box center [870, 288] width 34 height 32
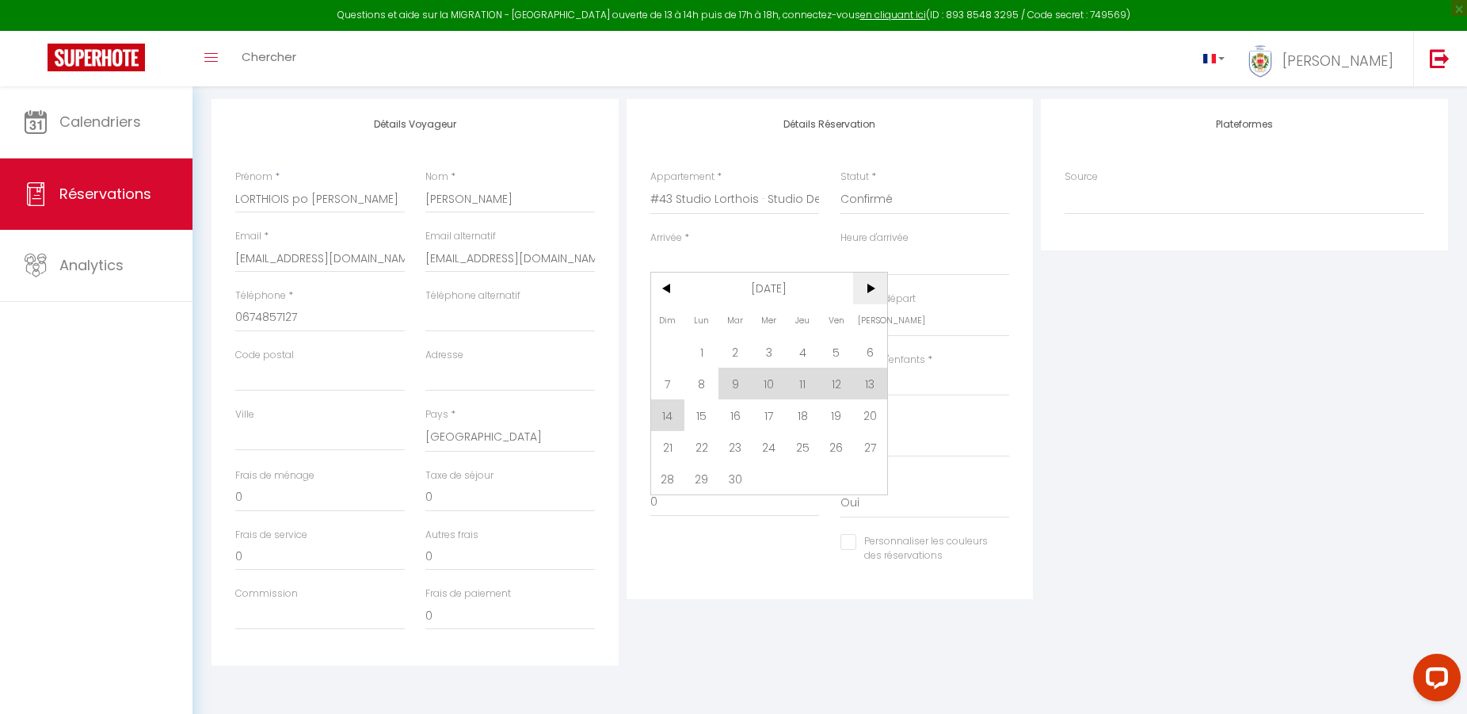
click at [872, 303] on span ">" at bounding box center [870, 288] width 34 height 32
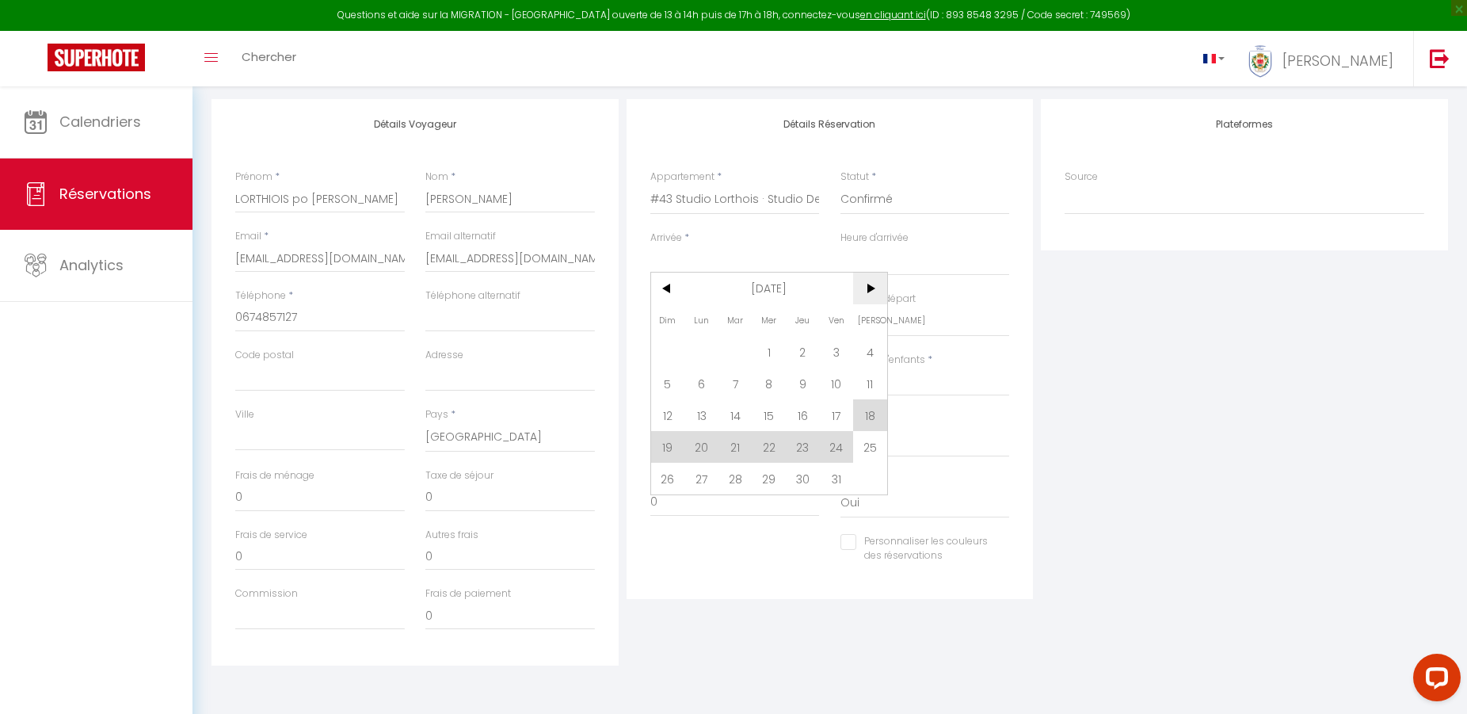
click at [872, 303] on span ">" at bounding box center [870, 288] width 34 height 32
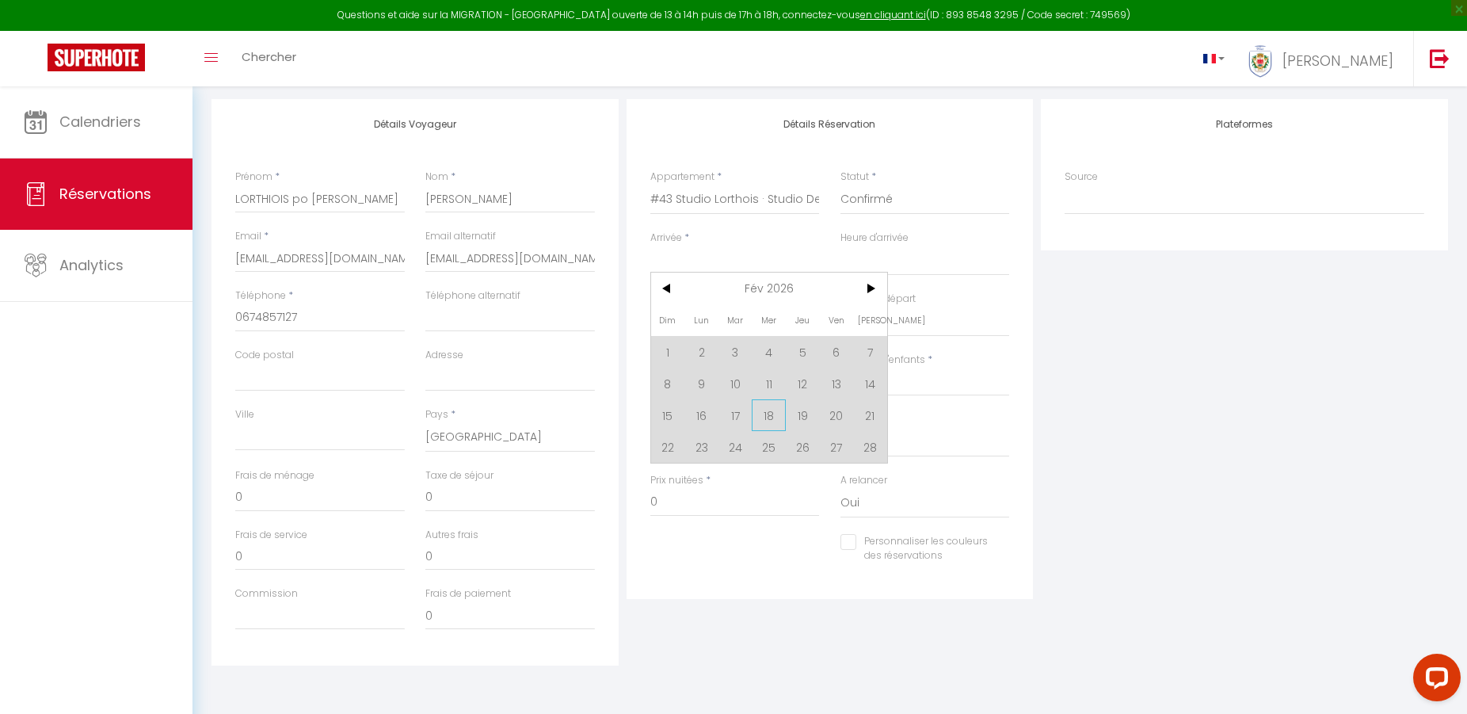
click at [771, 423] on span "18" at bounding box center [769, 415] width 34 height 32
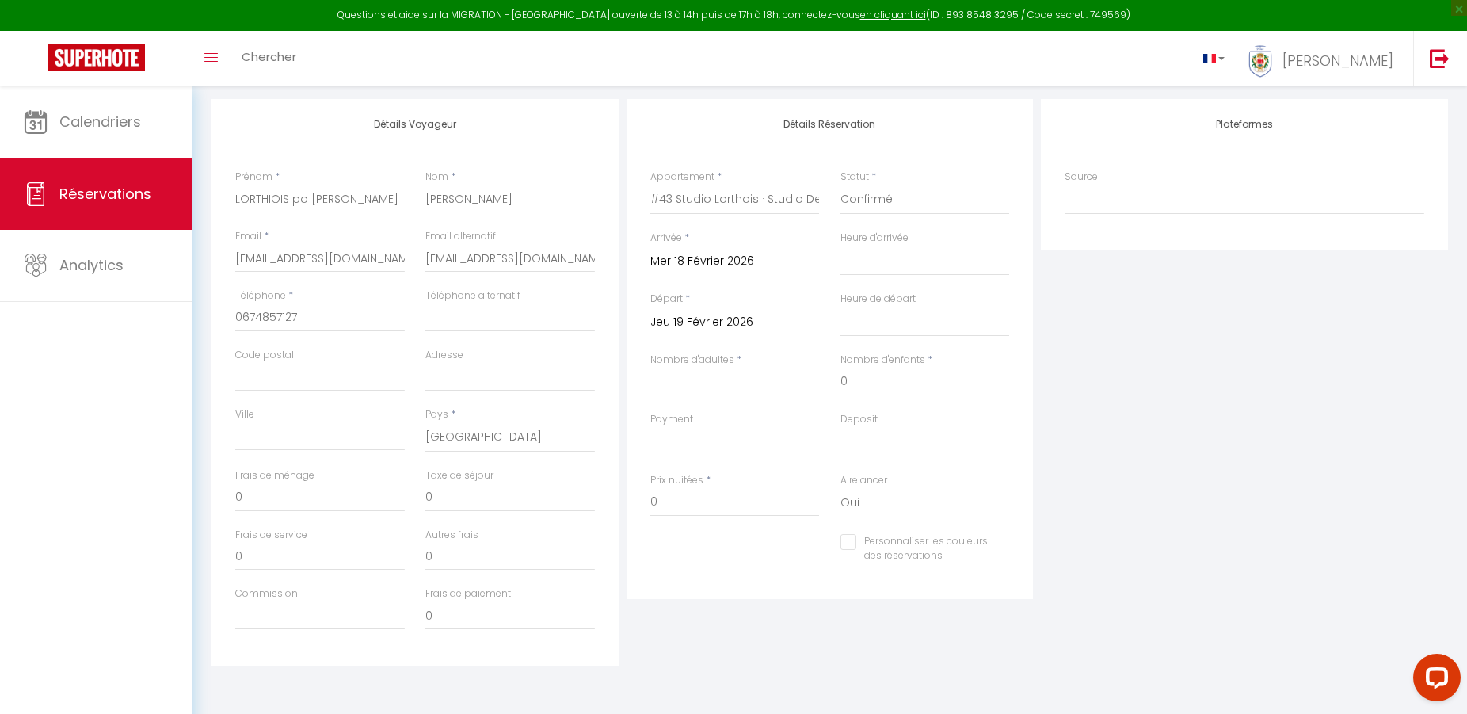
click at [747, 324] on input "Jeu 19 Février 2026" at bounding box center [734, 322] width 169 height 21
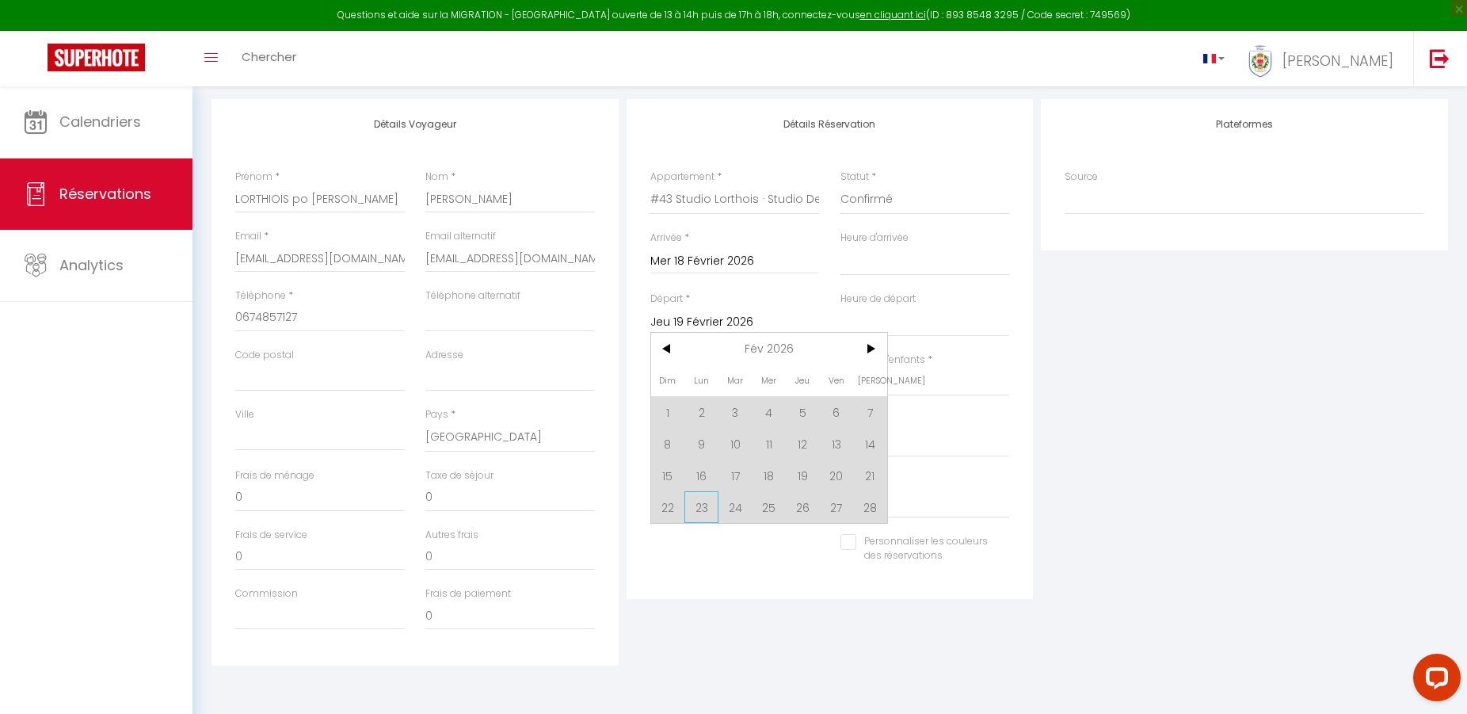
click at [702, 517] on span "23" at bounding box center [701, 507] width 34 height 32
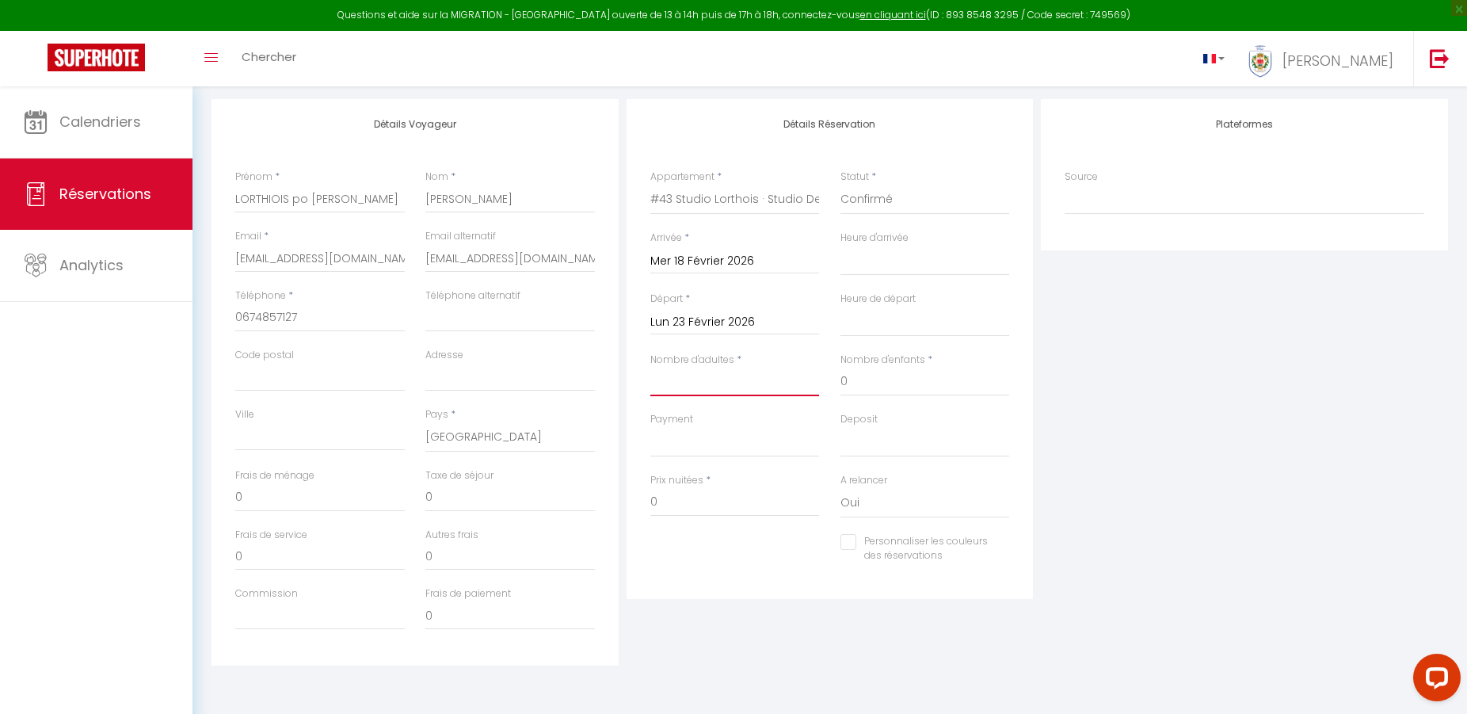
click at [705, 377] on input "Nombre d'adultes" at bounding box center [734, 381] width 169 height 29
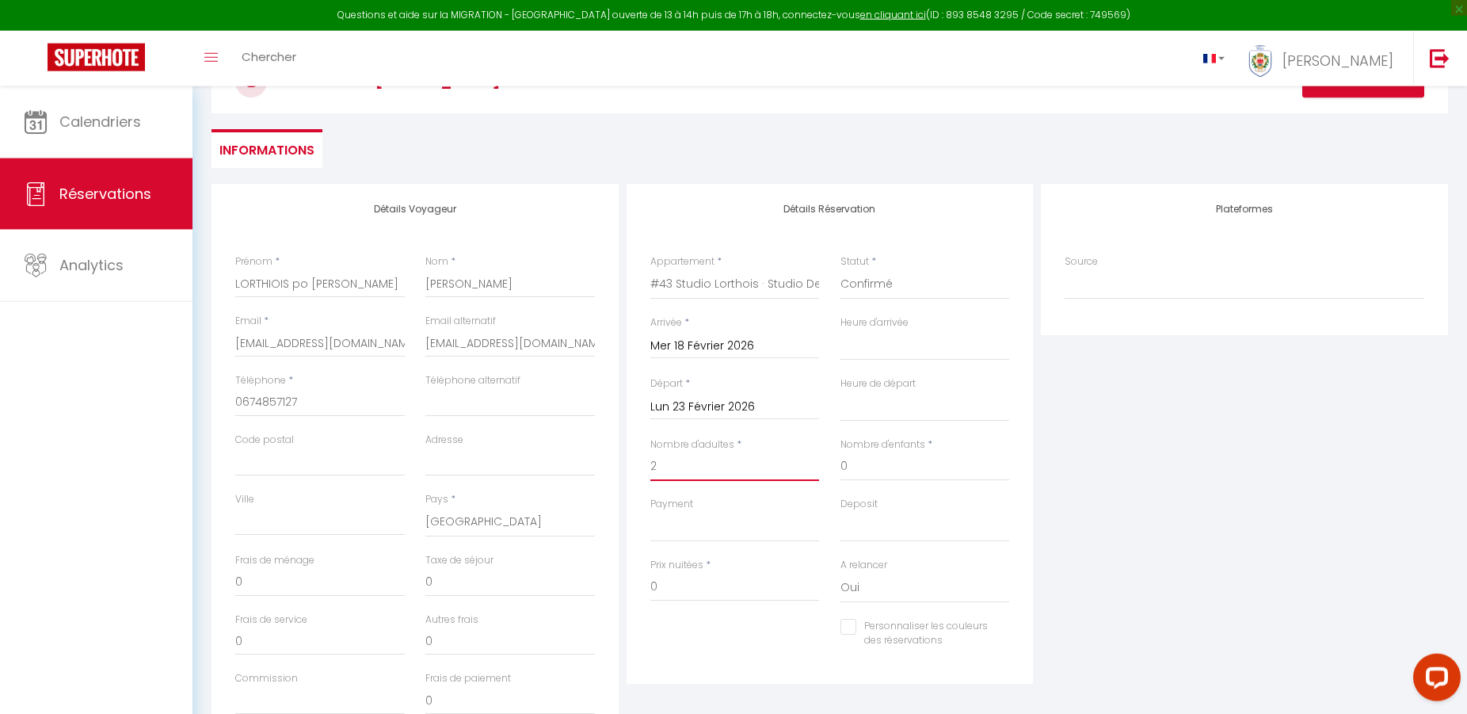
scroll to position [0, 0]
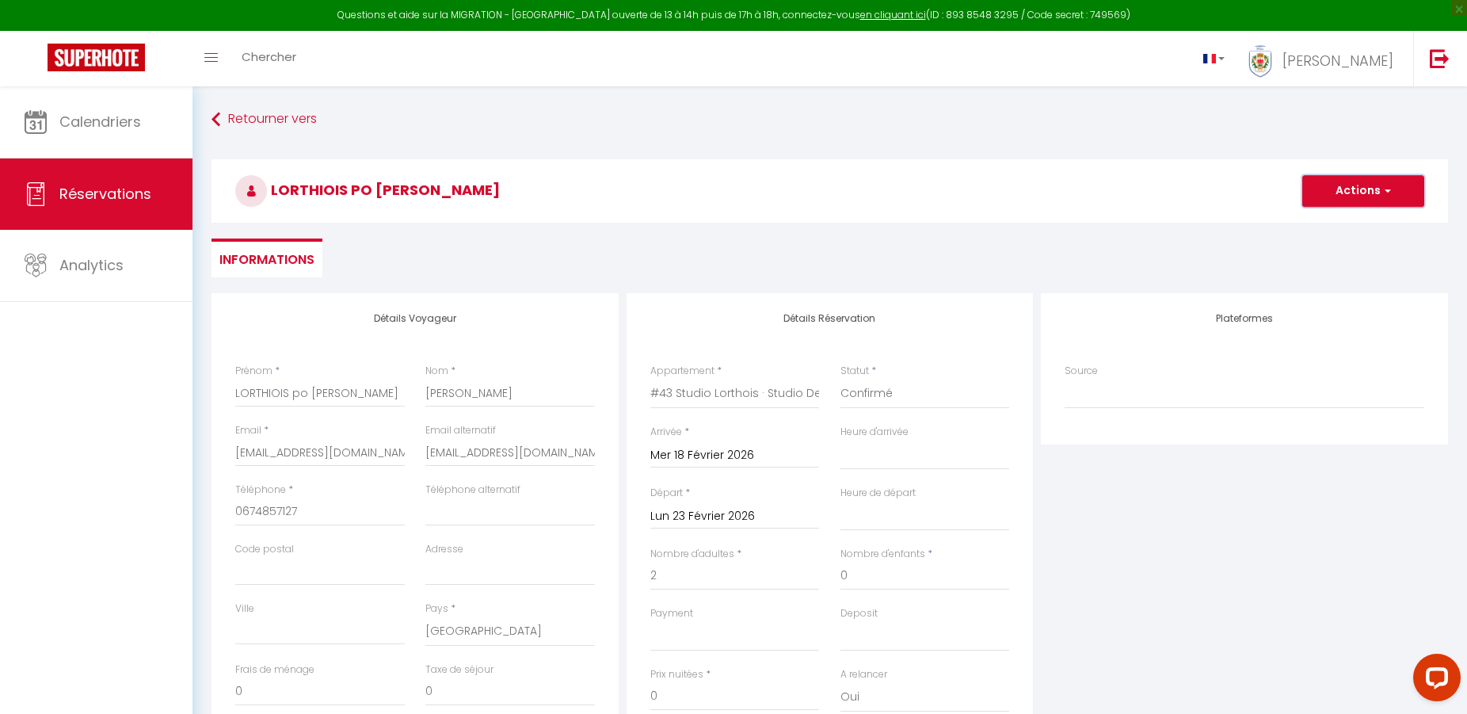
click at [1354, 188] on button "Actions" at bounding box center [1363, 191] width 122 height 32
click at [1346, 225] on link "Enregistrer" at bounding box center [1347, 225] width 125 height 21
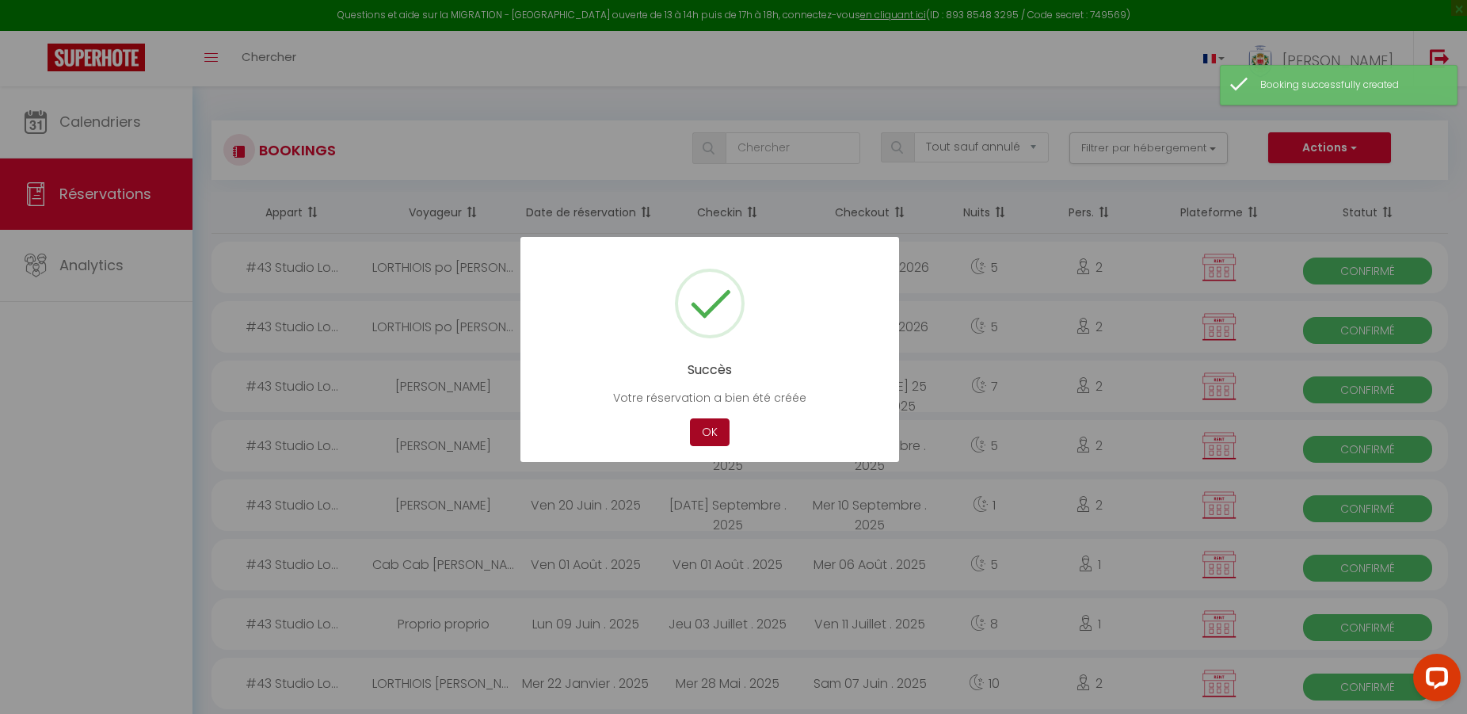
click at [718, 433] on button "OK" at bounding box center [710, 432] width 40 height 28
